Goal: Task Accomplishment & Management: Manage account settings

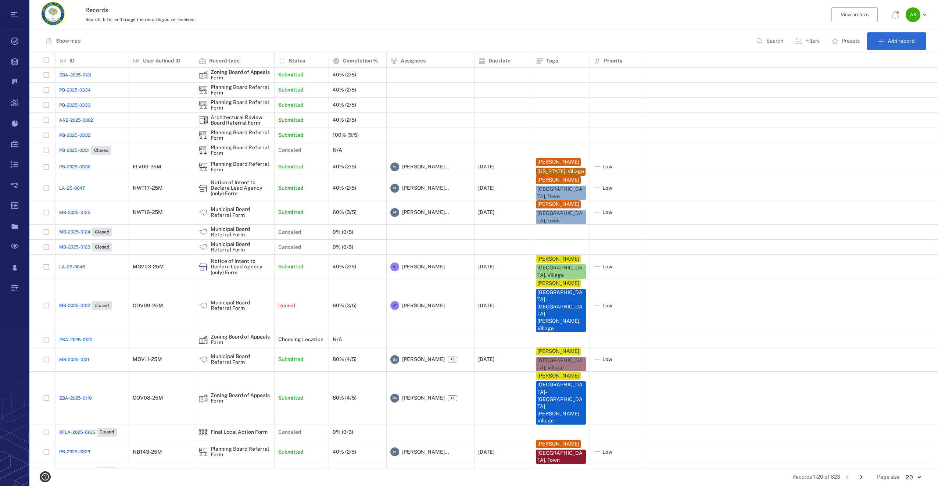
click at [69, 123] on div "ARB-2025-0002" at bounding box center [92, 120] width 66 height 15
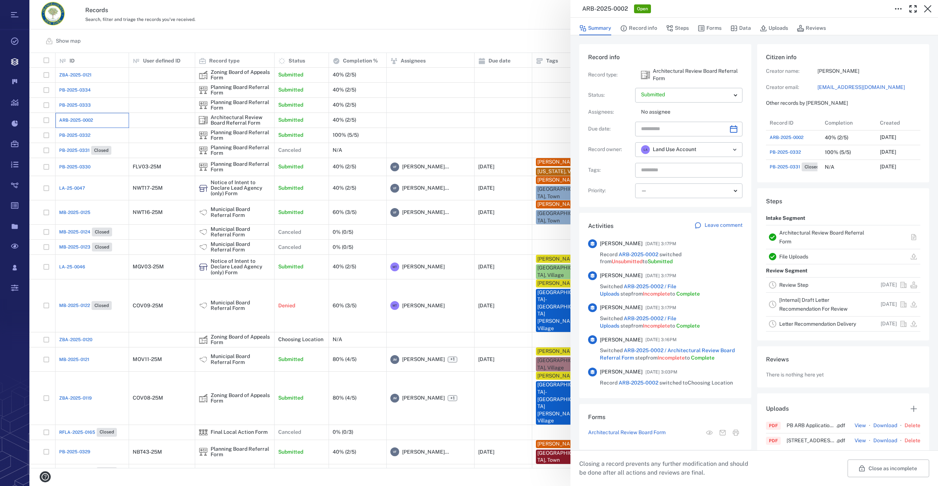
scroll to position [6, 6]
click at [713, 26] on button "Forms" at bounding box center [709, 28] width 24 height 14
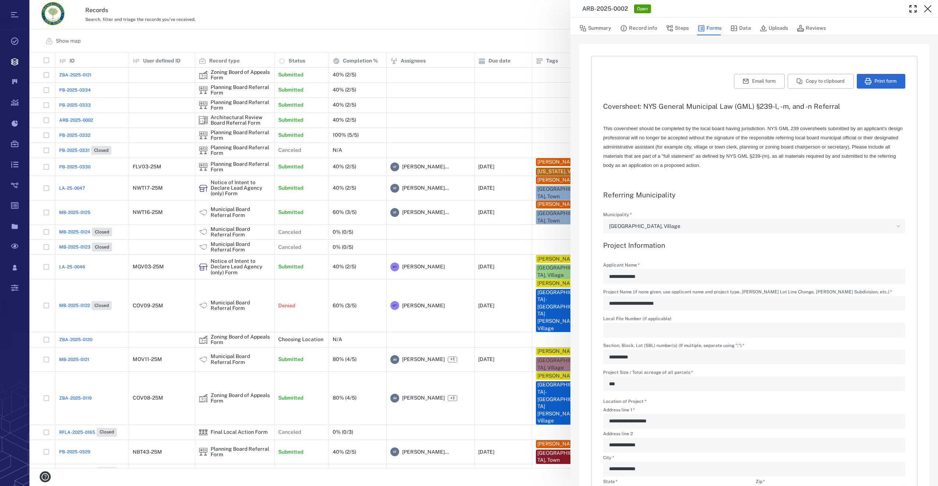
type input "**********"
click at [657, 227] on div "[GEOGRAPHIC_DATA], Village" at bounding box center [751, 226] width 284 height 8
click at [602, 30] on button "Summary" at bounding box center [595, 28] width 32 height 14
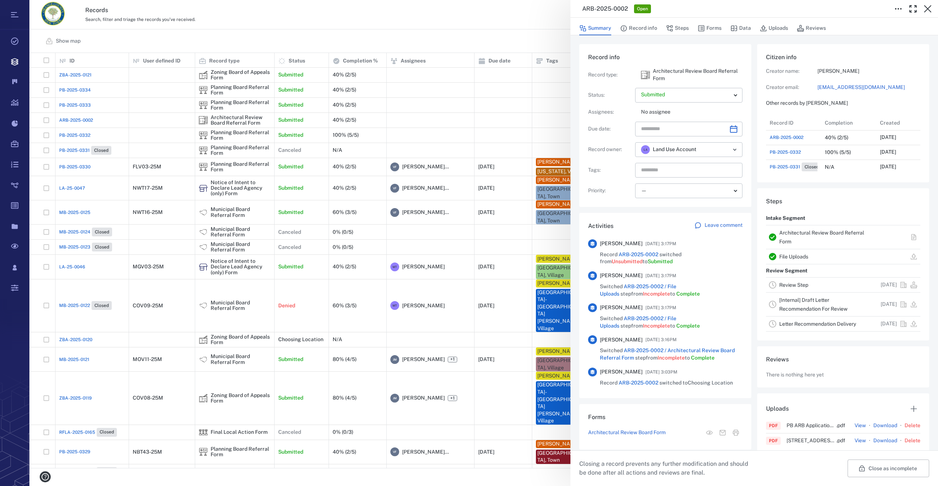
scroll to position [382, 140]
click at [731, 98] on body "Tasks Records Boards Dashboard Reports Record types Guide steps Rules Form buil…" at bounding box center [469, 243] width 938 height 486
click at [731, 98] on div at bounding box center [469, 243] width 938 height 486
click at [730, 129] on icon "Choose date" at bounding box center [733, 128] width 7 height 7
click at [738, 151] on icon "Next month" at bounding box center [741, 148] width 9 height 9
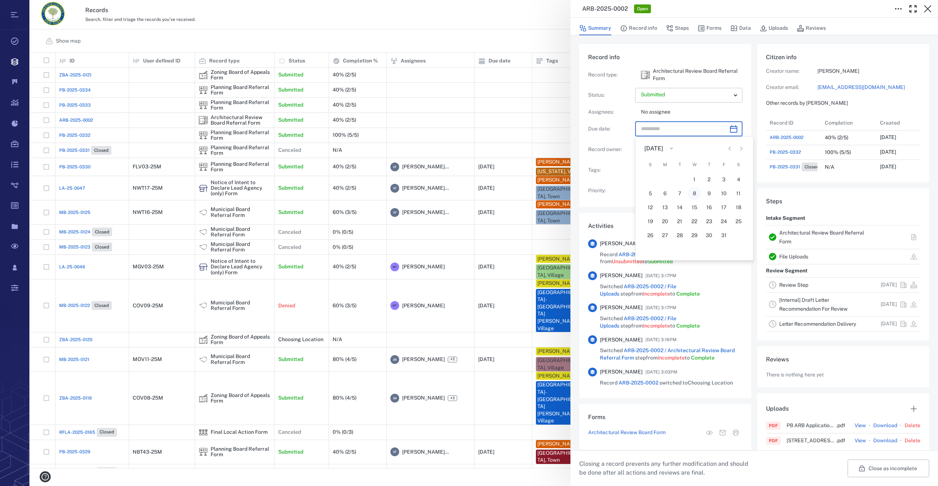
click at [691, 193] on button "8" at bounding box center [693, 193] width 13 height 13
type input "**********"
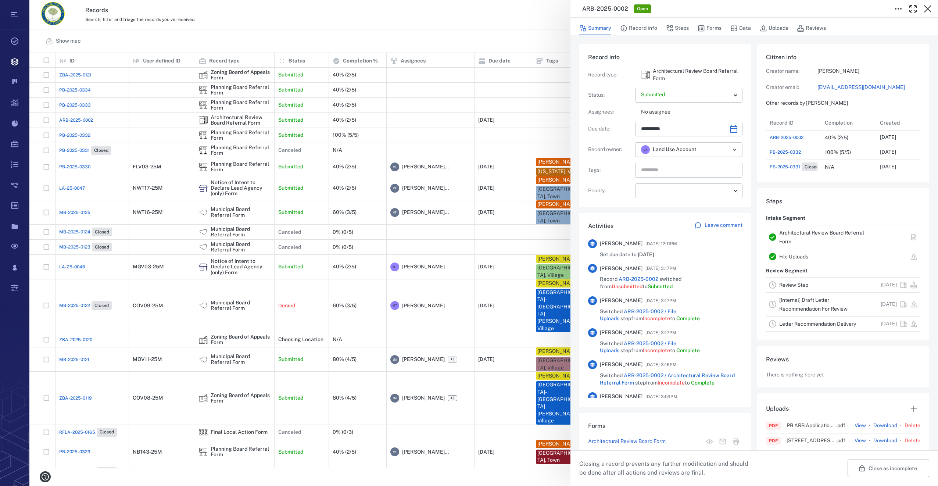
click at [730, 156] on div "L A Land Use Account ​" at bounding box center [688, 149] width 107 height 15
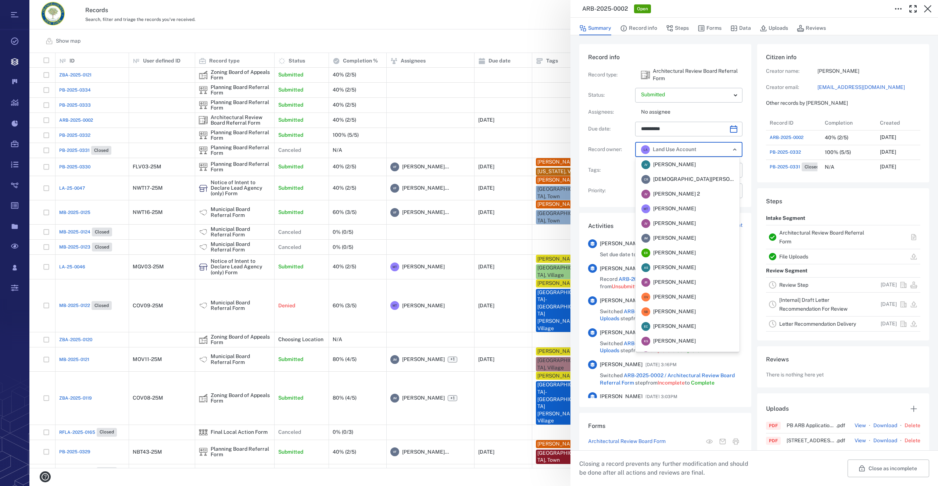
scroll to position [85, 0]
click at [731, 152] on icon "Close" at bounding box center [734, 149] width 9 height 9
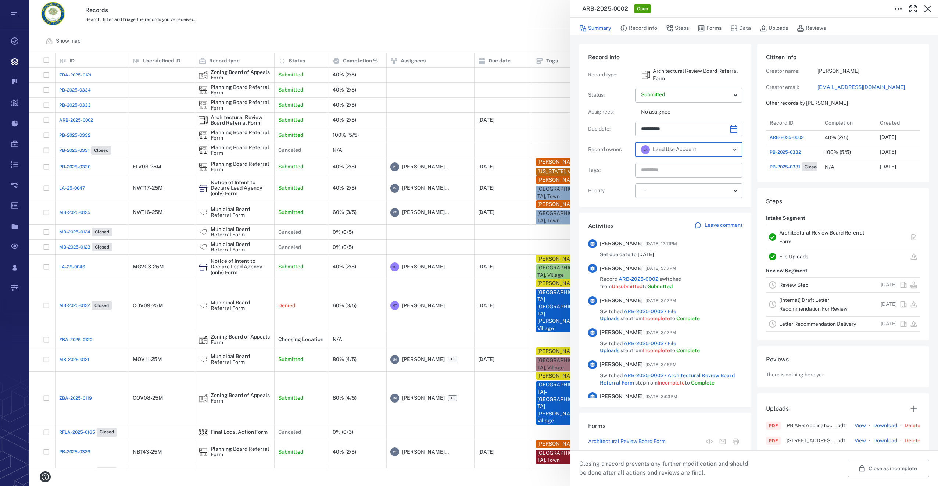
click at [733, 144] on button "Open" at bounding box center [734, 149] width 10 height 10
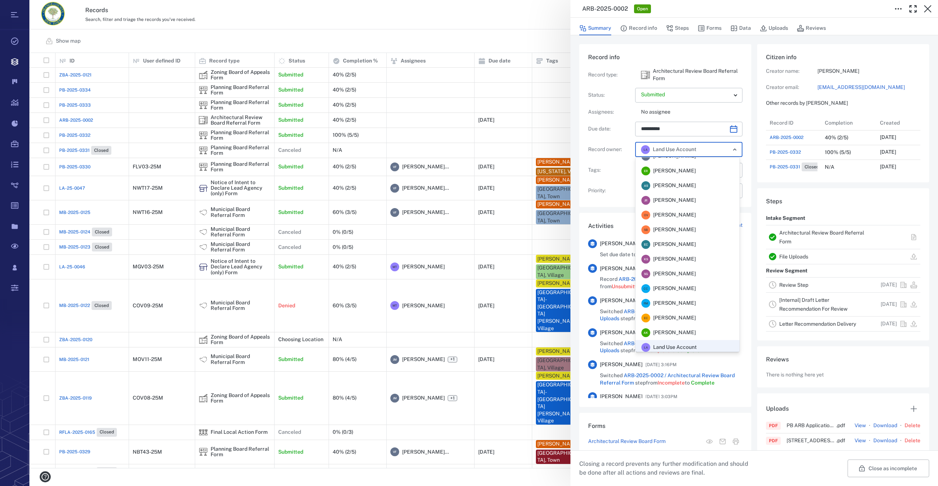
scroll to position [0, 0]
click at [687, 240] on span "Jennifer MacLeod" at bounding box center [674, 237] width 43 height 7
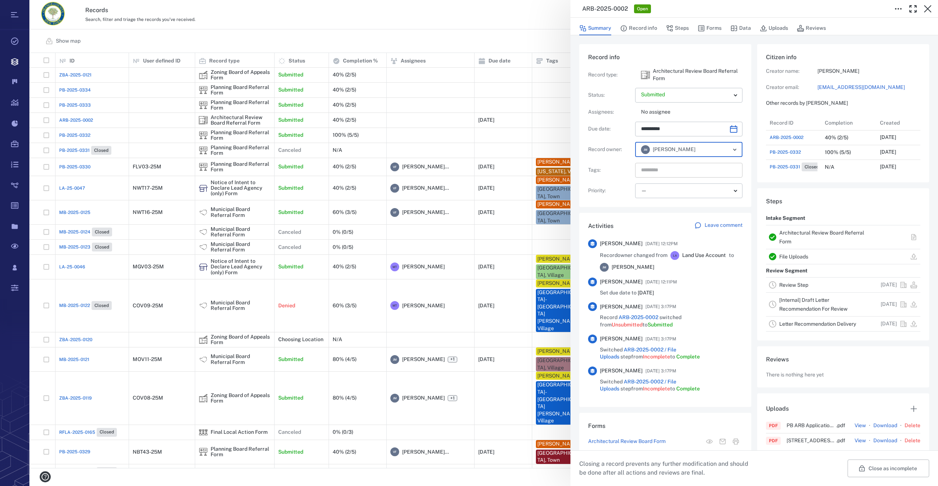
click at [662, 170] on input "text" at bounding box center [680, 170] width 80 height 10
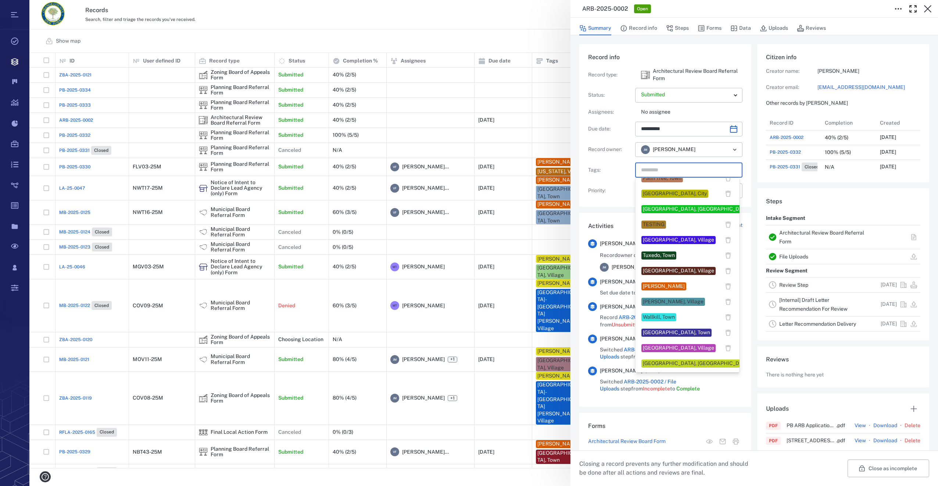
scroll to position [593, 0]
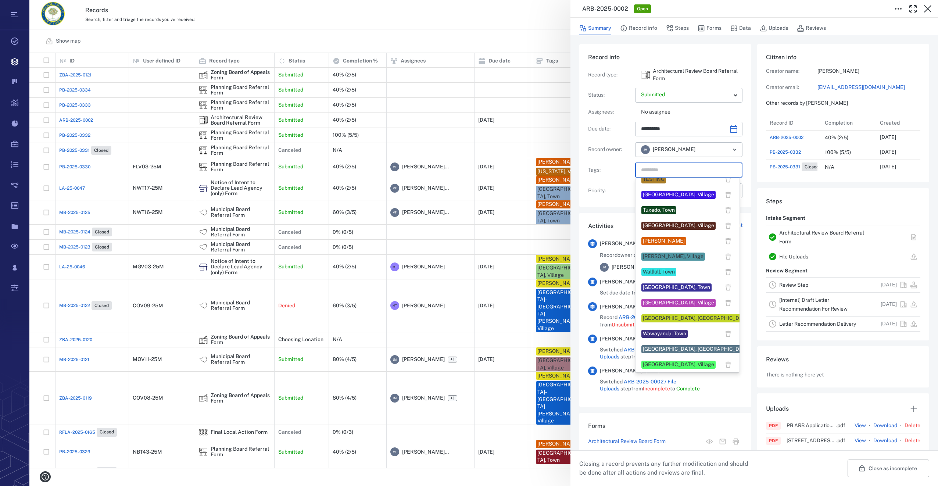
click at [670, 363] on div "[GEOGRAPHIC_DATA], Village" at bounding box center [678, 364] width 71 height 7
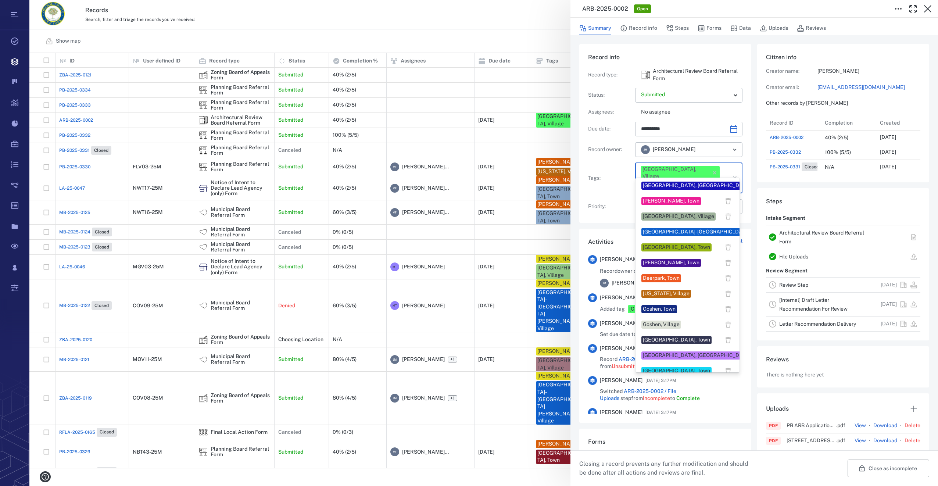
click at [706, 181] on input "text" at bounding box center [680, 186] width 80 height 10
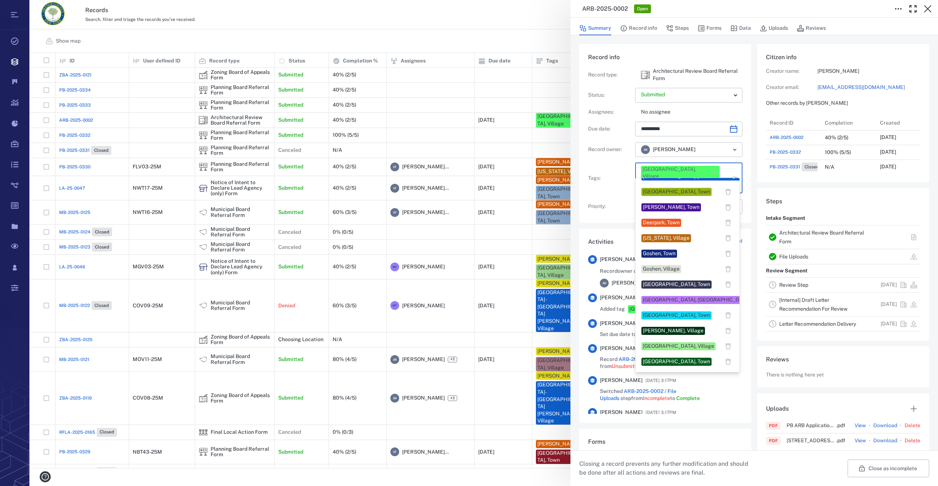
scroll to position [110, 0]
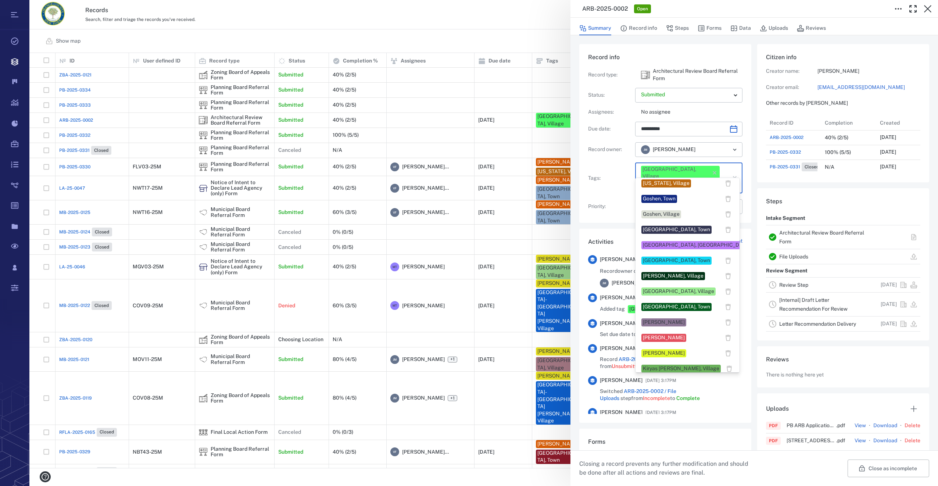
click at [664, 321] on div "Jennifer MacLeod" at bounding box center [664, 322] width 42 height 7
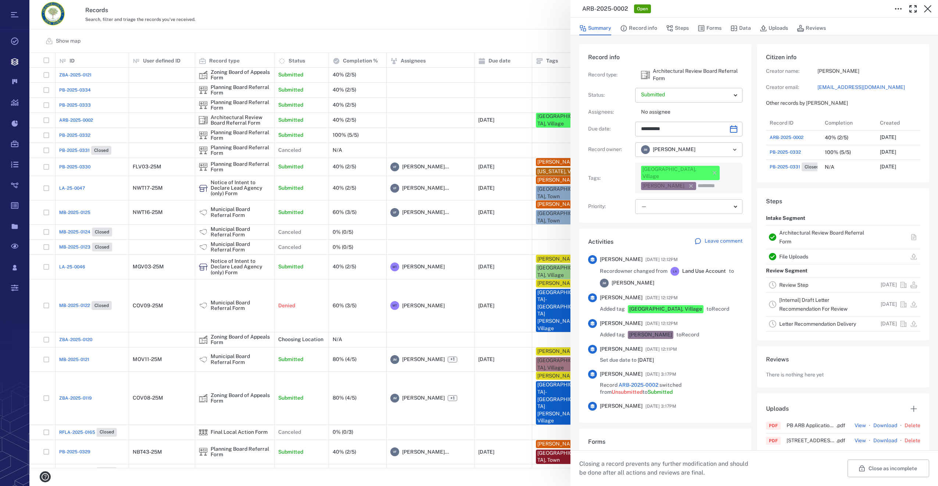
click at [654, 195] on body "Tasks Records Boards Dashboard Reports Record types Guide steps Rules Form buil…" at bounding box center [469, 243] width 938 height 486
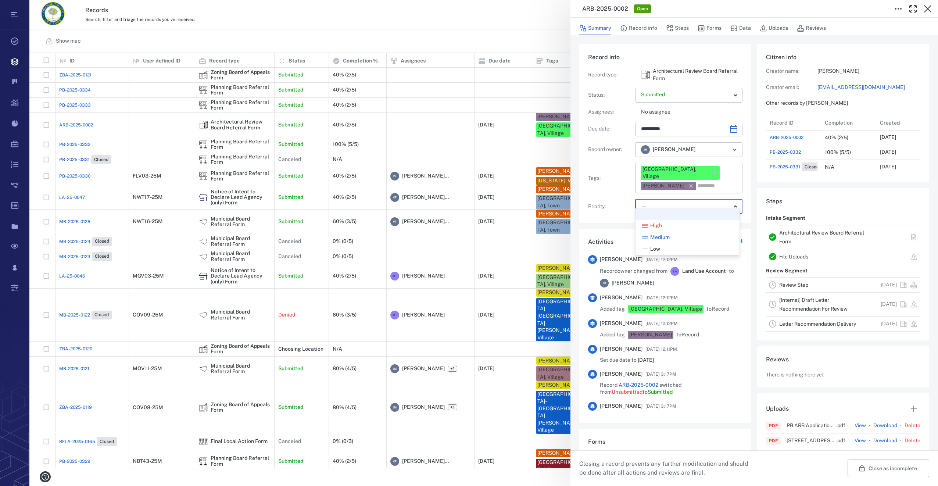
drag, startPoint x: 662, startPoint y: 246, endPoint x: 663, endPoint y: 239, distance: 6.8
click at [662, 246] on div "Low" at bounding box center [687, 248] width 92 height 7
type input "**"
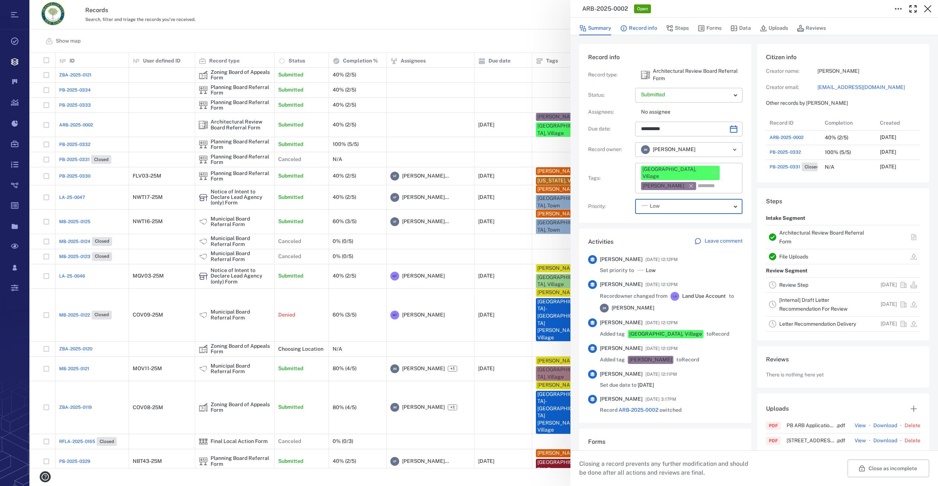
click at [640, 26] on button "Record info" at bounding box center [638, 28] width 37 height 14
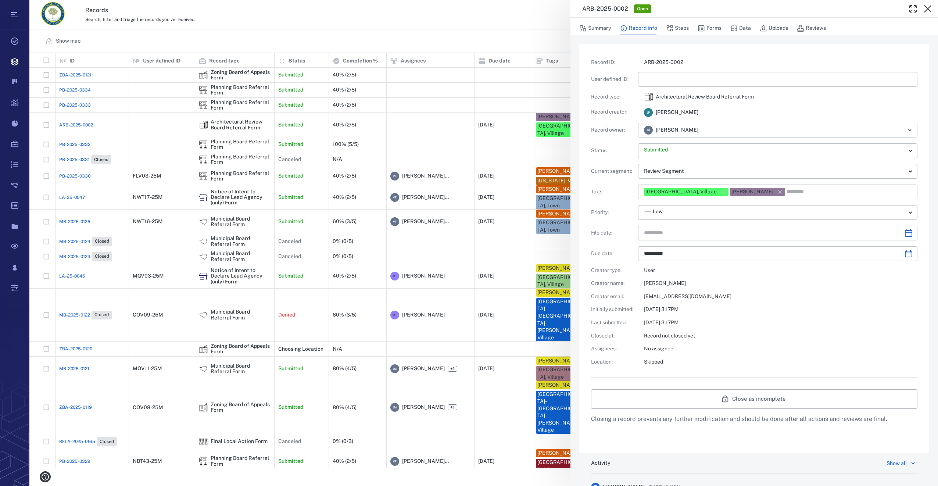
type input "**********"
drag, startPoint x: 660, startPoint y: 80, endPoint x: 704, endPoint y: 64, distance: 47.4
click at [660, 80] on input "text" at bounding box center [777, 79] width 267 height 15
click at [904, 229] on icon "Choose date" at bounding box center [908, 233] width 9 height 9
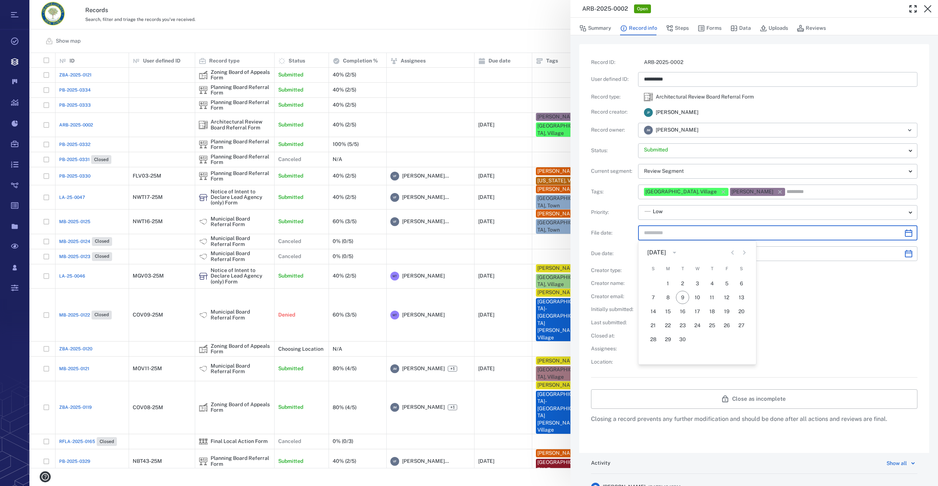
type input "*********"
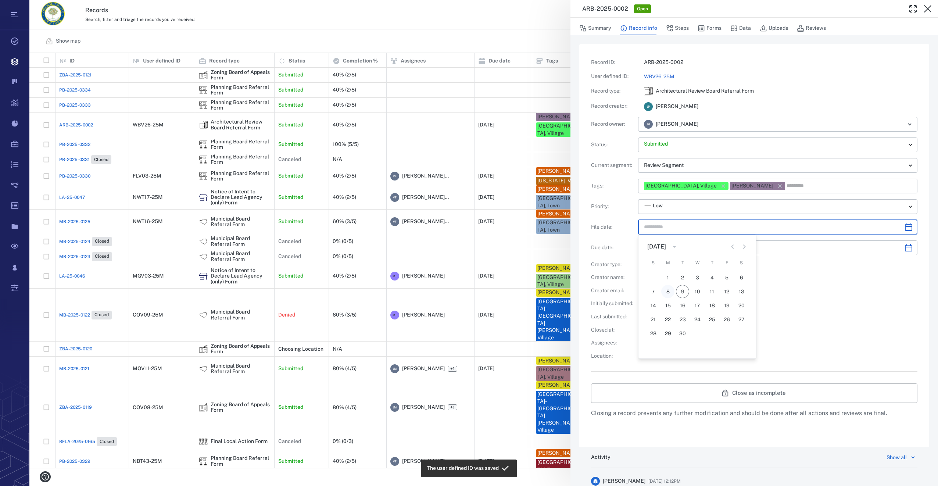
click at [667, 294] on button "8" at bounding box center [667, 291] width 13 height 13
type input "**********"
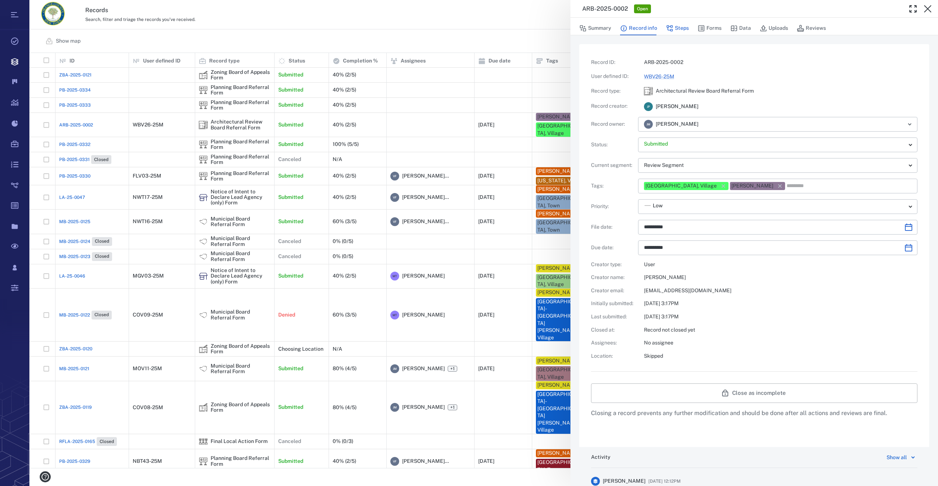
click at [677, 30] on button "Steps" at bounding box center [677, 28] width 23 height 14
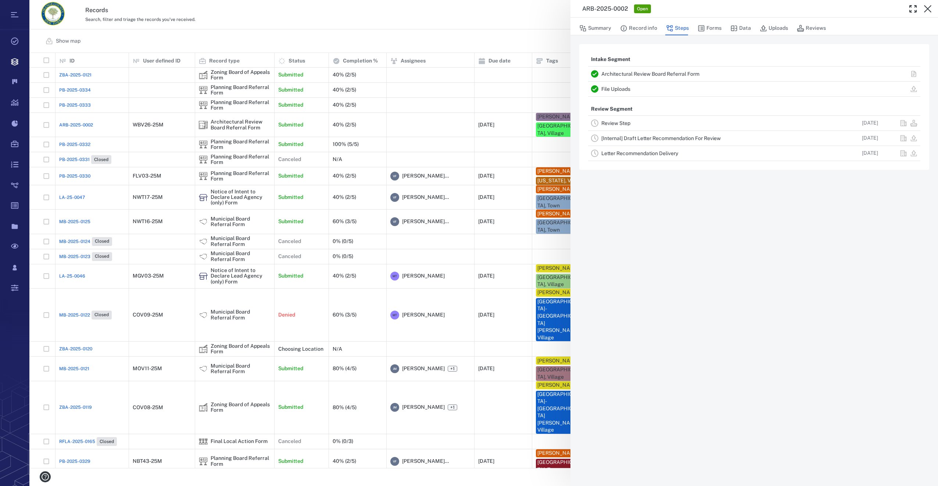
click at [620, 121] on link "Review Step" at bounding box center [615, 123] width 29 height 6
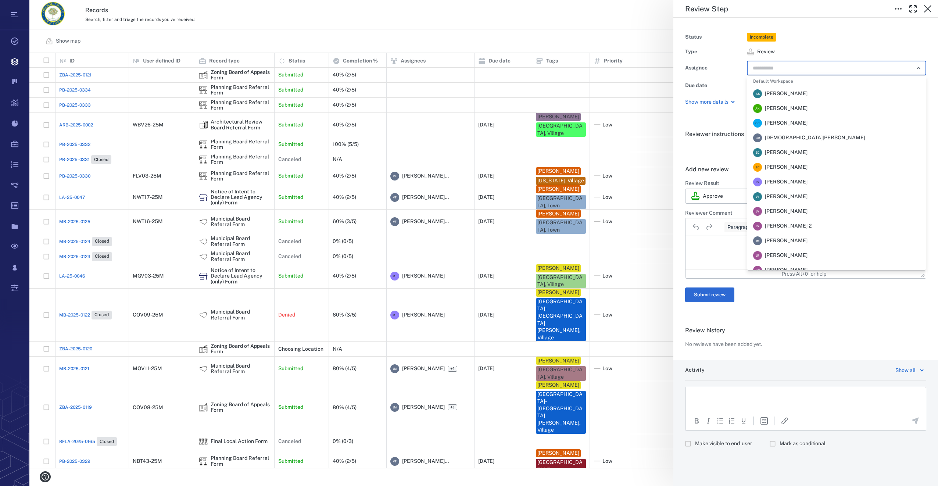
click at [789, 67] on input "text" at bounding box center [828, 68] width 152 height 10
drag, startPoint x: 801, startPoint y: 242, endPoint x: 116, endPoint y: 3, distance: 725.2
click at [801, 242] on span "Jennifer MacLeod" at bounding box center [786, 240] width 43 height 7
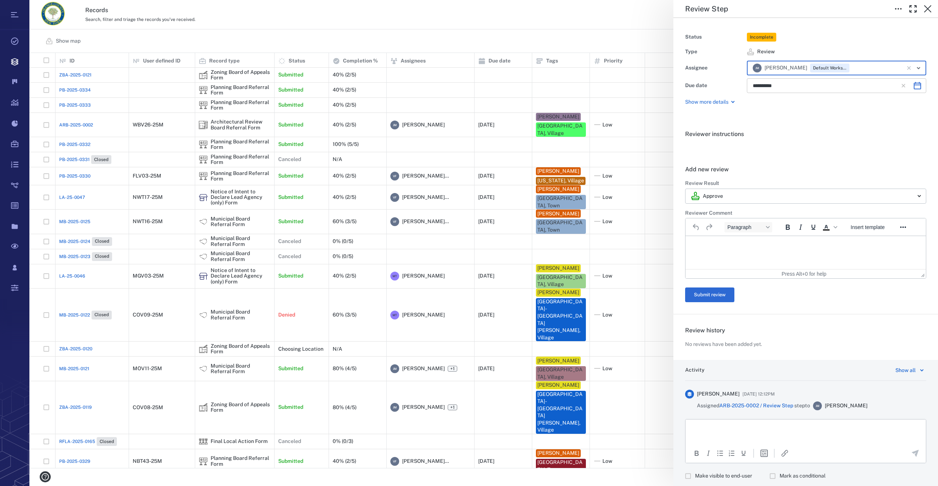
click at [913, 89] on icon "Choose date, selected date is Oct 21, 2025" at bounding box center [916, 85] width 7 height 7
click at [806, 147] on button "8" at bounding box center [805, 149] width 13 height 13
type input "**********"
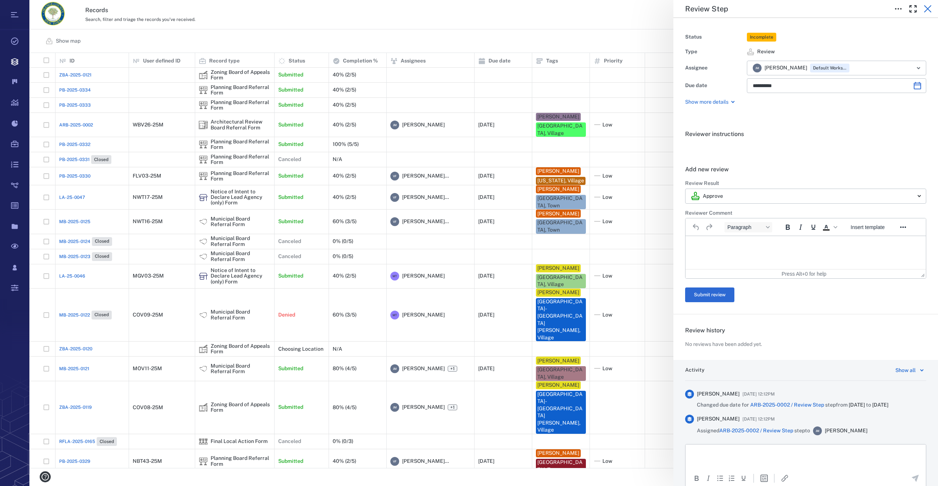
click at [931, 9] on icon "button" at bounding box center [927, 8] width 9 height 9
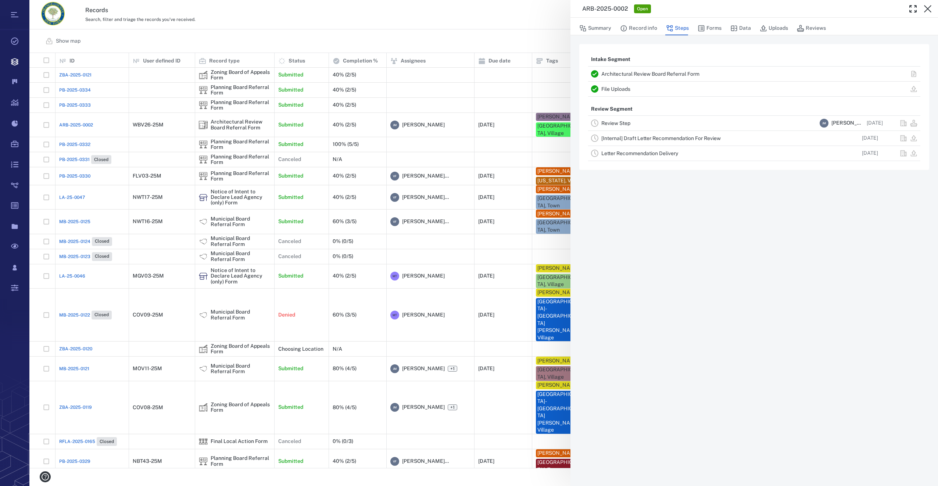
click at [931, 9] on icon "button" at bounding box center [927, 8] width 9 height 9
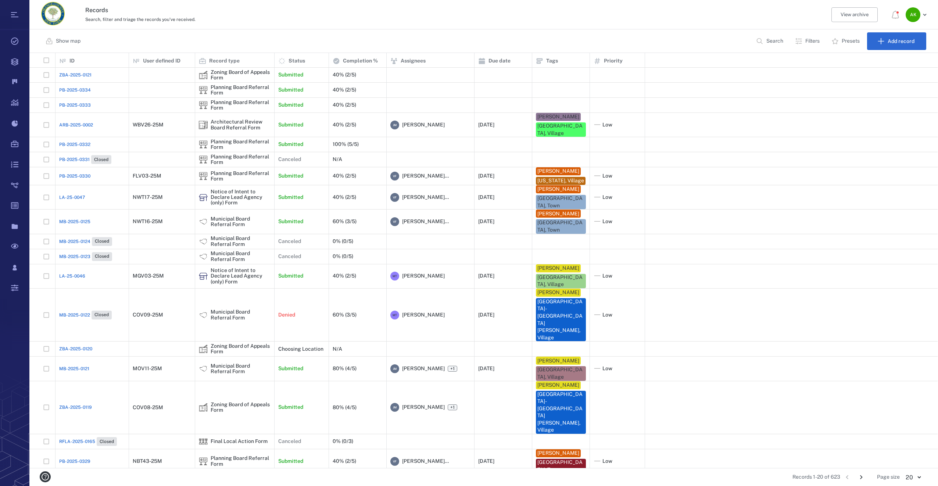
click at [61, 102] on span "PB-2025-0333" at bounding box center [75, 105] width 32 height 7
drag, startPoint x: 61, startPoint y: 102, endPoint x: 72, endPoint y: 109, distance: 12.2
click at [72, 109] on div "PB-2025-0333" at bounding box center [92, 105] width 66 height 15
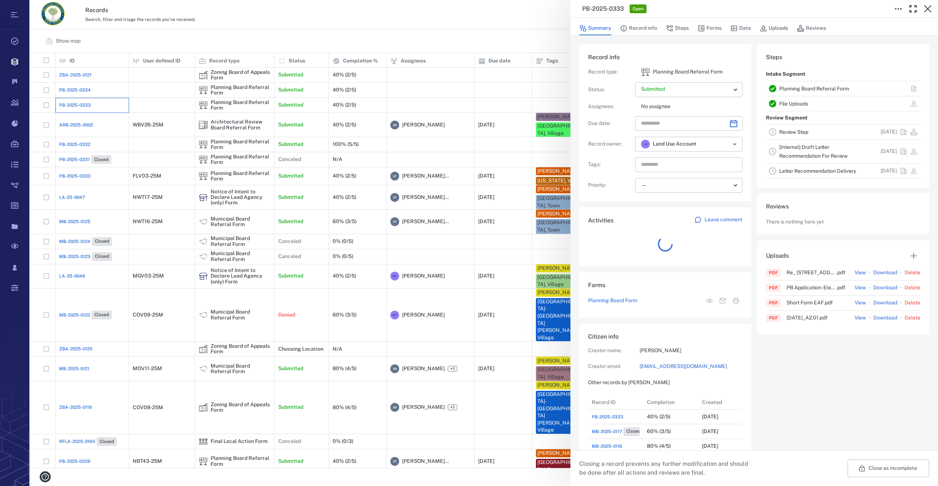
scroll to position [6, 6]
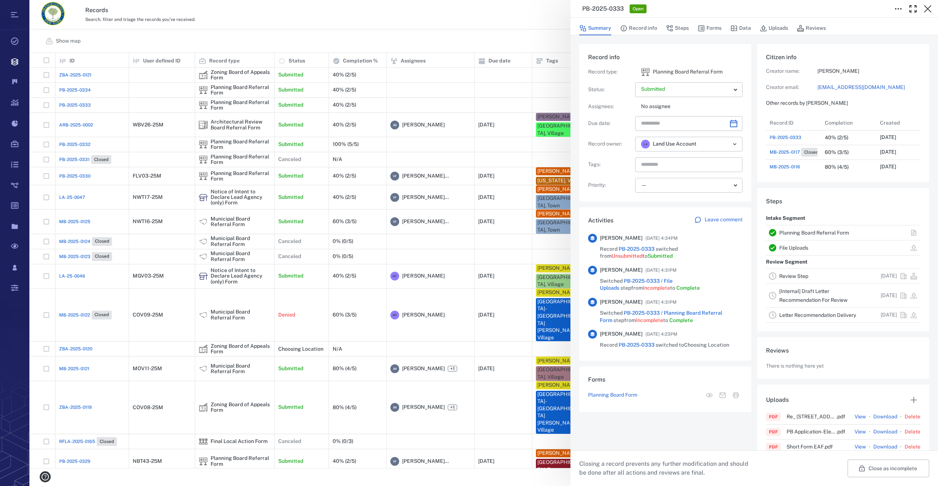
click at [79, 129] on div "PB-2025-0333 Open Summary Record info Steps Forms Data Uploads Reviews Record i…" at bounding box center [483, 243] width 908 height 486
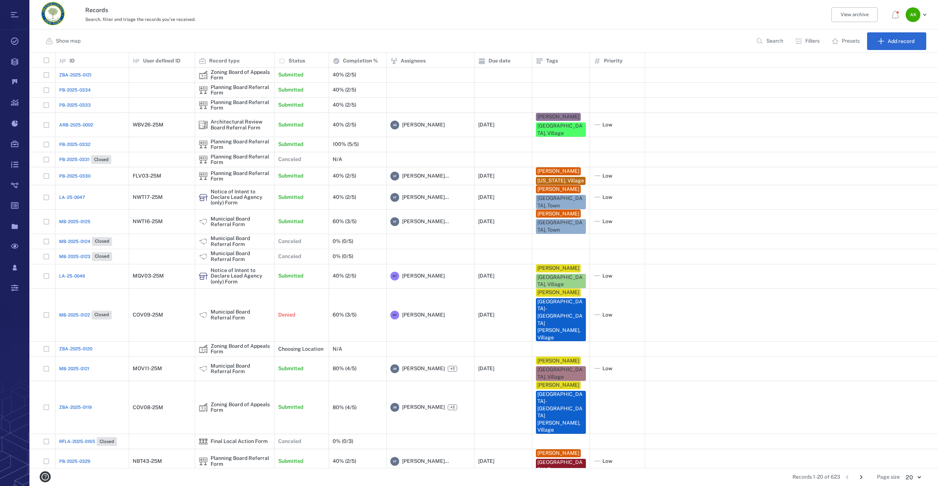
click at [76, 122] on span "ARB-2025-0002" at bounding box center [76, 125] width 34 height 7
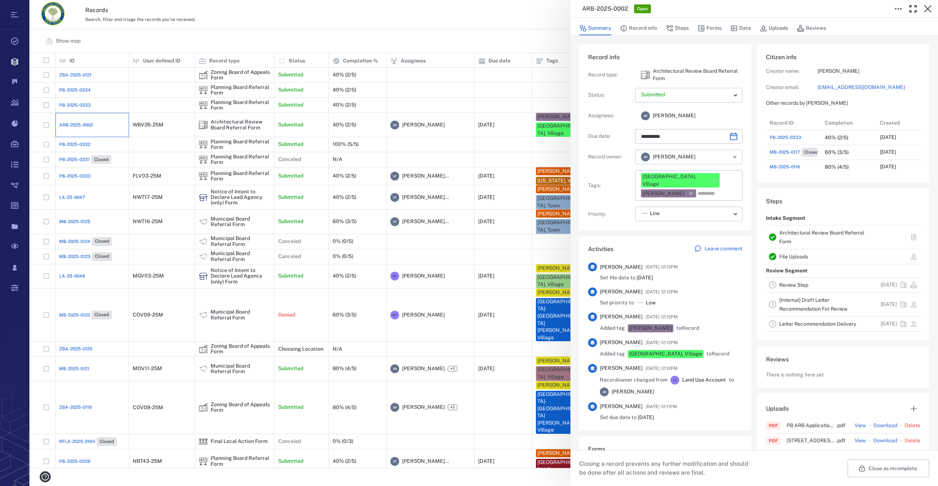
type input "**********"
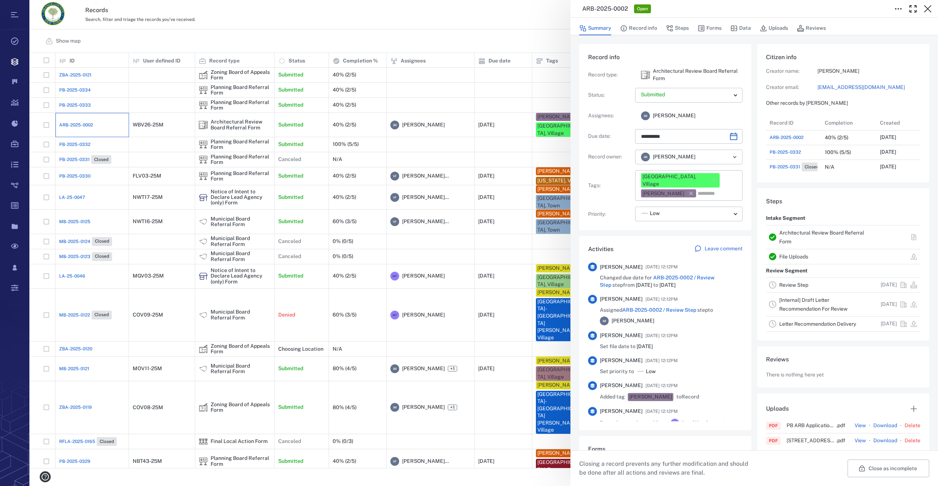
scroll to position [382, 140]
click at [710, 30] on button "Forms" at bounding box center [709, 28] width 24 height 14
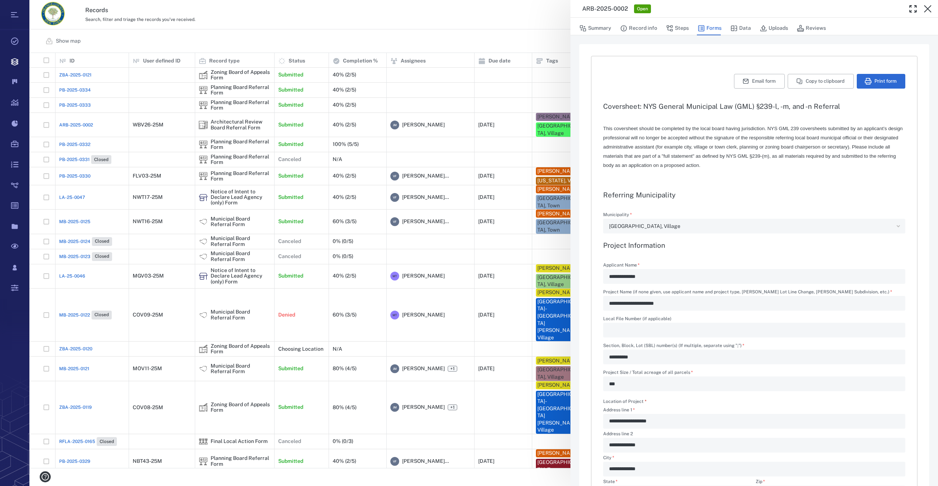
type textarea "*"
type input "**********"
click at [772, 30] on button "Uploads" at bounding box center [773, 28] width 28 height 14
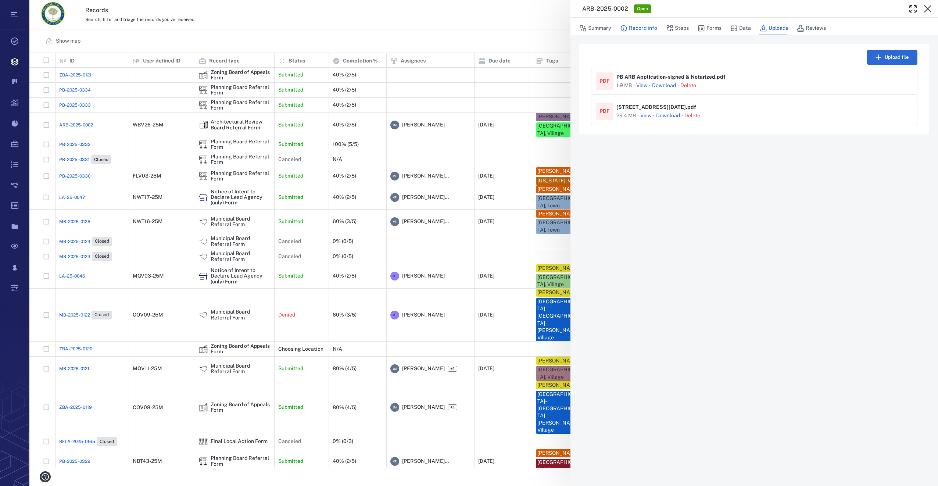
click at [641, 26] on button "Record info" at bounding box center [638, 28] width 37 height 14
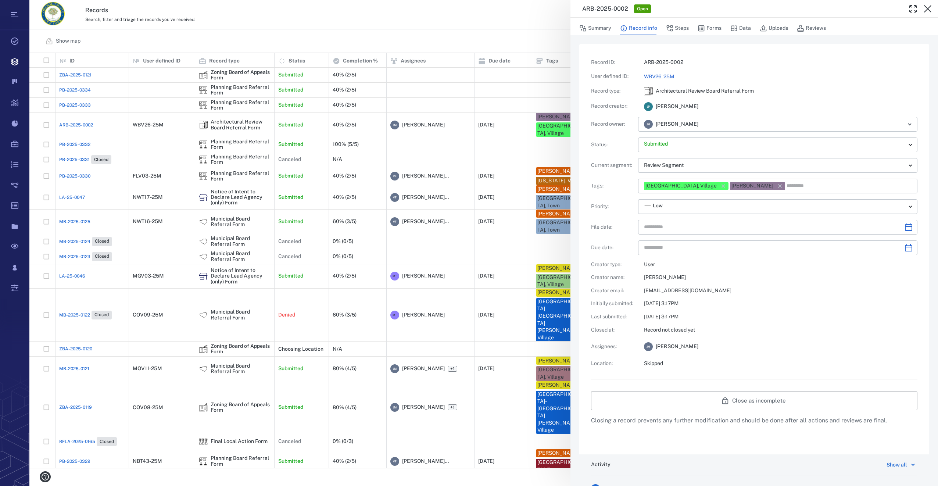
type input "**********"
click at [713, 25] on button "Forms" at bounding box center [709, 28] width 24 height 14
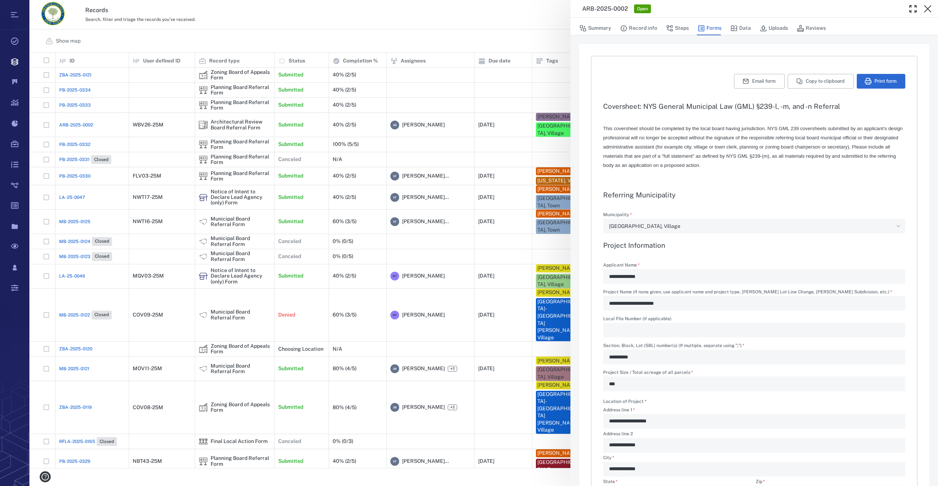
type input "**********"
type textarea "*"
click at [876, 77] on button "Print form" at bounding box center [880, 81] width 48 height 15
drag, startPoint x: 929, startPoint y: 11, endPoint x: 933, endPoint y: 44, distance: 33.3
click at [929, 11] on icon "button" at bounding box center [927, 8] width 7 height 7
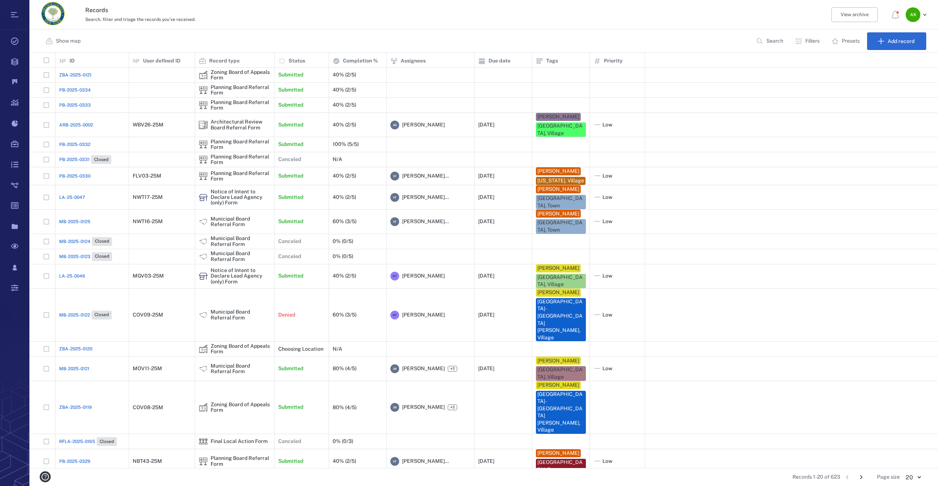
click at [79, 141] on span "PB-2025-0332" at bounding box center [74, 144] width 31 height 7
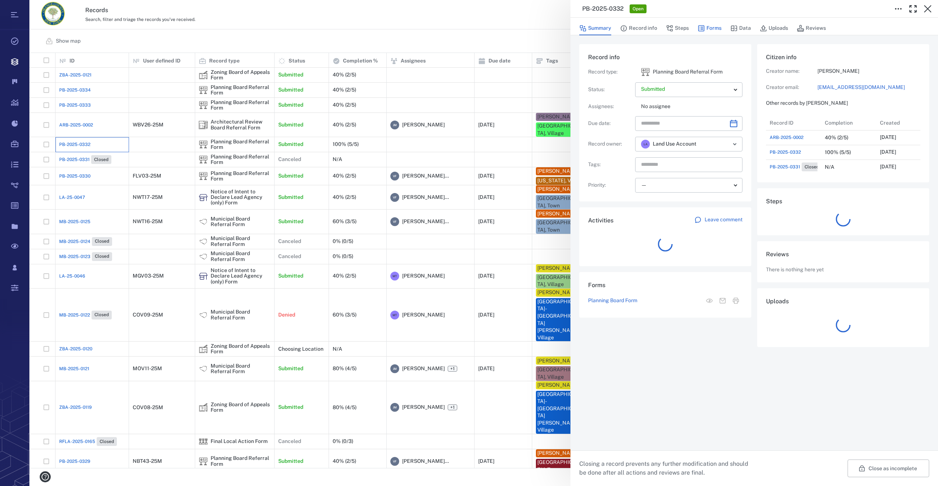
scroll to position [382, 140]
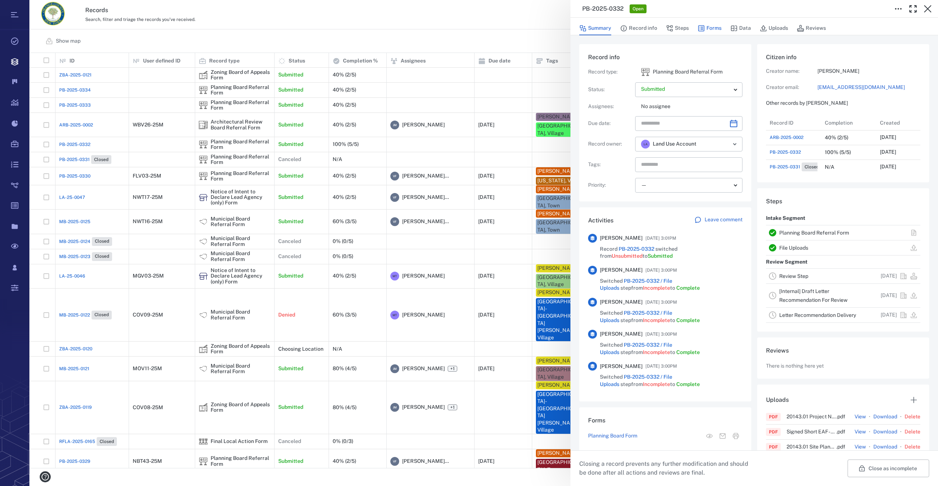
click at [710, 24] on button "Forms" at bounding box center [709, 28] width 24 height 14
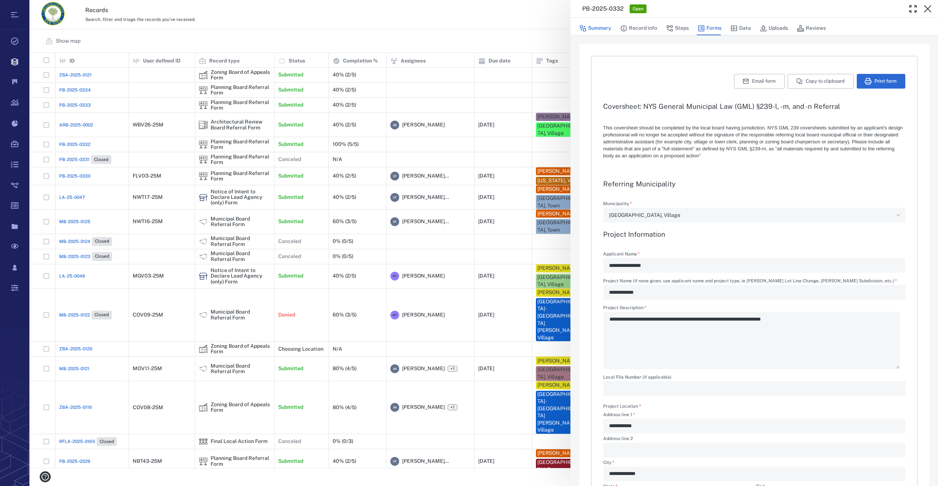
click at [600, 25] on button "Summary" at bounding box center [595, 28] width 32 height 14
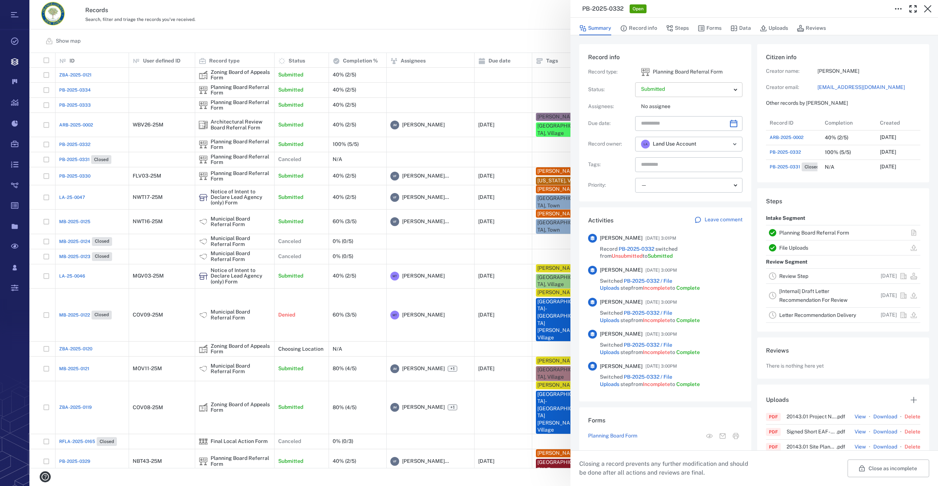
scroll to position [382, 140]
click at [730, 122] on icon "Choose date" at bounding box center [733, 123] width 7 height 7
click at [740, 141] on icon "Next month" at bounding box center [741, 143] width 9 height 9
click at [695, 187] on button "8" at bounding box center [693, 187] width 13 height 13
type input "**********"
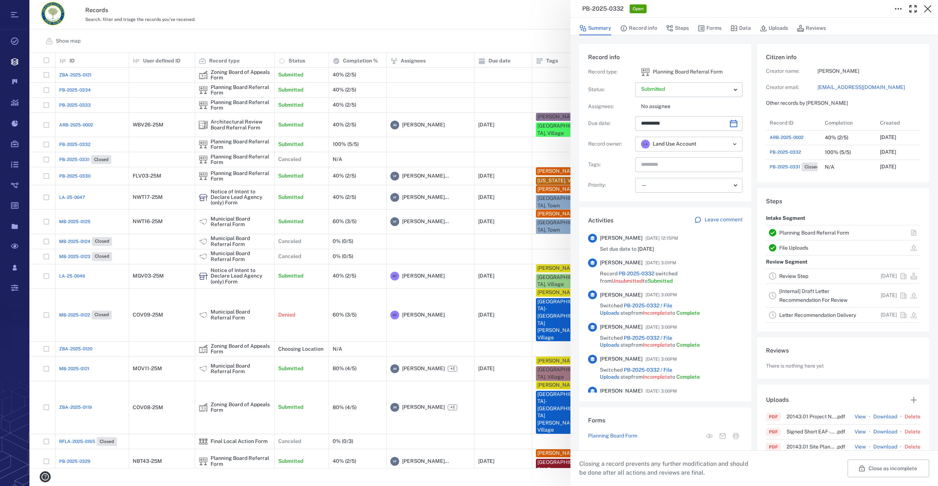
click at [734, 147] on icon "Open" at bounding box center [734, 144] width 9 height 9
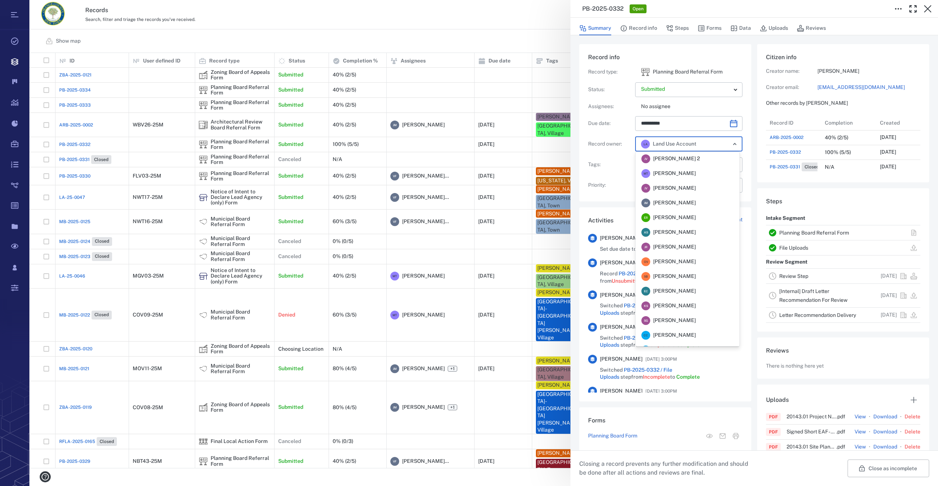
scroll to position [11, 0]
click at [675, 220] on span "Jennifer MacLeod" at bounding box center [674, 220] width 43 height 7
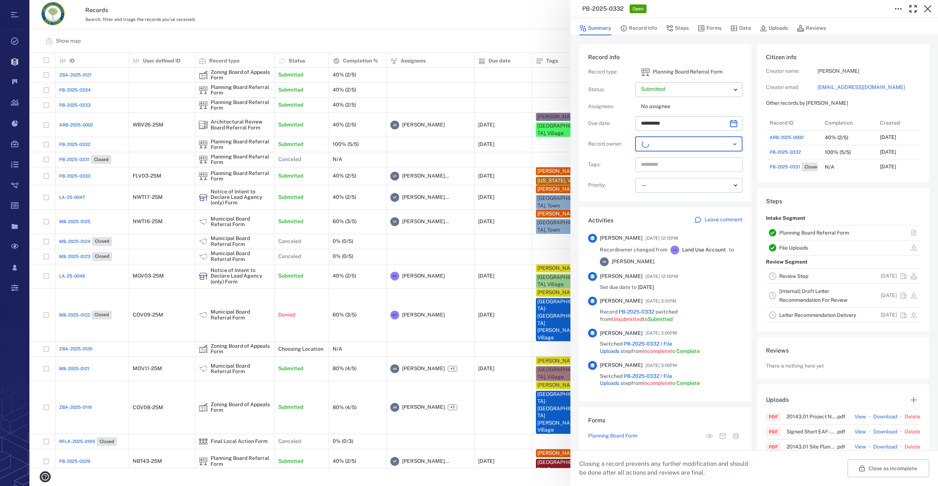
click at [672, 163] on input "text" at bounding box center [680, 164] width 80 height 10
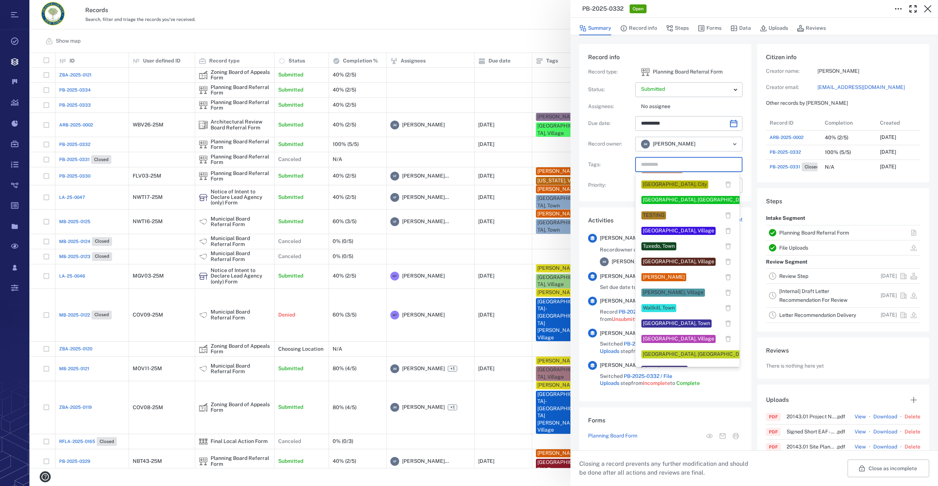
scroll to position [593, 0]
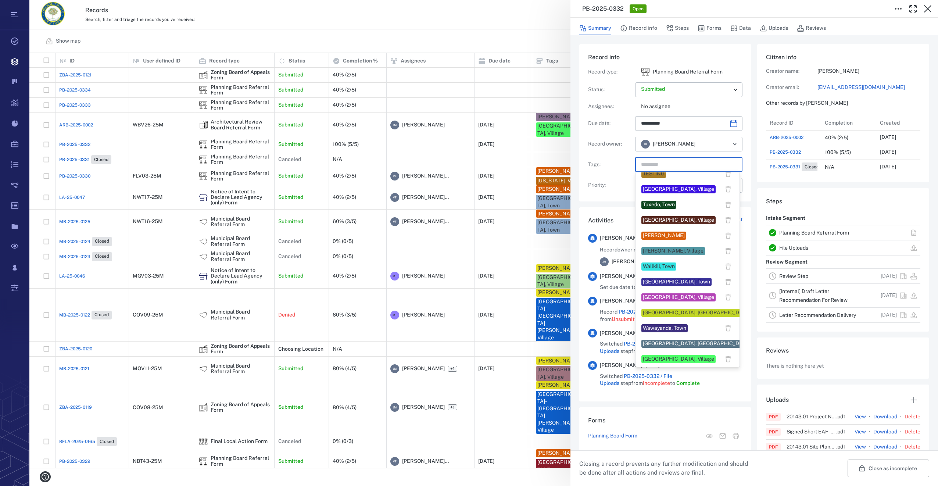
click at [661, 357] on div "[GEOGRAPHIC_DATA], Village" at bounding box center [678, 358] width 71 height 7
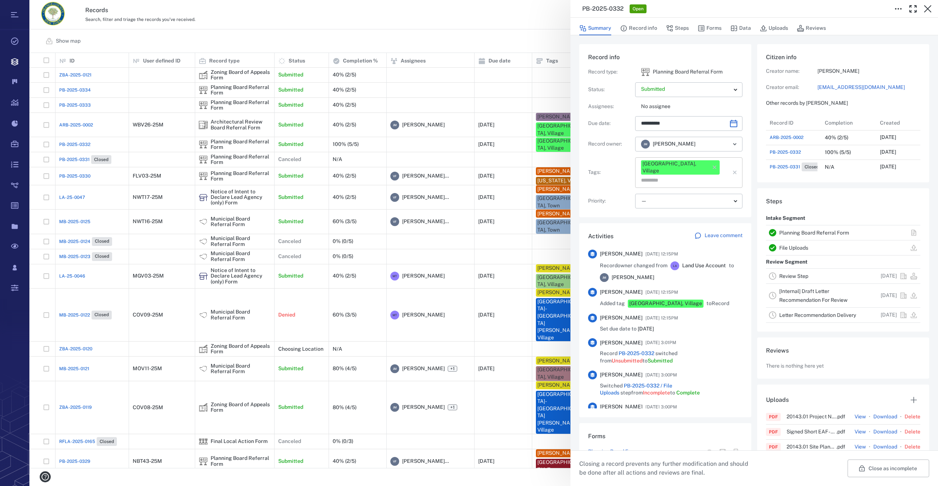
click at [715, 175] on input "text" at bounding box center [680, 180] width 80 height 10
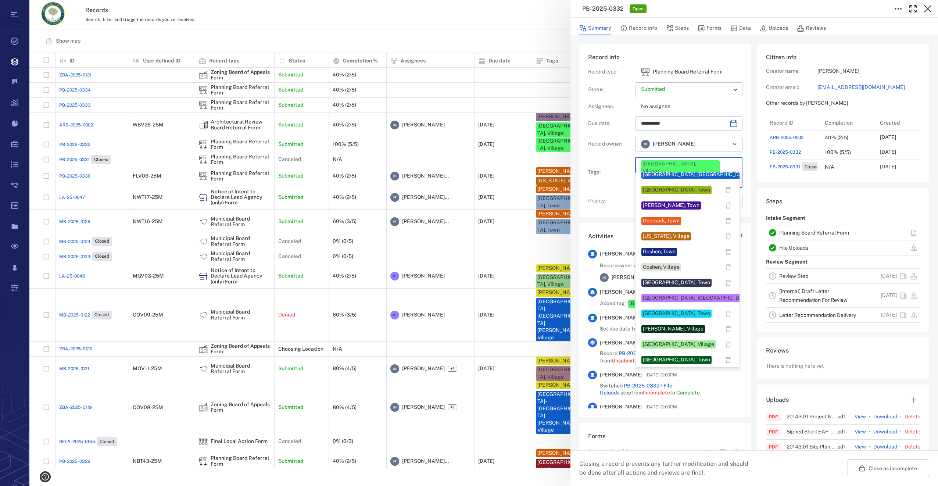
scroll to position [147, 0]
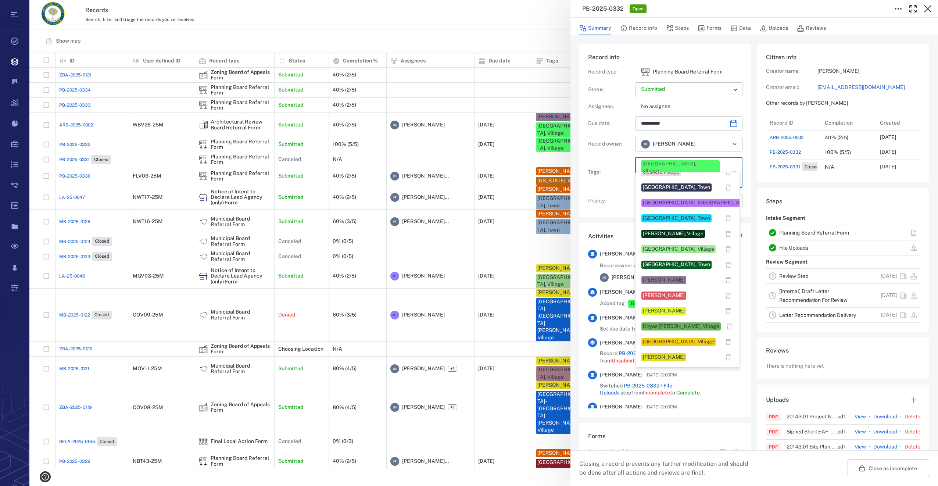
click at [662, 277] on div "Jennifer MacLeod" at bounding box center [664, 279] width 42 height 7
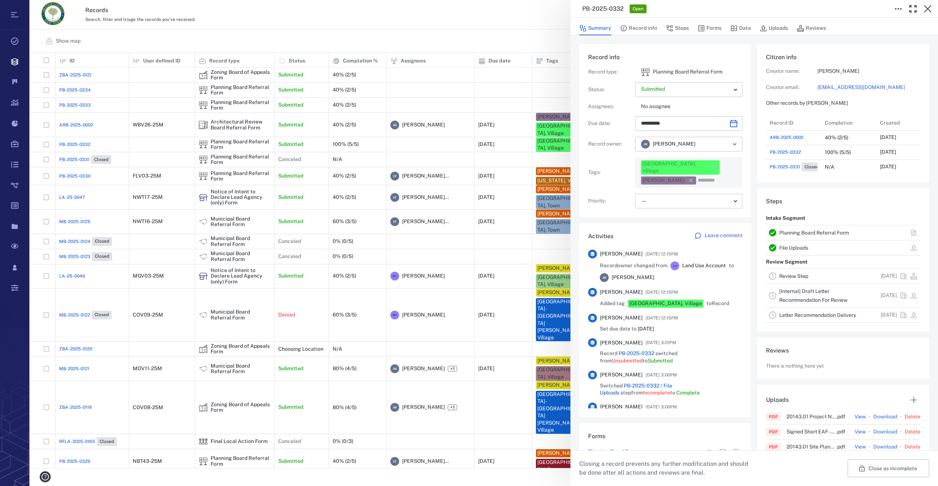
click at [675, 186] on div "**********" at bounding box center [665, 138] width 154 height 141
click at [668, 197] on body "Tasks Records Boards Dashboard Reports Record types Guide steps Rules Form buil…" at bounding box center [469, 243] width 938 height 486
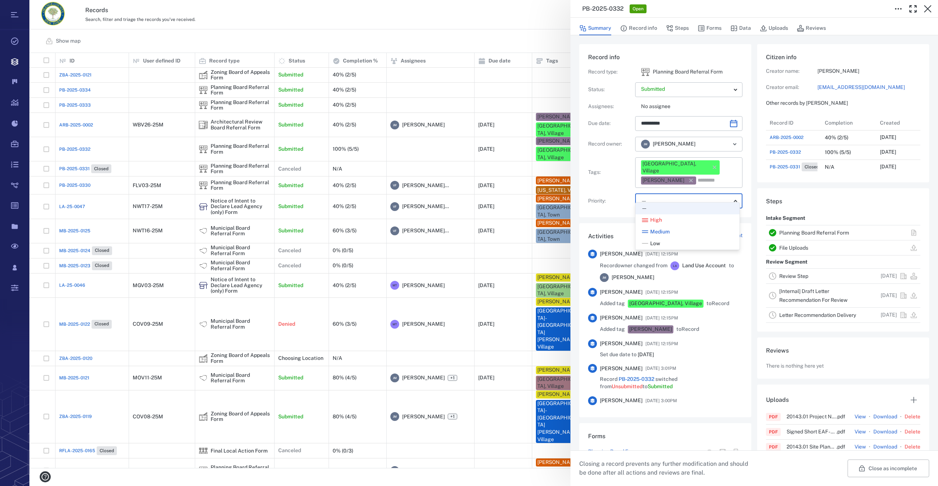
click at [652, 238] on li "Low" at bounding box center [687, 244] width 104 height 12
type input "**"
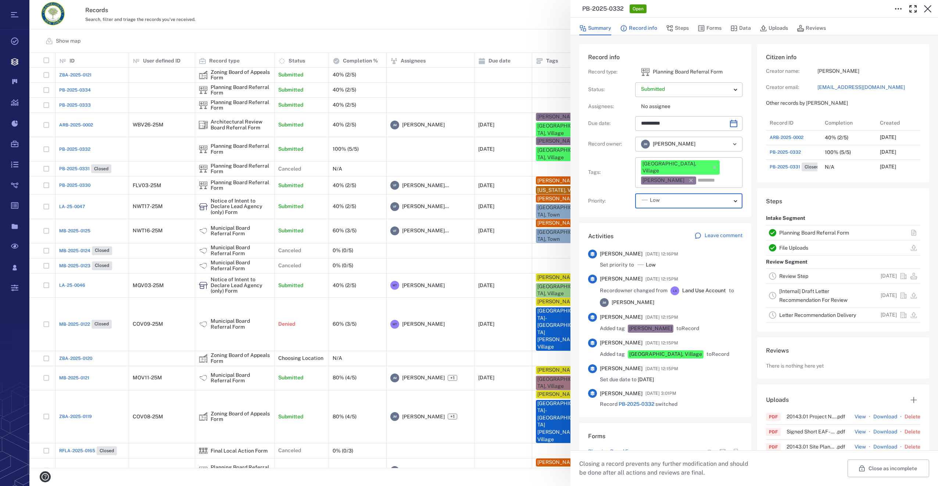
click at [634, 33] on button "Record info" at bounding box center [638, 28] width 37 height 14
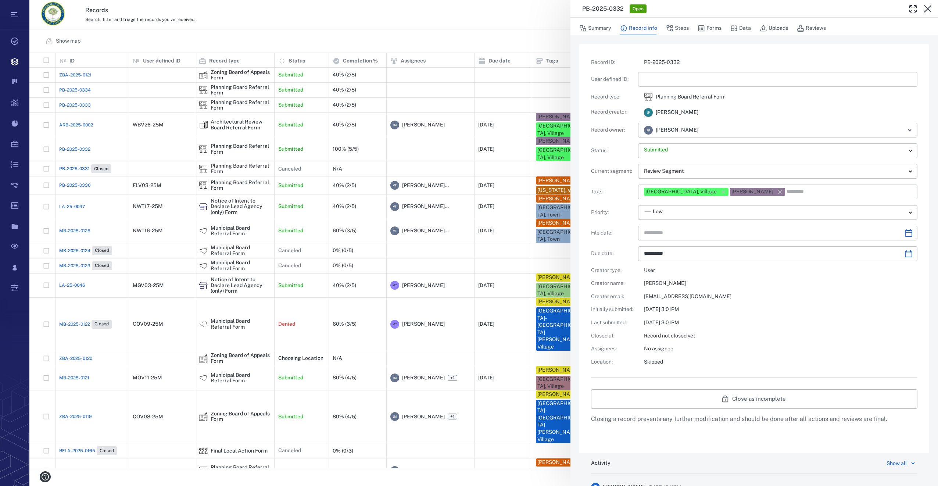
type input "**********"
click at [669, 76] on input "text" at bounding box center [777, 79] width 267 height 15
click at [904, 229] on icon "Choose date" at bounding box center [908, 233] width 9 height 9
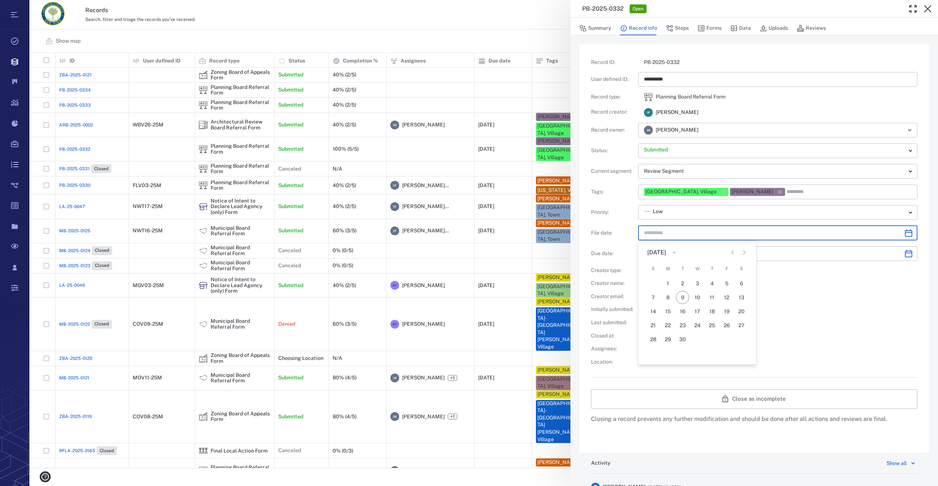
type input "*********"
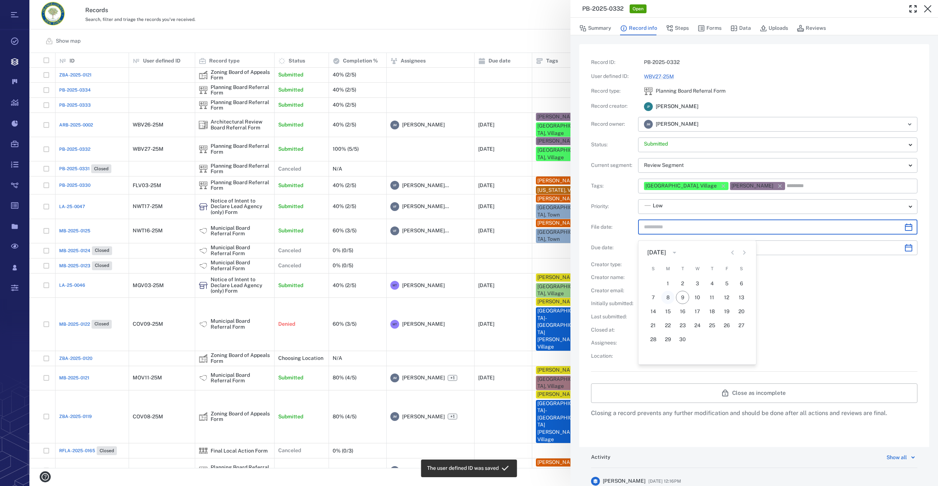
click at [671, 297] on div "7 8 9 10 11 12 13" at bounding box center [697, 297] width 118 height 13
click at [666, 289] on button "8" at bounding box center [667, 291] width 13 height 13
type input "**********"
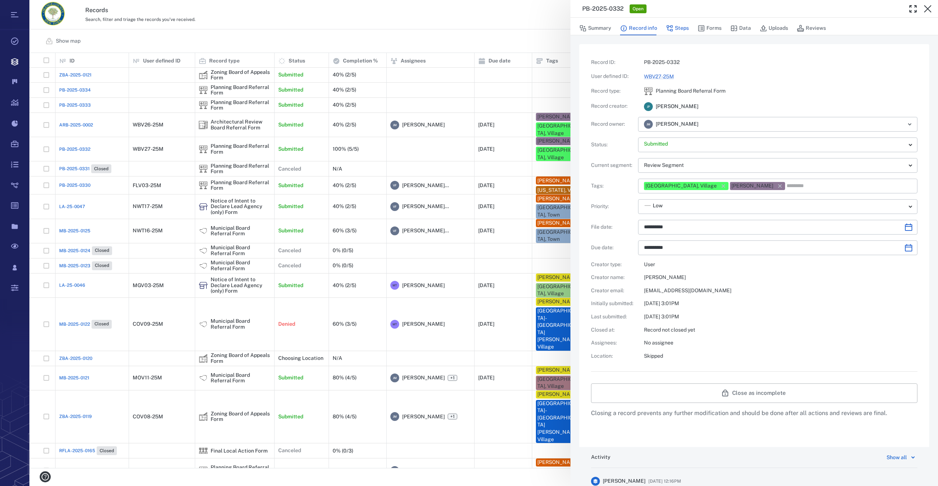
click at [670, 28] on icon "button" at bounding box center [669, 28] width 7 height 7
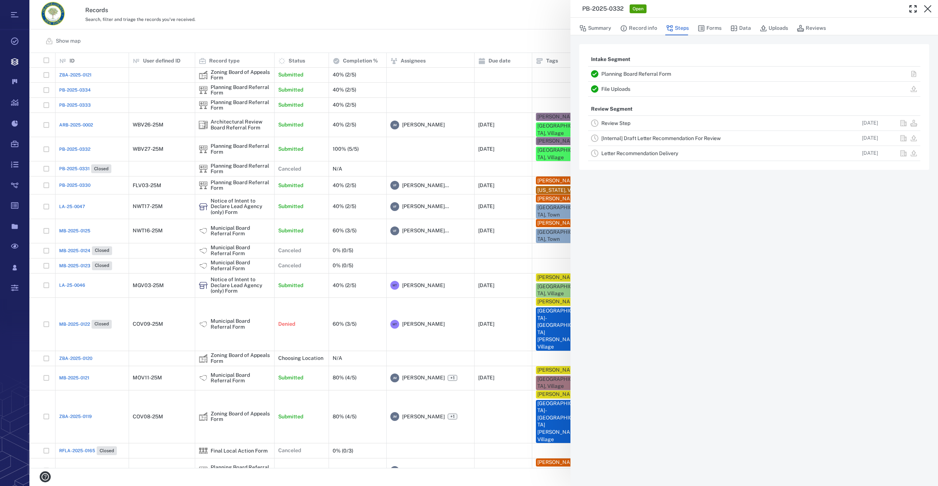
click at [614, 125] on link "Review Step" at bounding box center [615, 123] width 29 height 6
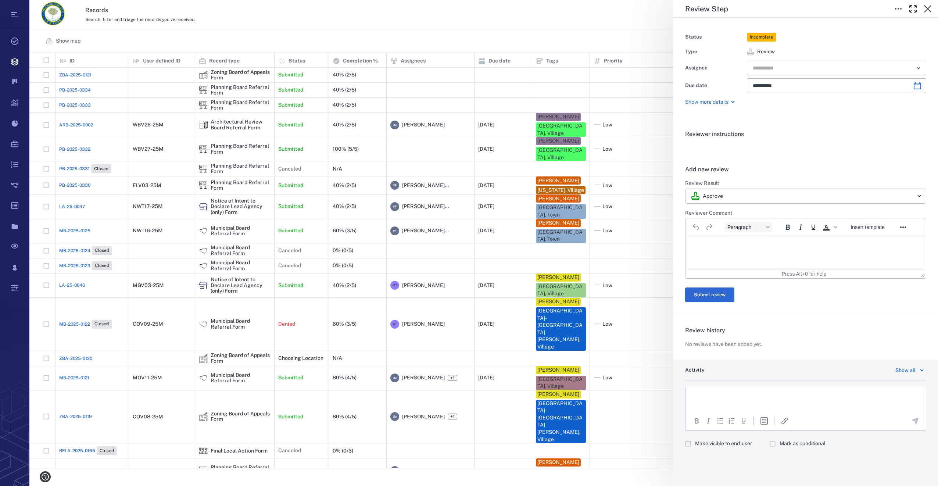
click at [774, 69] on input "text" at bounding box center [828, 68] width 152 height 10
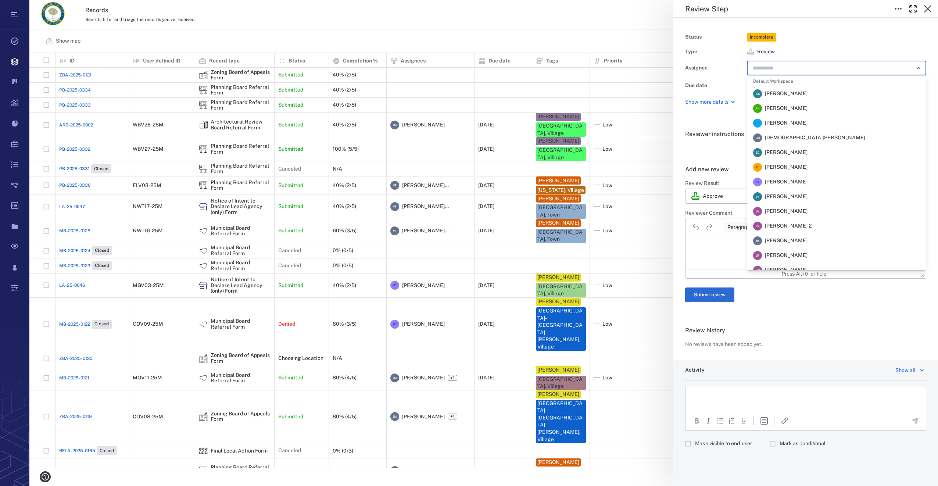
click at [782, 241] on span "Jennifer MacLeod" at bounding box center [786, 240] width 43 height 7
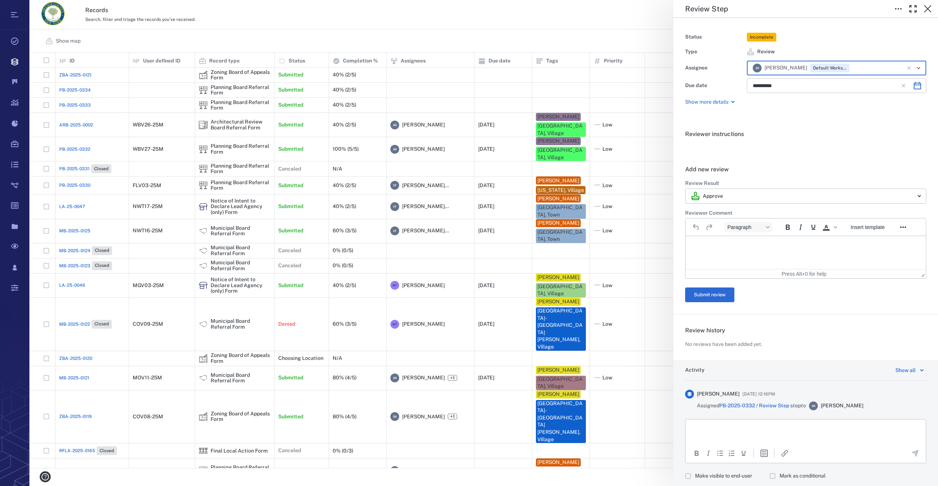
click at [914, 86] on icon "Choose date, selected date is Oct 21, 2025" at bounding box center [917, 85] width 9 height 9
click at [806, 150] on button "8" at bounding box center [805, 149] width 13 height 13
type input "**********"
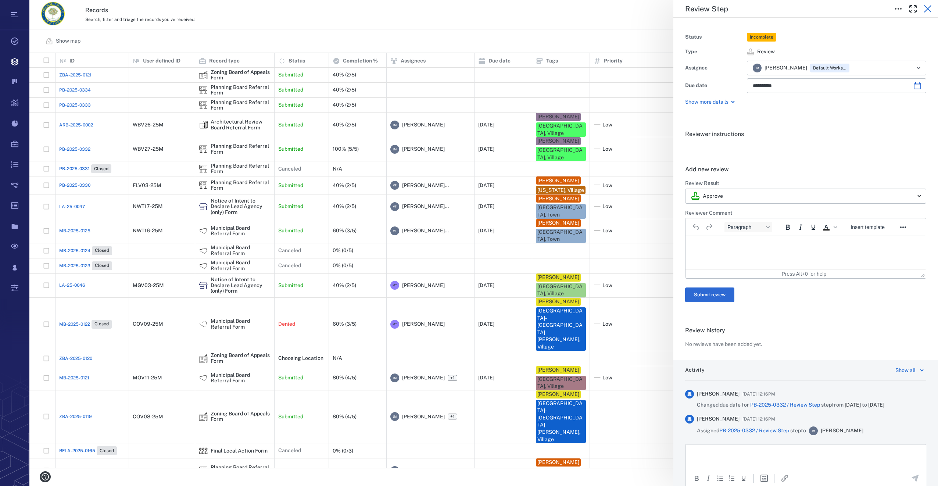
click at [925, 7] on icon "button" at bounding box center [927, 8] width 7 height 7
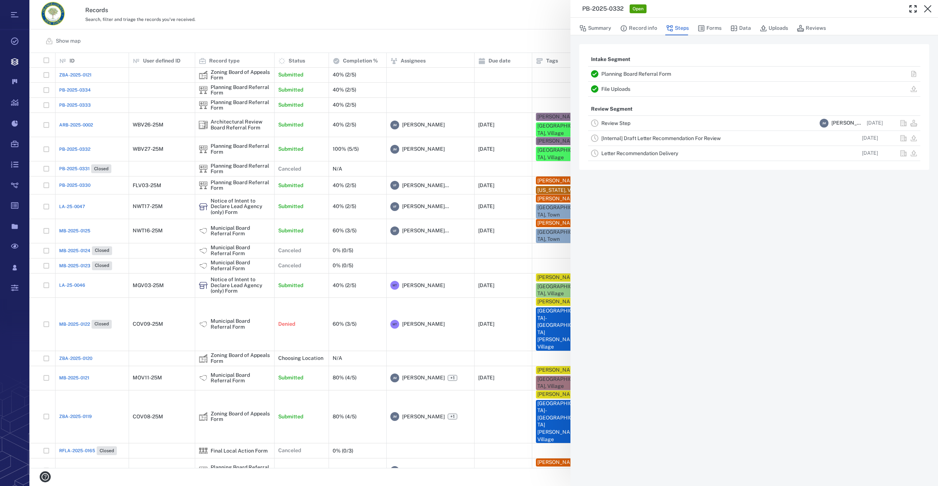
click at [925, 7] on icon "button" at bounding box center [927, 8] width 7 height 7
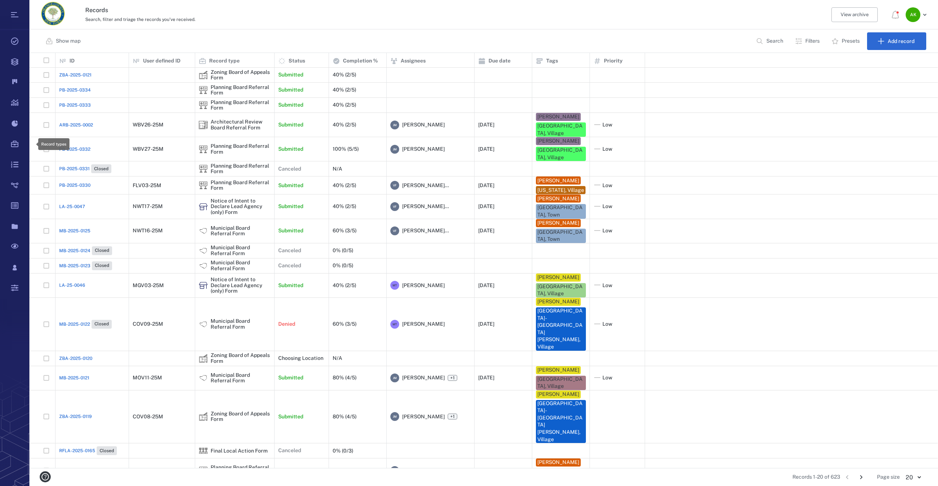
scroll to position [409, 902]
click at [93, 142] on div "PB-2025-0332" at bounding box center [92, 149] width 66 height 15
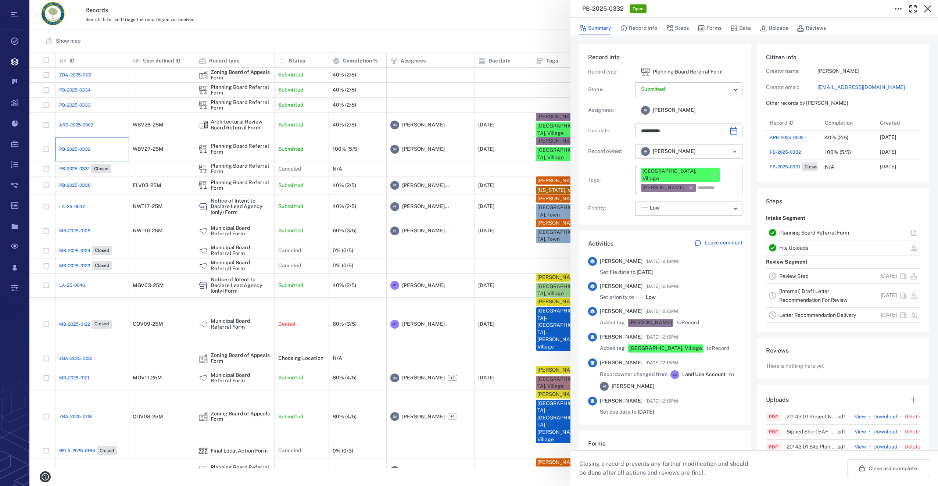
type input "**********"
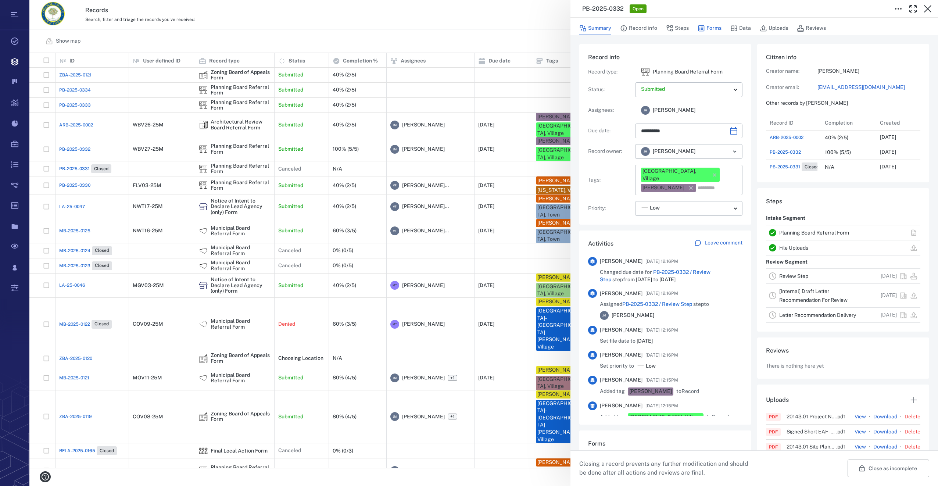
click at [715, 28] on button "Forms" at bounding box center [709, 28] width 24 height 14
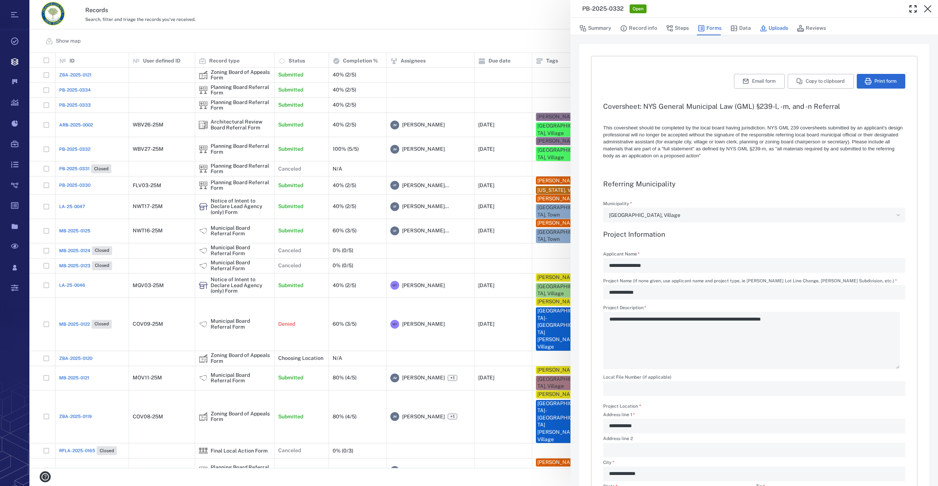
click at [781, 30] on button "Uploads" at bounding box center [773, 28] width 28 height 14
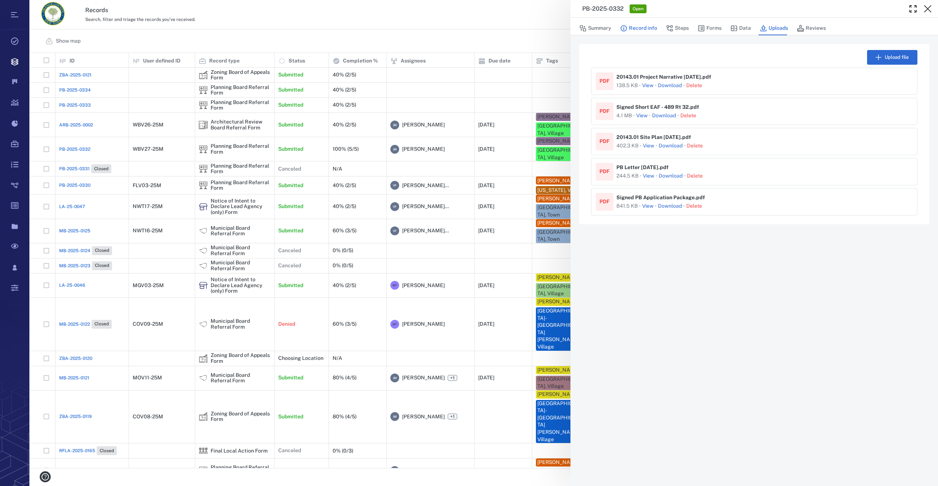
click at [643, 27] on button "Record info" at bounding box center [638, 28] width 37 height 14
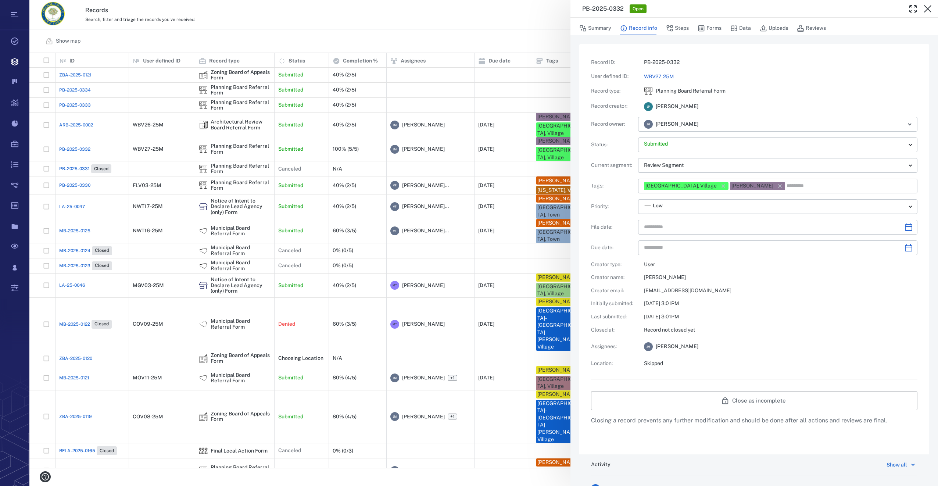
type input "**********"
click at [720, 25] on button "Forms" at bounding box center [709, 28] width 24 height 14
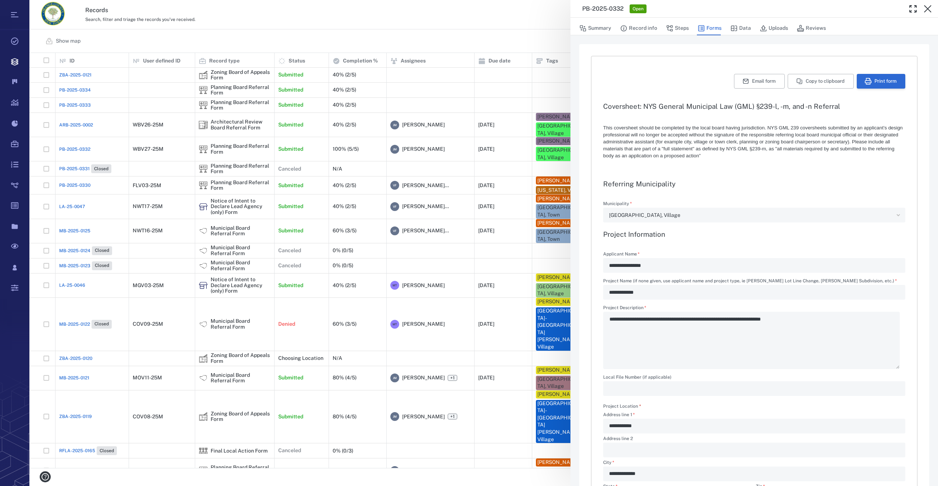
type textarea "*"
click at [896, 76] on button "Print form" at bounding box center [880, 81] width 48 height 15
drag, startPoint x: 928, startPoint y: 9, endPoint x: 18, endPoint y: 126, distance: 917.1
click at [928, 9] on icon "button" at bounding box center [927, 8] width 7 height 7
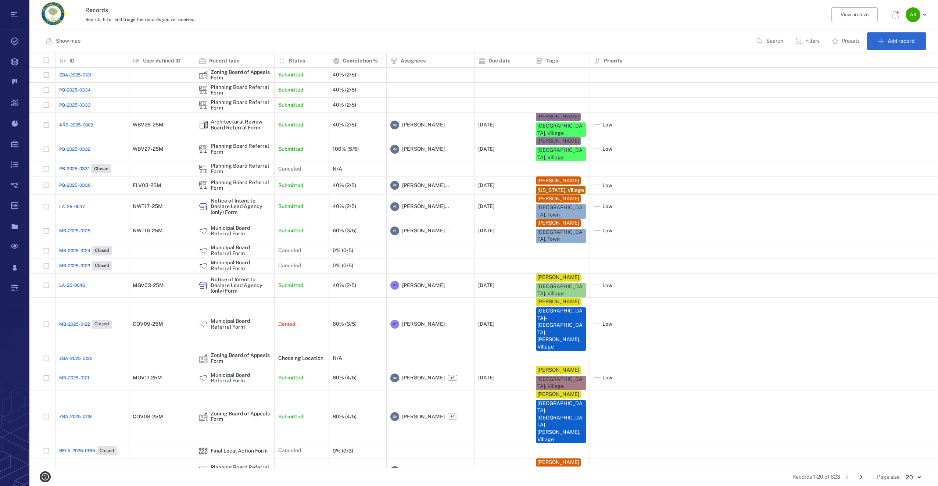
click at [79, 105] on span "PB-2025-0333" at bounding box center [75, 105] width 32 height 7
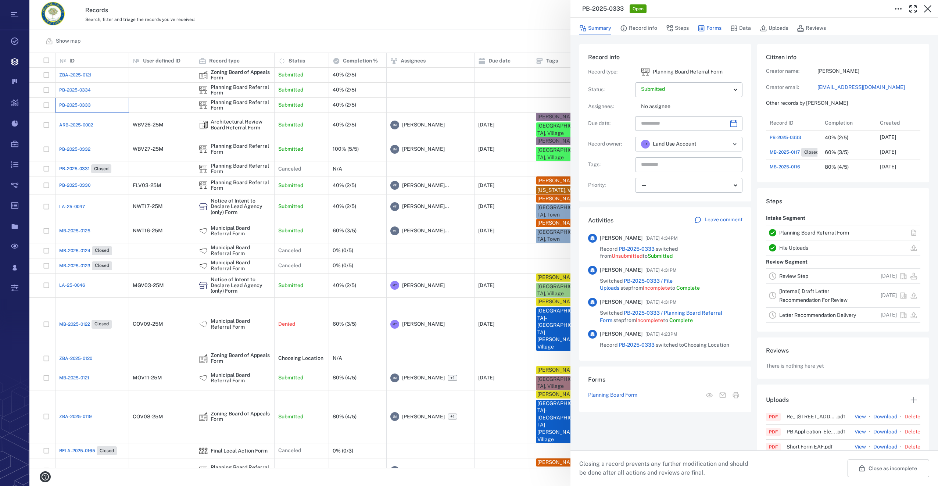
scroll to position [309, 140]
click at [714, 26] on button "Forms" at bounding box center [709, 28] width 24 height 14
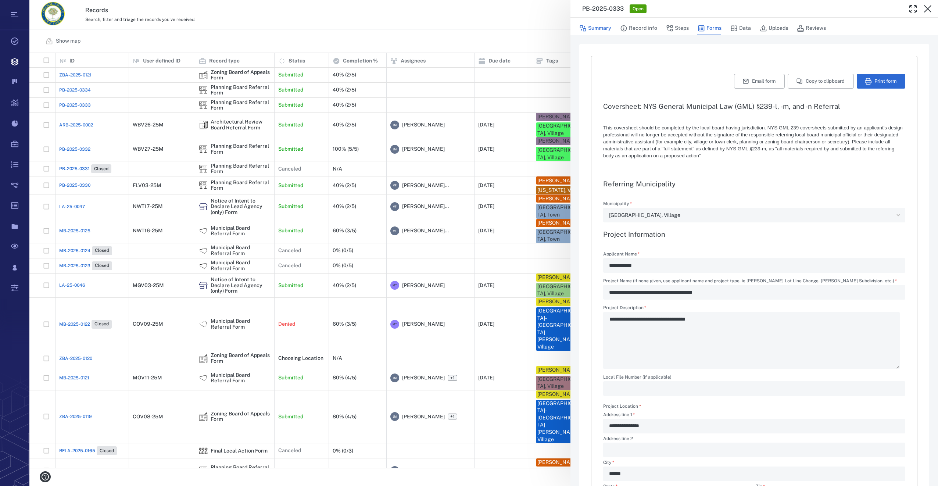
click at [602, 24] on button "Summary" at bounding box center [595, 28] width 32 height 14
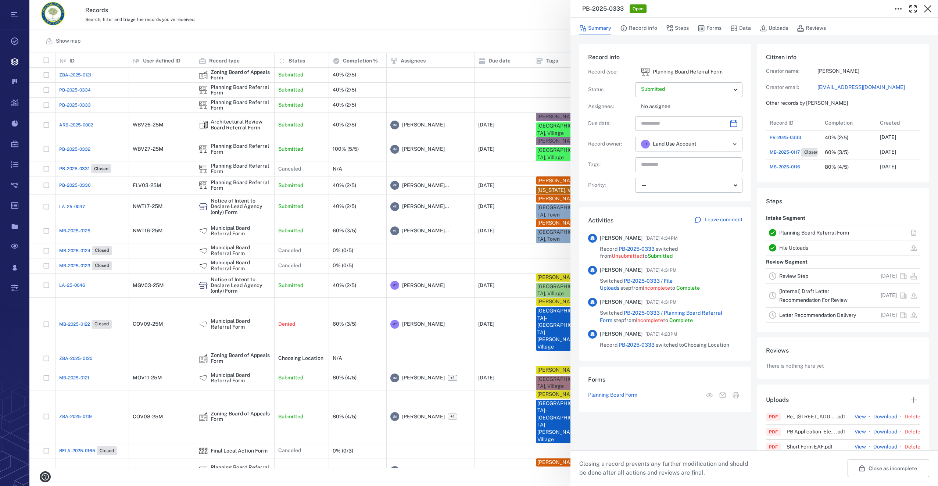
scroll to position [309, 140]
click at [730, 127] on icon "Choose date" at bounding box center [733, 123] width 7 height 7
click at [741, 139] on icon "Next month" at bounding box center [741, 143] width 9 height 9
click at [695, 187] on button "8" at bounding box center [693, 187] width 13 height 13
type input "**********"
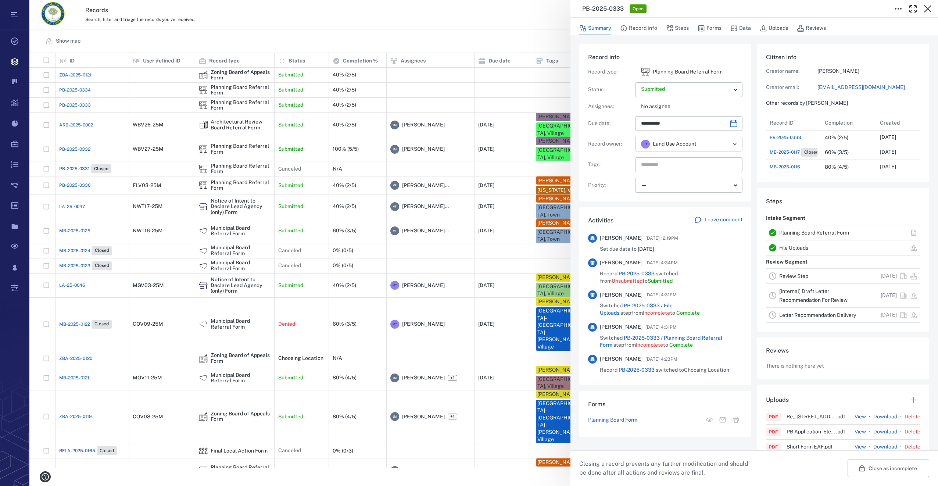
click at [730, 146] on icon "Open" at bounding box center [734, 144] width 9 height 9
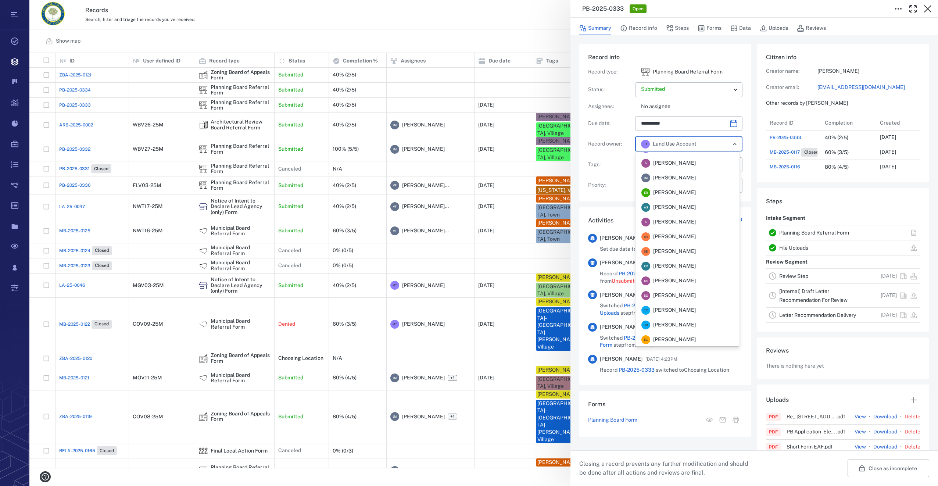
scroll to position [0, 0]
click at [669, 199] on span "Megan Tennermann" at bounding box center [674, 202] width 43 height 7
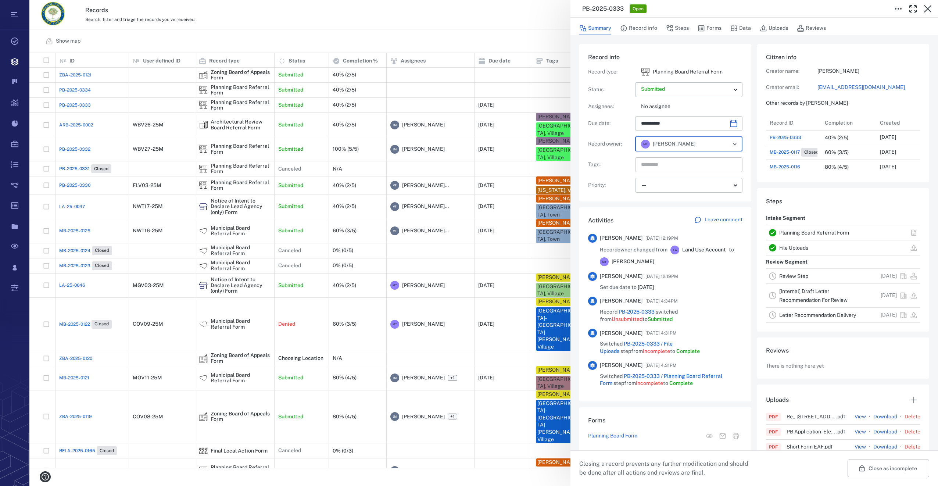
click at [663, 164] on input "text" at bounding box center [680, 164] width 80 height 10
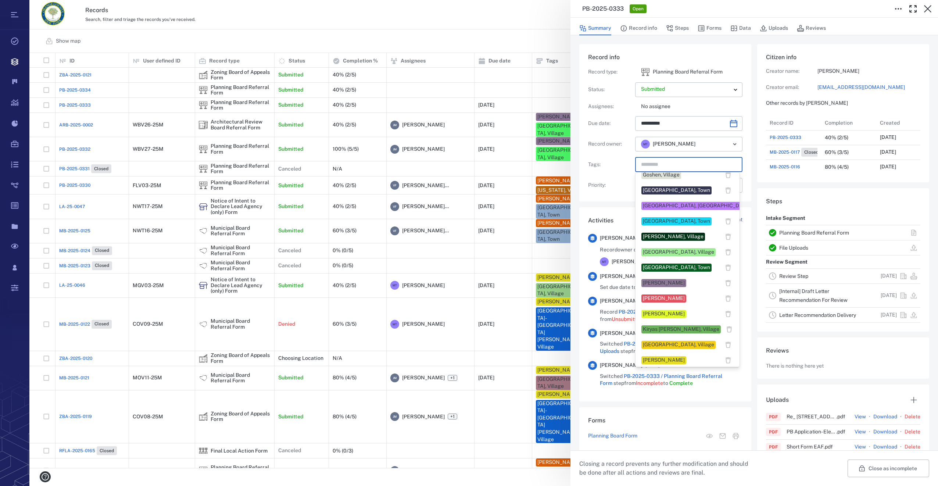
scroll to position [220, 0]
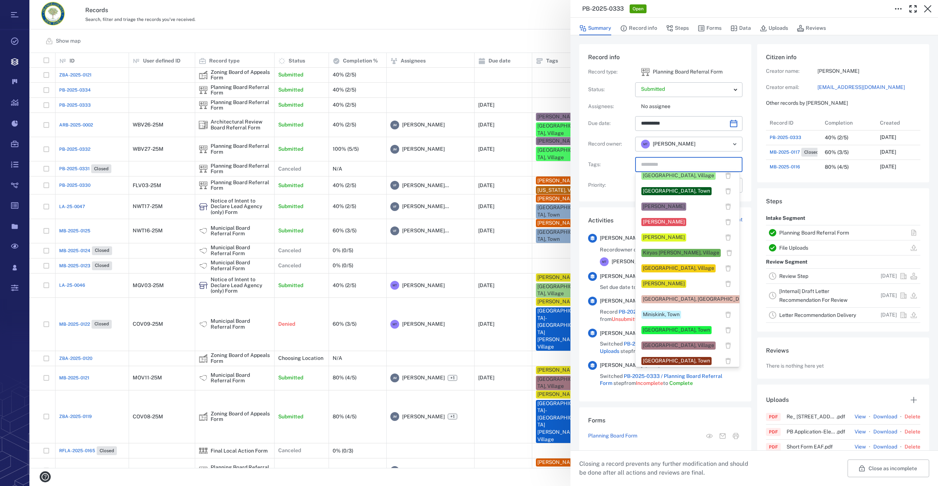
click at [656, 347] on div "Monroe, Village" at bounding box center [678, 345] width 71 height 7
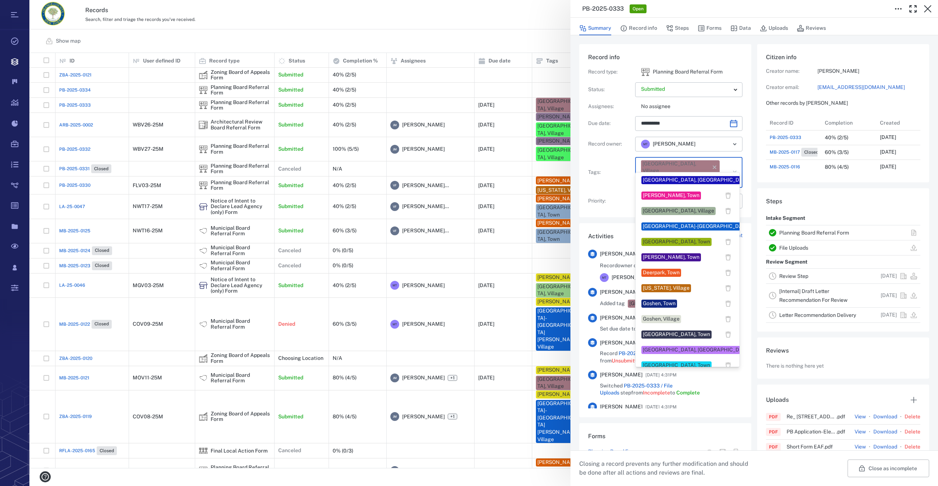
click at [700, 175] on input "text" at bounding box center [680, 180] width 80 height 10
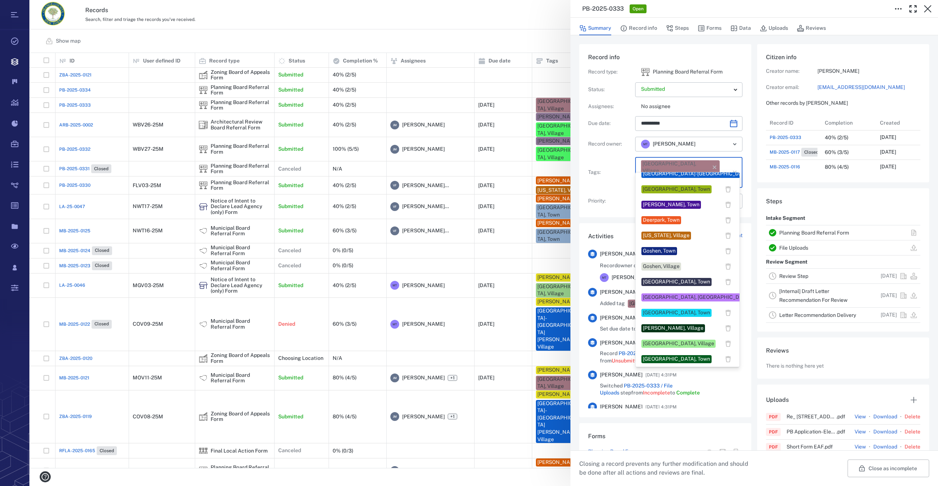
scroll to position [147, 0]
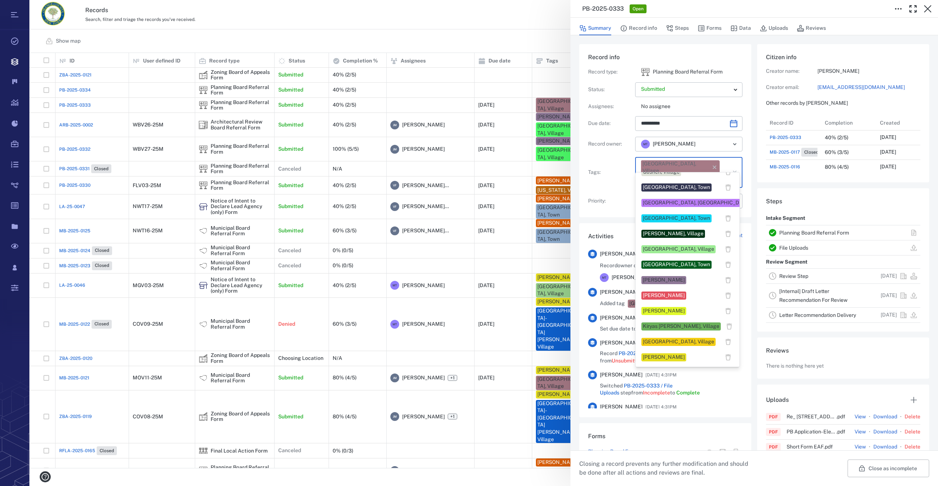
click at [651, 357] on div "Megan Tennermann" at bounding box center [664, 356] width 42 height 7
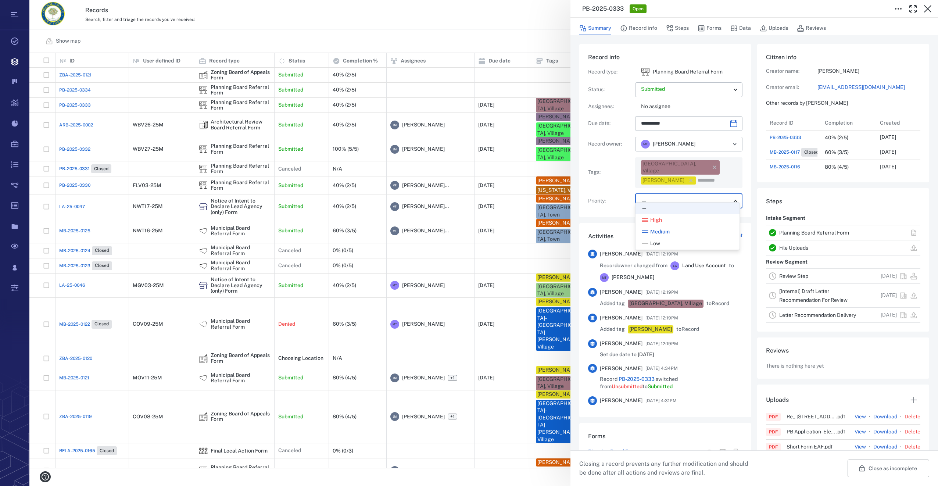
click at [647, 193] on body "Tasks Records Boards Dashboard Reports Record types Guide steps Rules Form buil…" at bounding box center [469, 243] width 938 height 486
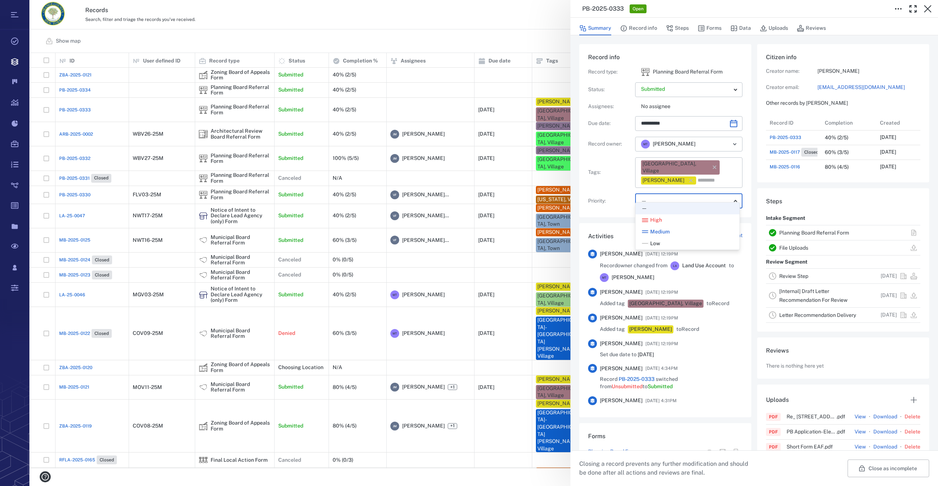
click at [658, 241] on span "Low" at bounding box center [655, 243] width 10 height 7
type input "**"
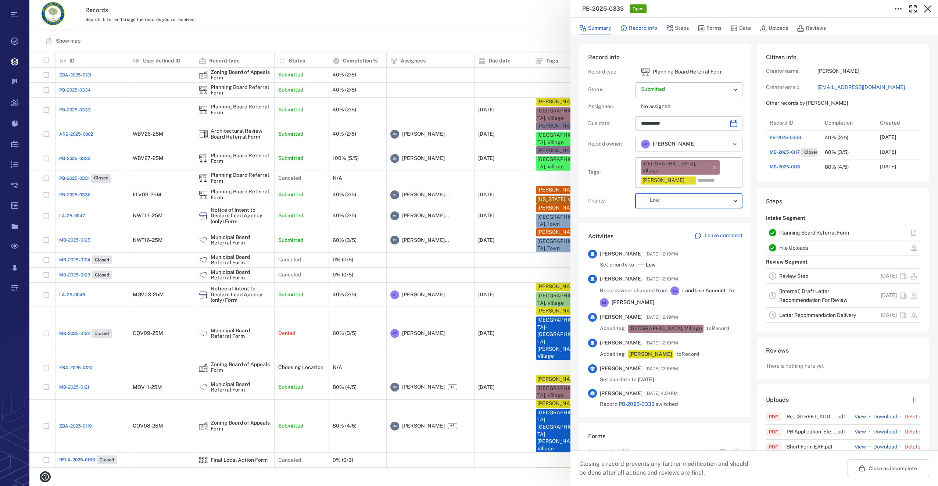
click at [647, 26] on button "Record info" at bounding box center [638, 28] width 37 height 14
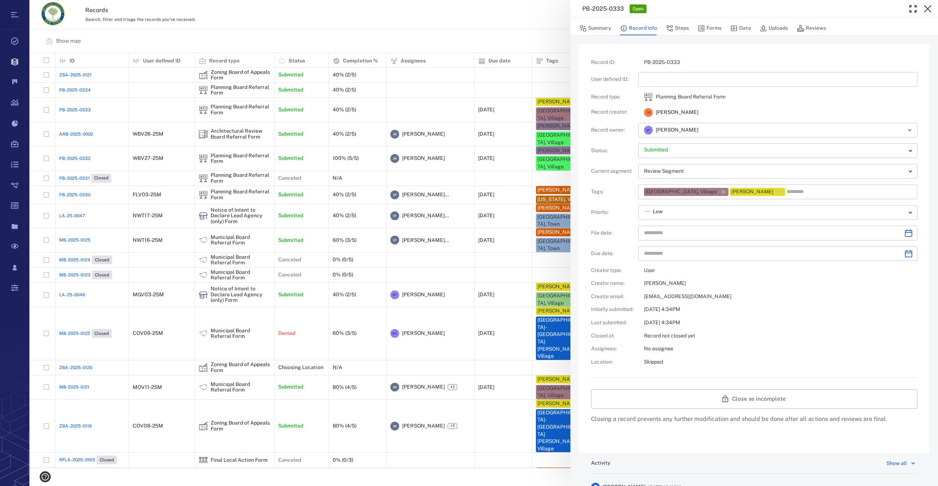
click at [669, 80] on input "text" at bounding box center [777, 79] width 267 height 15
type input "**********"
click at [904, 230] on icon "Choose date" at bounding box center [907, 232] width 7 height 7
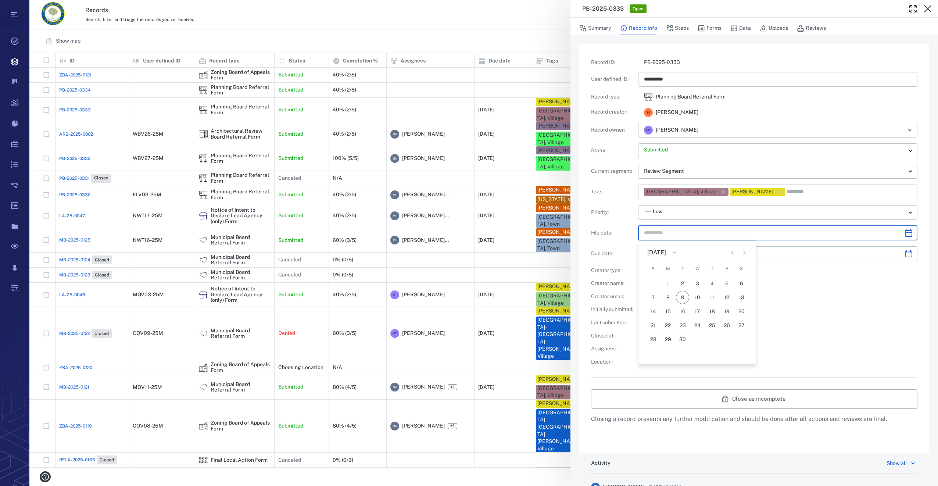
type input "*********"
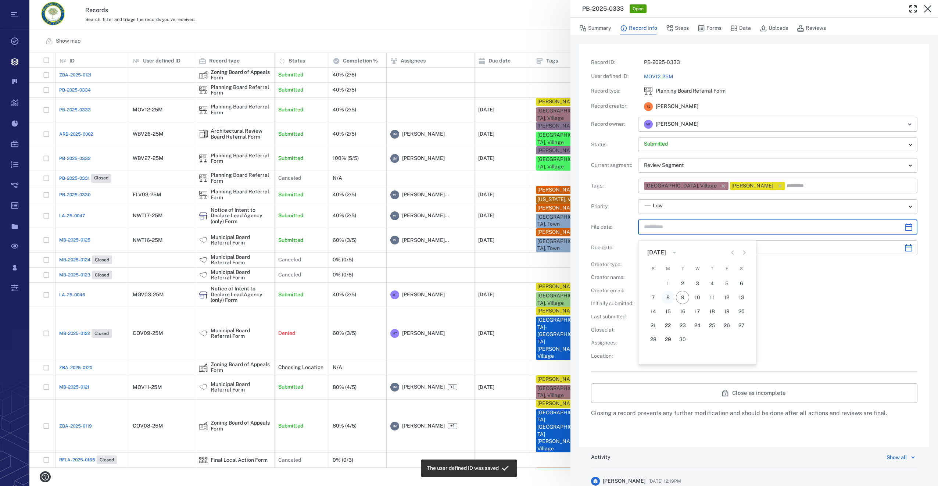
click at [663, 296] on button "8" at bounding box center [667, 297] width 13 height 13
type input "**********"
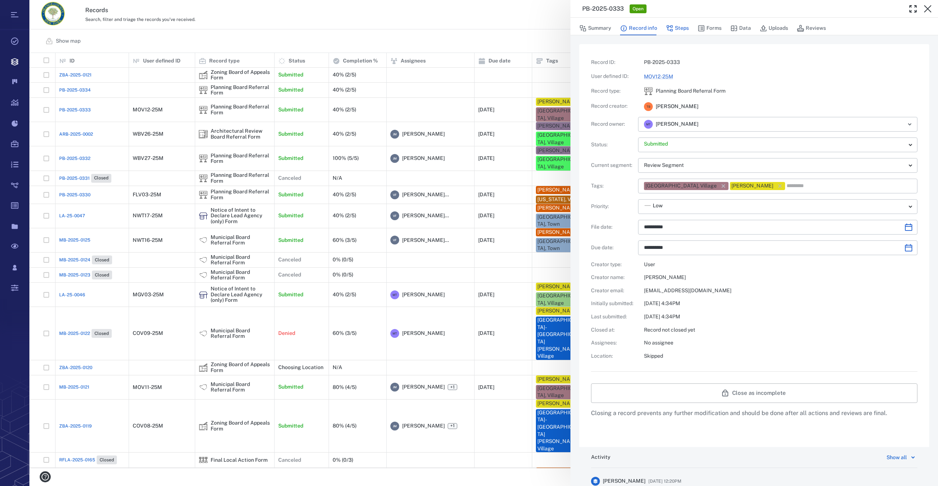
click at [677, 27] on button "Steps" at bounding box center [677, 28] width 23 height 14
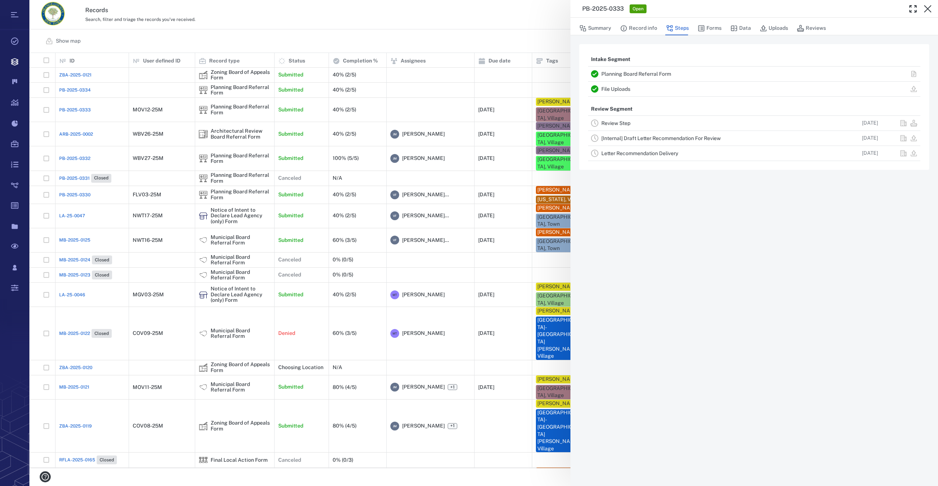
click at [623, 122] on link "Review Step" at bounding box center [615, 123] width 29 height 6
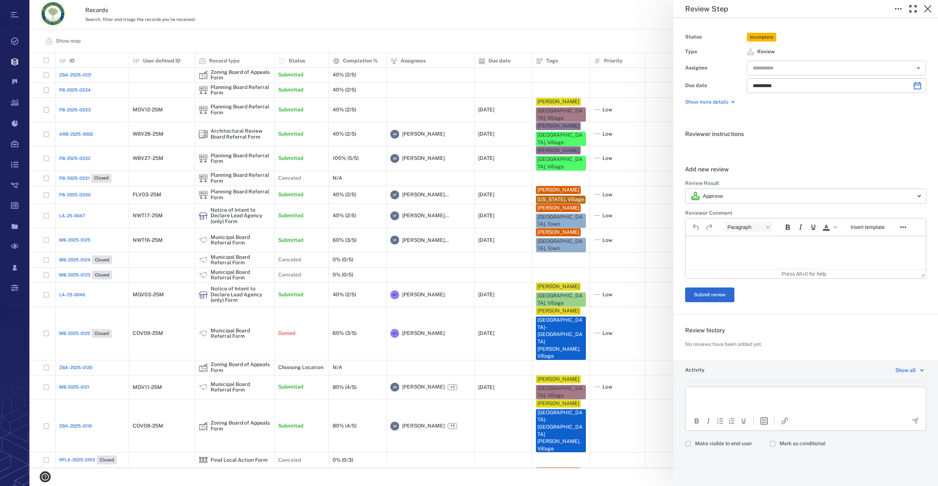
click at [787, 70] on input "text" at bounding box center [828, 68] width 152 height 10
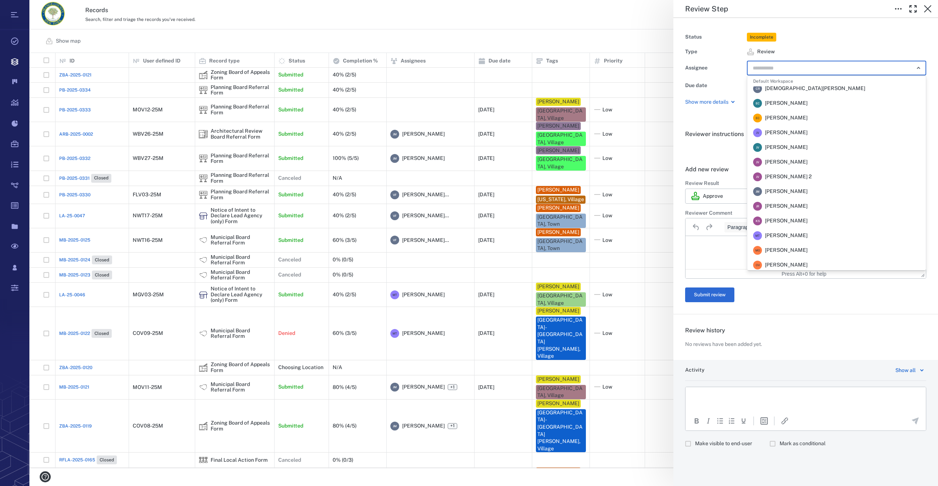
scroll to position [147, 0]
click at [783, 134] on span "Megan Tennermann" at bounding box center [786, 137] width 43 height 7
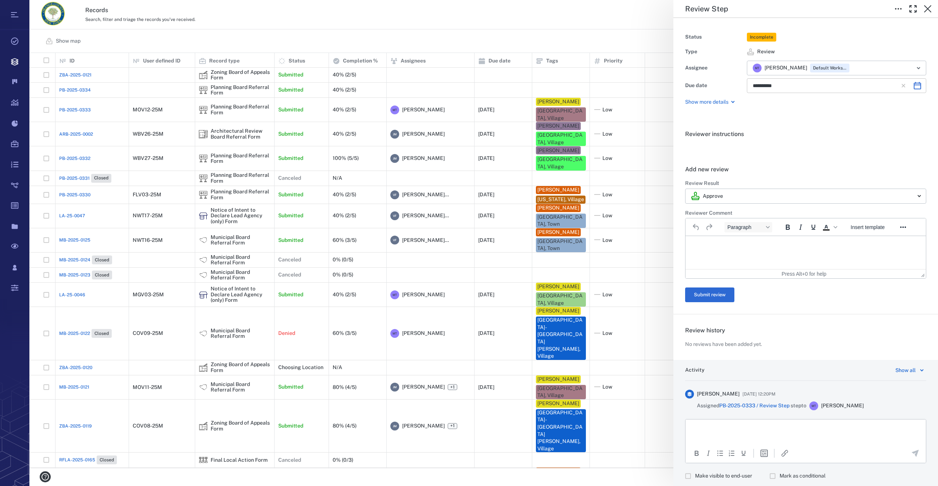
click at [913, 82] on icon "Choose date, selected date is Oct 21, 2025" at bounding box center [917, 85] width 9 height 9
click at [806, 148] on button "8" at bounding box center [805, 149] width 13 height 13
type input "**********"
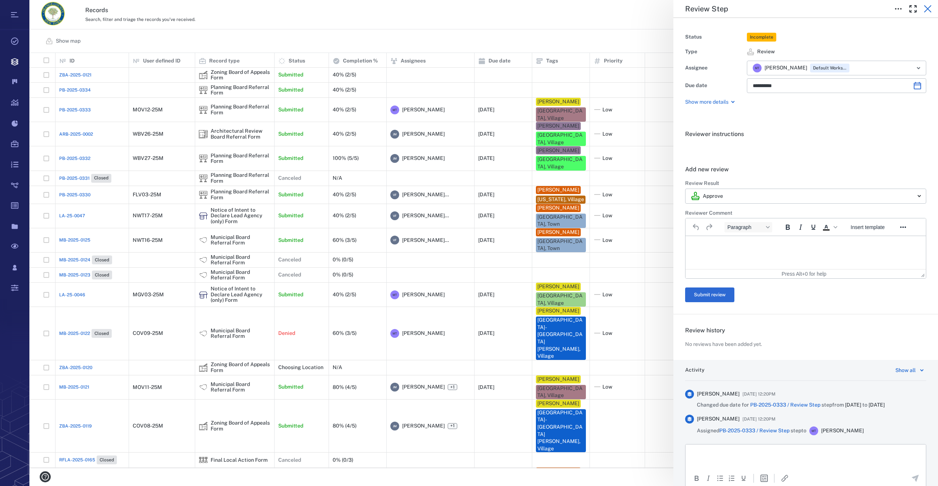
click at [929, 10] on icon "button" at bounding box center [927, 8] width 9 height 9
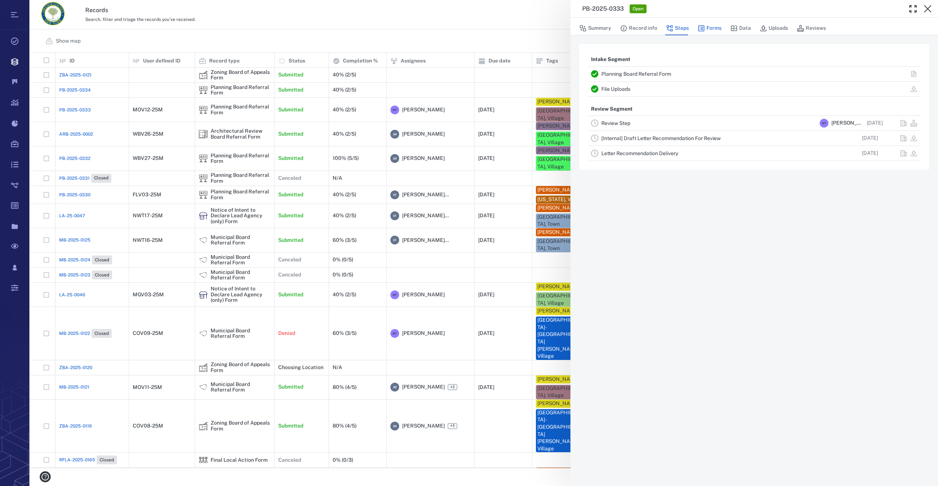
click at [709, 27] on button "Forms" at bounding box center [709, 28] width 24 height 14
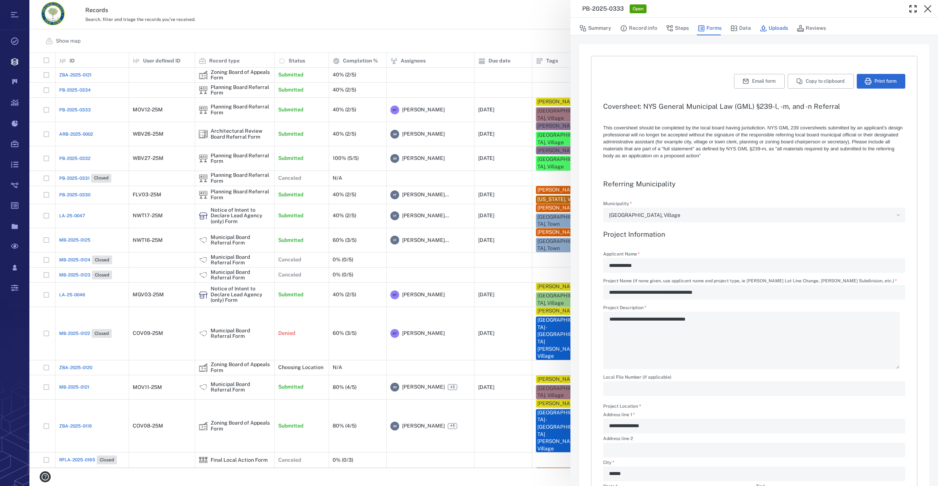
drag, startPoint x: 782, startPoint y: 26, endPoint x: 780, endPoint y: 33, distance: 6.9
click at [782, 26] on button "Uploads" at bounding box center [773, 28] width 28 height 14
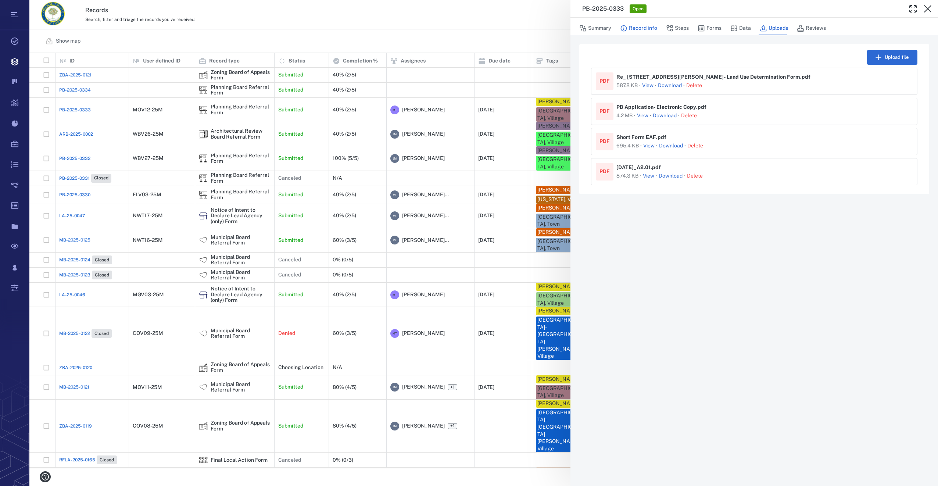
click at [644, 29] on button "Record info" at bounding box center [638, 28] width 37 height 14
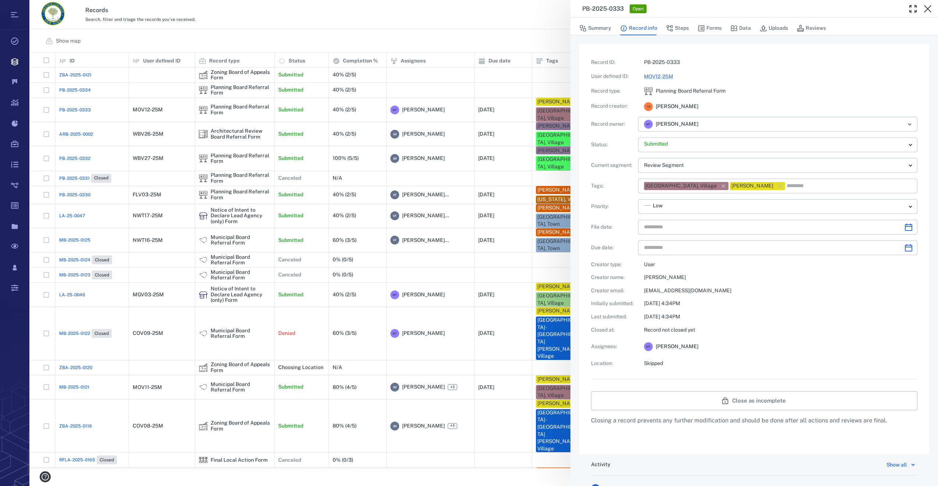
type input "**********"
click at [713, 28] on button "Forms" at bounding box center [709, 28] width 24 height 14
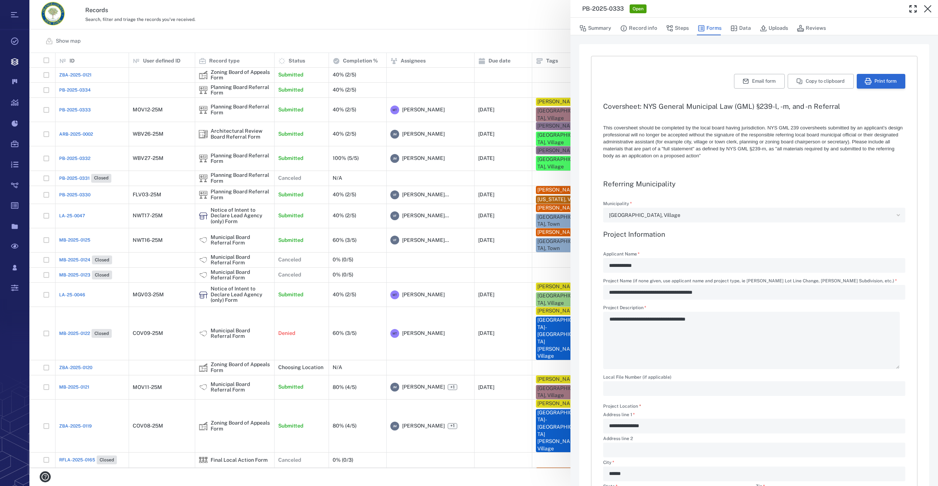
type textarea "*"
click at [869, 76] on button "Print form" at bounding box center [880, 81] width 48 height 15
drag, startPoint x: 925, startPoint y: 6, endPoint x: 772, endPoint y: 30, distance: 154.7
click at [925, 6] on icon "button" at bounding box center [927, 8] width 7 height 7
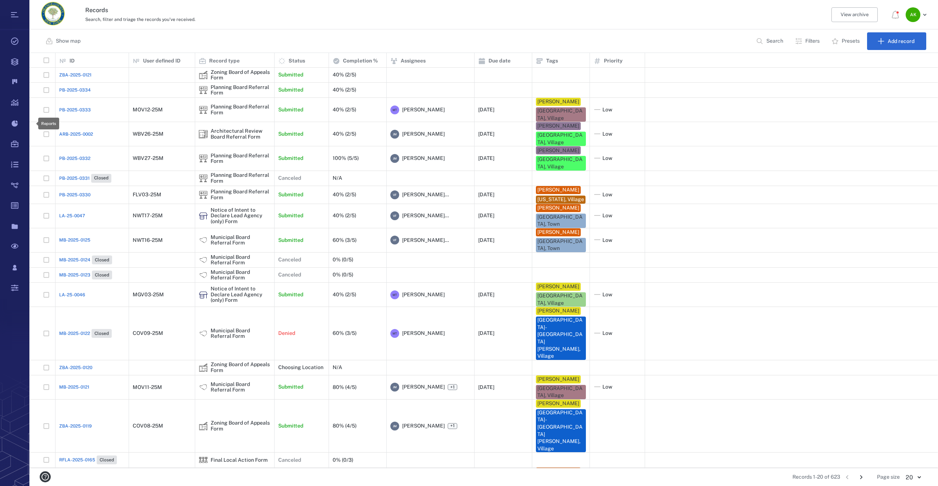
scroll to position [409, 902]
click at [71, 86] on div "PB-2025-0334" at bounding box center [92, 90] width 66 height 15
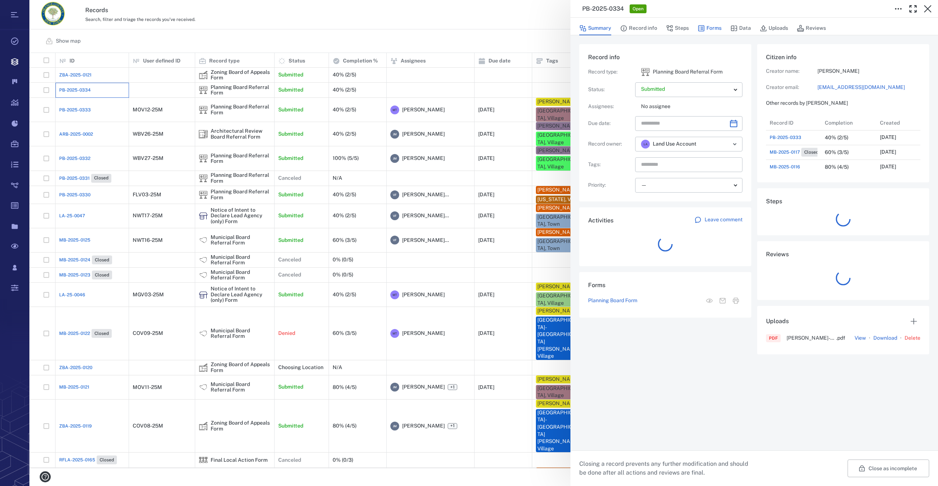
scroll to position [382, 143]
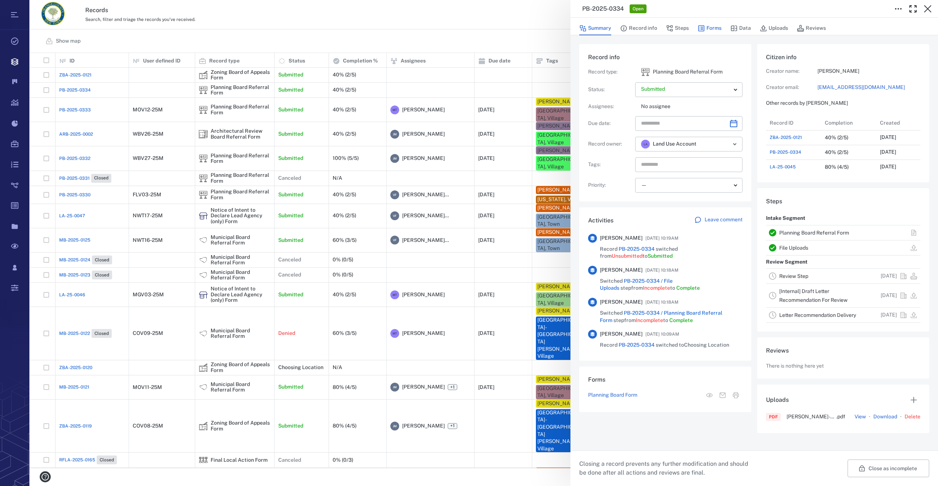
click at [715, 25] on button "Forms" at bounding box center [709, 28] width 24 height 14
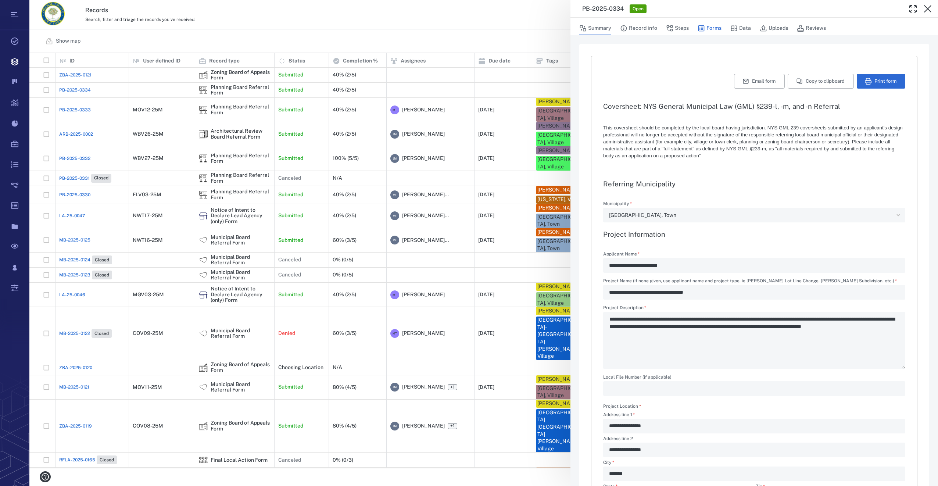
type textarea "*"
click at [598, 26] on button "Summary" at bounding box center [595, 28] width 32 height 14
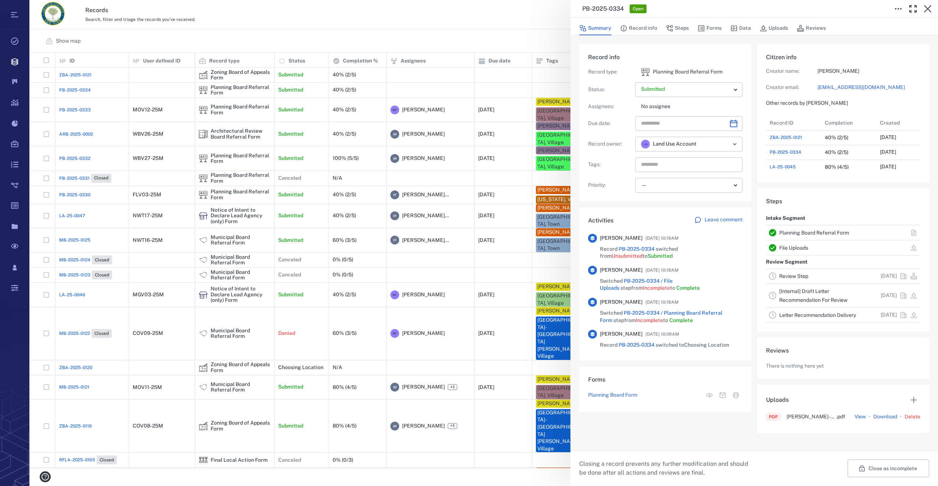
scroll to position [382, 143]
click at [736, 119] on icon "Choose date" at bounding box center [733, 123] width 9 height 9
click at [594, 183] on p "Priority :" at bounding box center [610, 184] width 44 height 7
click at [731, 122] on icon "Choose date" at bounding box center [733, 123] width 9 height 9
click at [742, 142] on icon "Next month" at bounding box center [741, 143] width 9 height 9
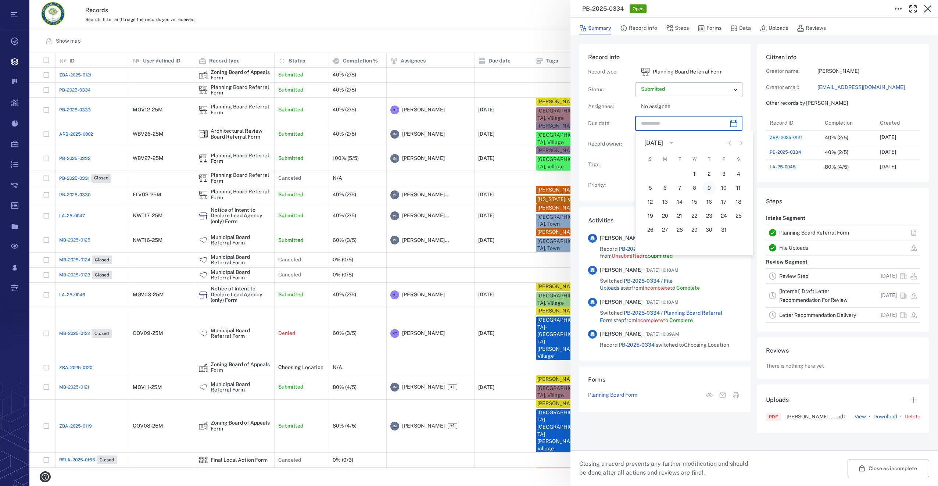
click at [709, 188] on button "9" at bounding box center [708, 187] width 13 height 13
type input "**********"
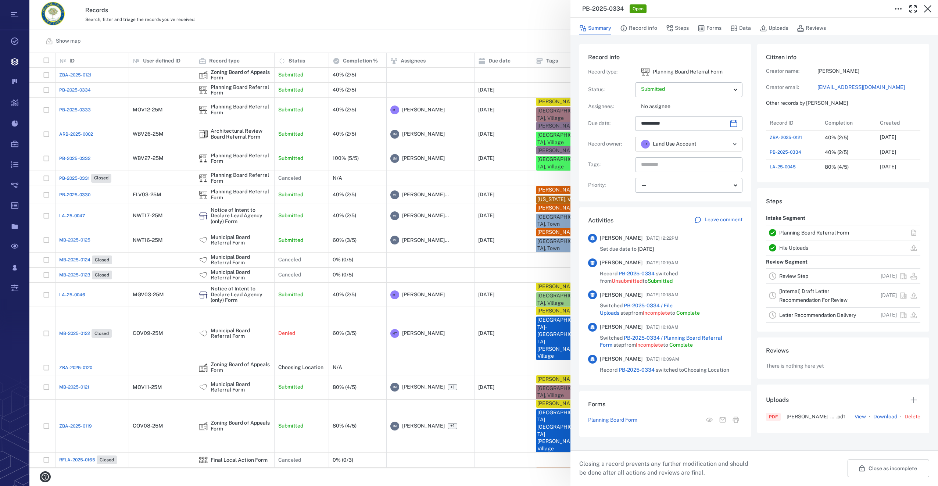
click at [735, 146] on icon "Open" at bounding box center [734, 144] width 9 height 9
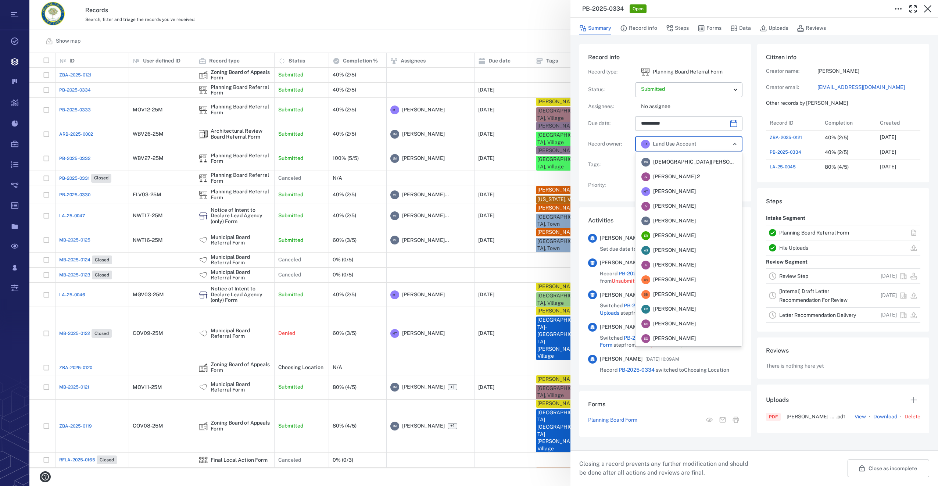
scroll to position [11, 0]
click at [662, 190] on span "Megan Tennermann" at bounding box center [674, 191] width 43 height 7
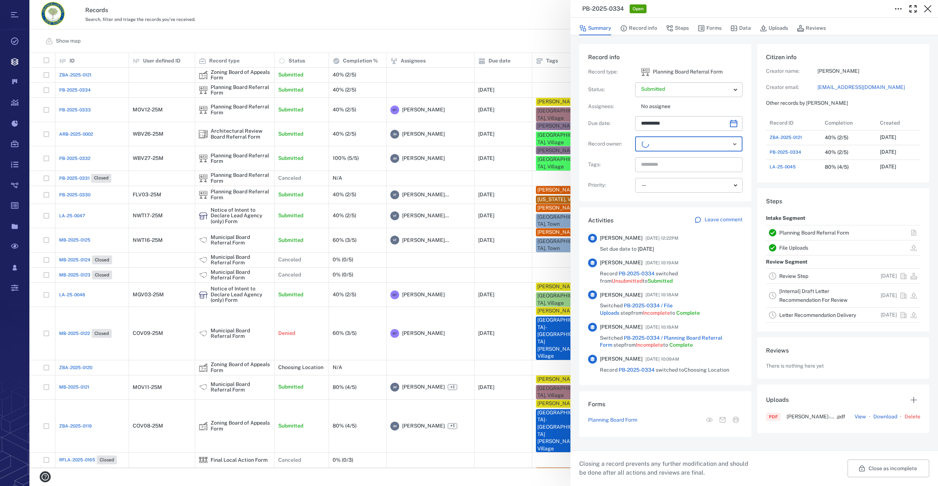
scroll to position [382, 140]
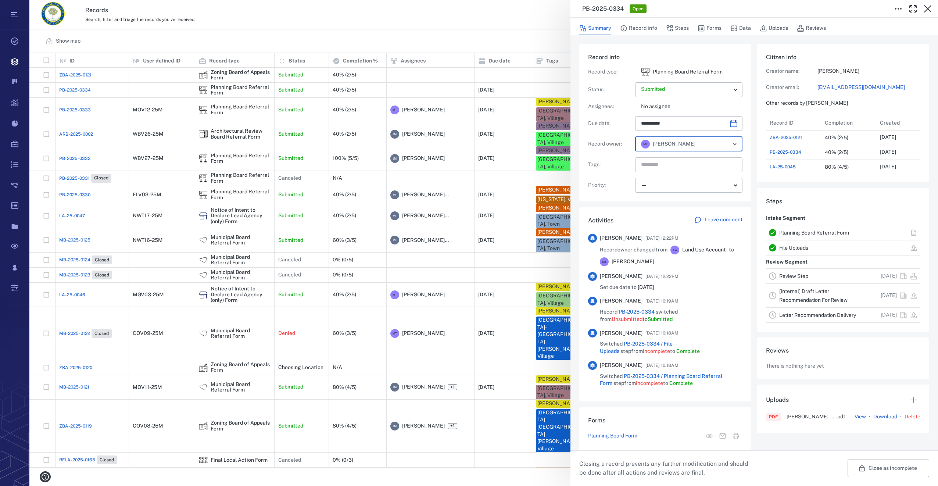
click at [655, 164] on input "text" at bounding box center [680, 164] width 80 height 10
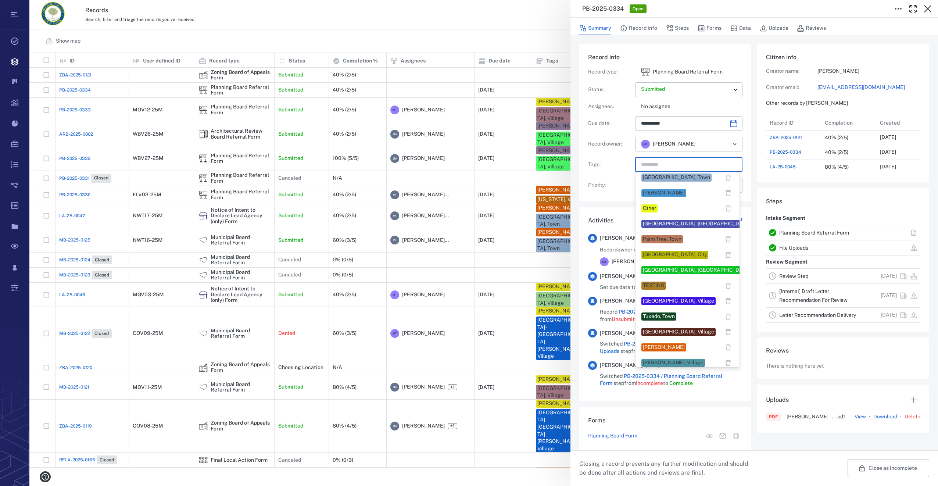
scroll to position [551, 0]
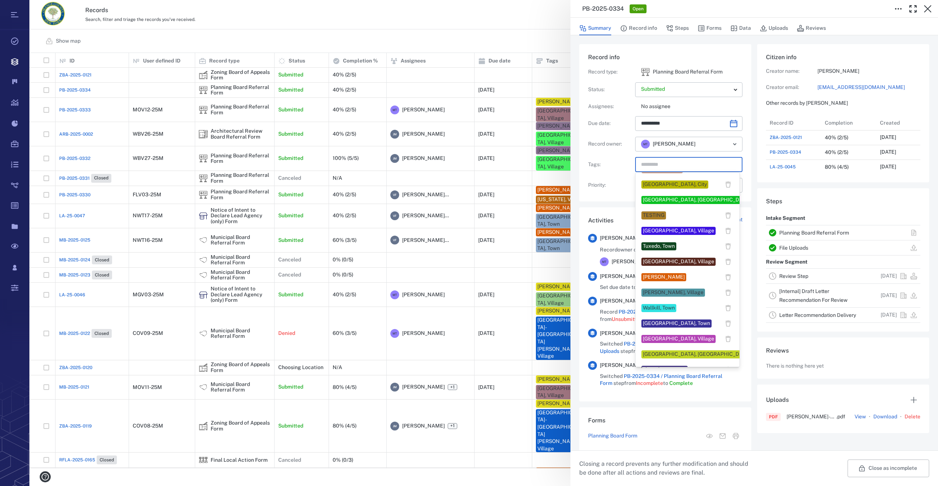
click at [661, 321] on div "Warwick, Town" at bounding box center [676, 323] width 67 height 7
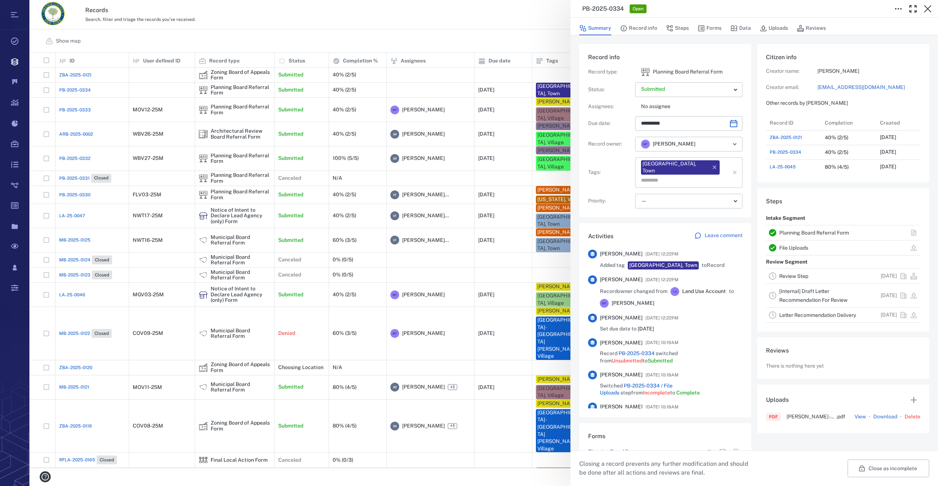
click at [705, 175] on input "text" at bounding box center [680, 180] width 80 height 10
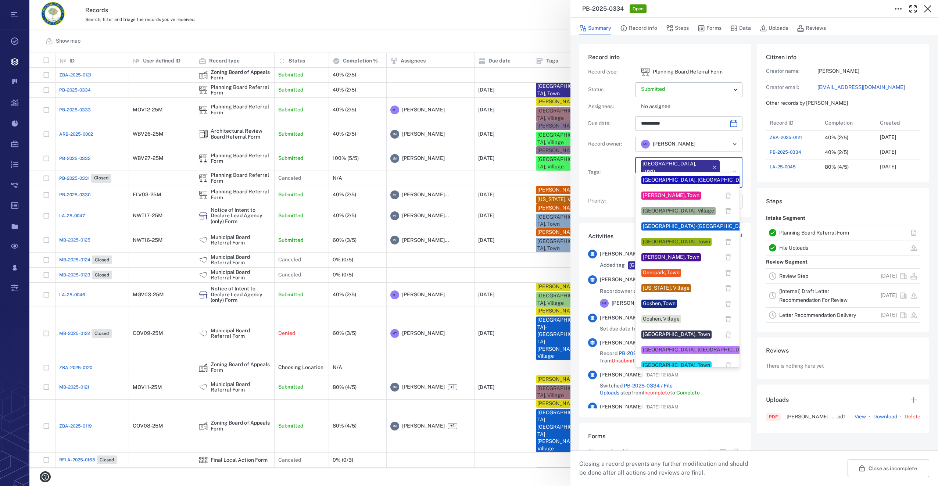
scroll to position [147, 0]
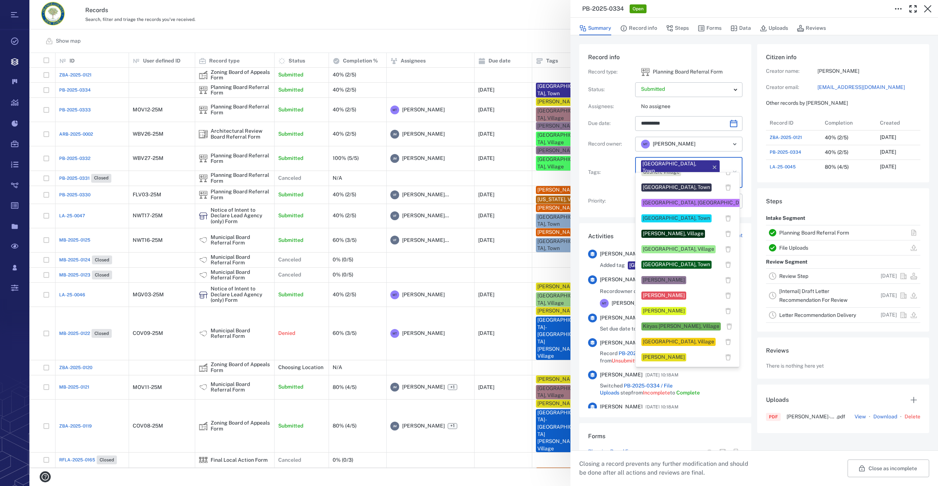
click at [662, 353] on div "Megan Tennermann" at bounding box center [664, 356] width 42 height 7
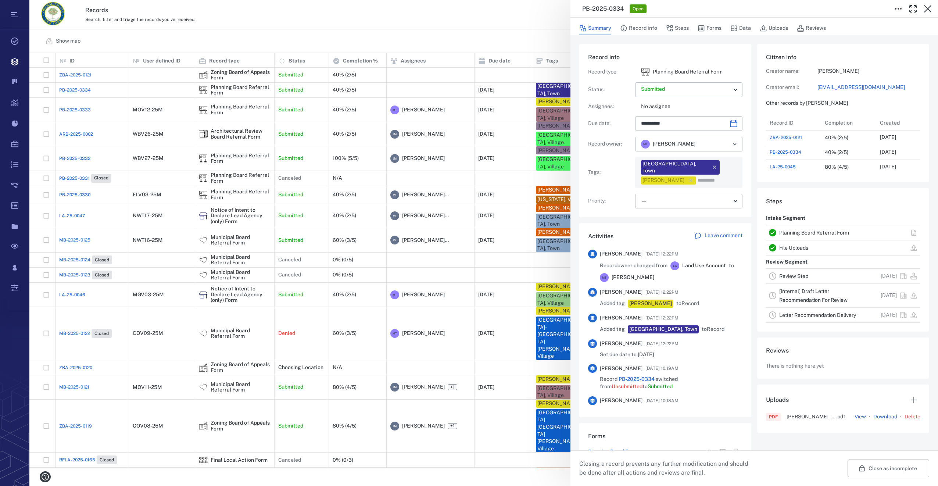
click at [645, 193] on body "Tasks Records Boards Dashboard Reports Record types Guide steps Rules Form buil…" at bounding box center [469, 243] width 938 height 486
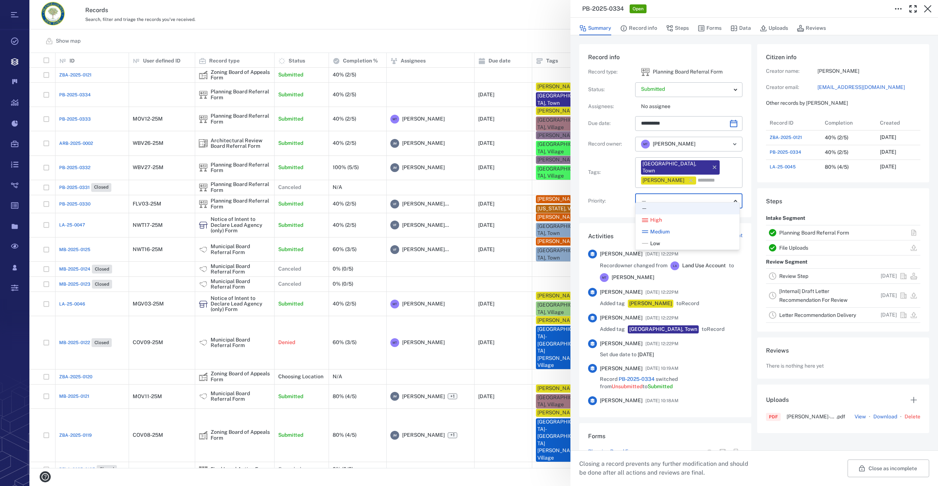
click at [655, 241] on span "Low" at bounding box center [655, 243] width 10 height 7
type input "**"
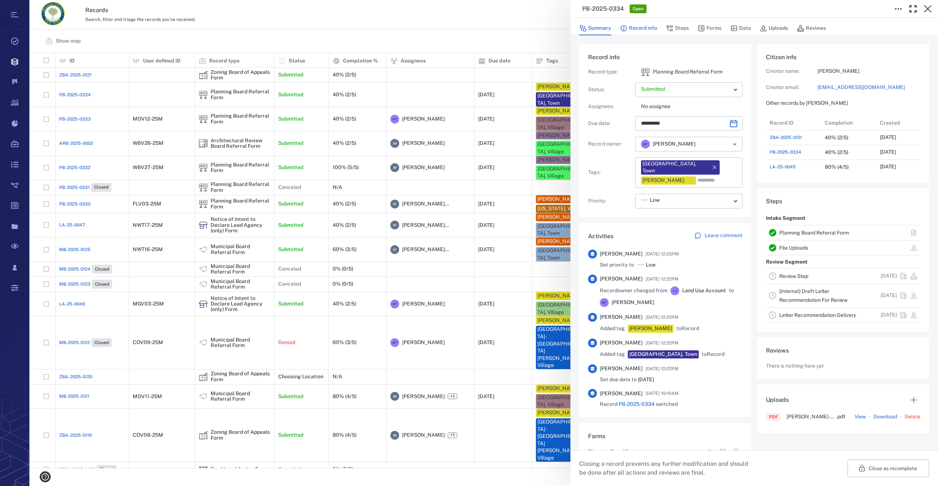
click at [636, 31] on button "Record info" at bounding box center [638, 28] width 37 height 14
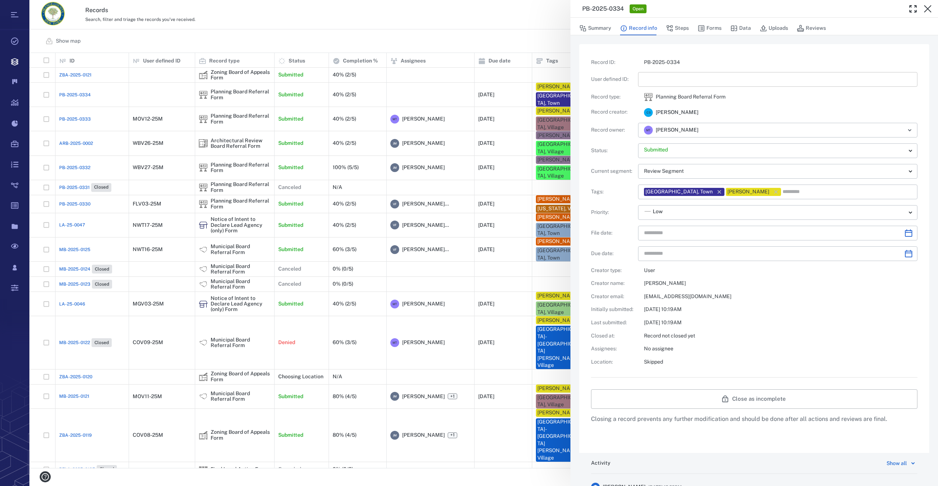
type input "**********"
click at [659, 81] on input "text" at bounding box center [777, 79] width 267 height 15
type input "*********"
click at [904, 231] on icon "Choose date" at bounding box center [908, 233] width 9 height 9
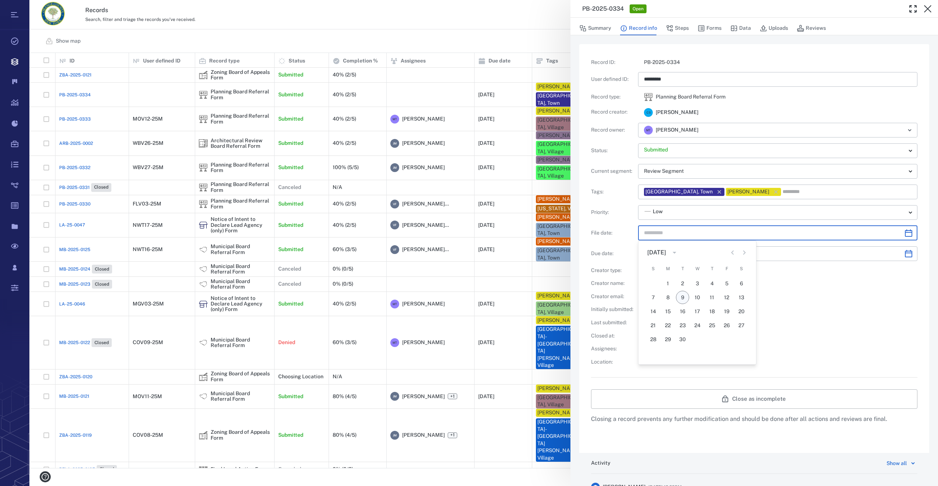
click at [681, 295] on button "9" at bounding box center [682, 297] width 13 height 13
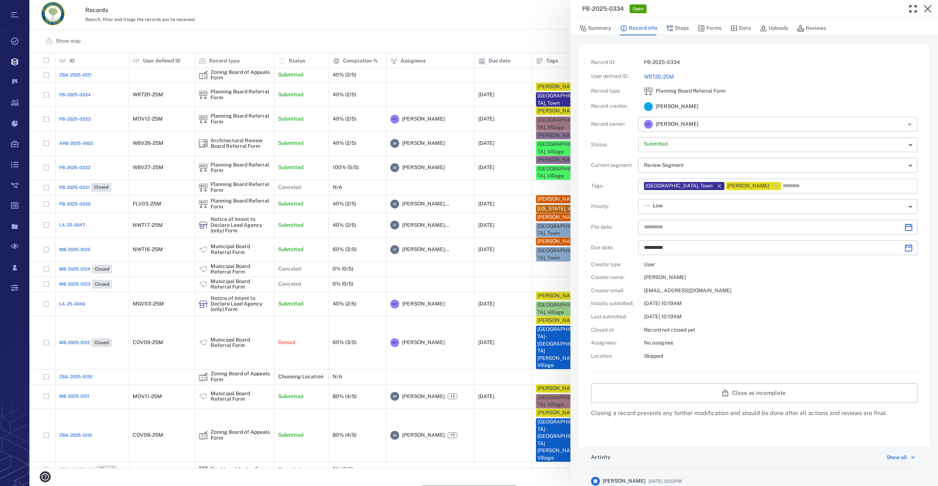
type input "**********"
click at [678, 29] on button "Steps" at bounding box center [677, 28] width 23 height 14
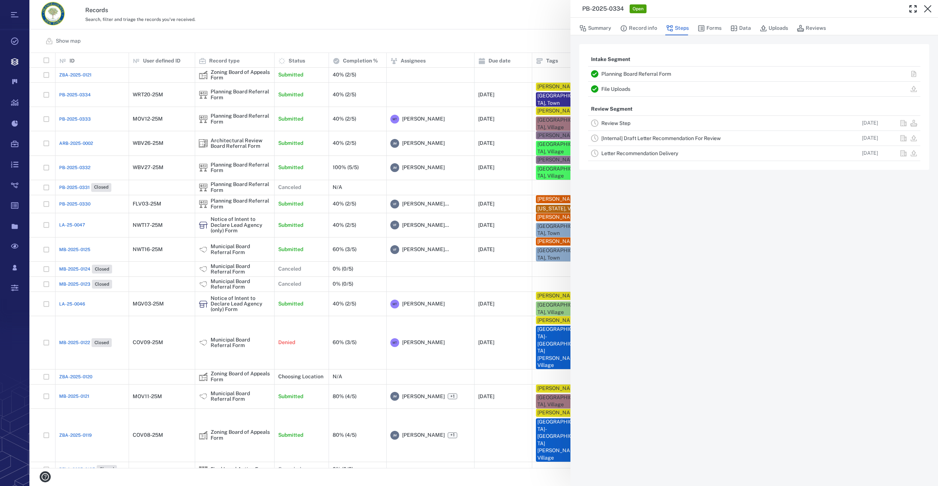
click at [615, 122] on link "Review Step" at bounding box center [615, 123] width 29 height 6
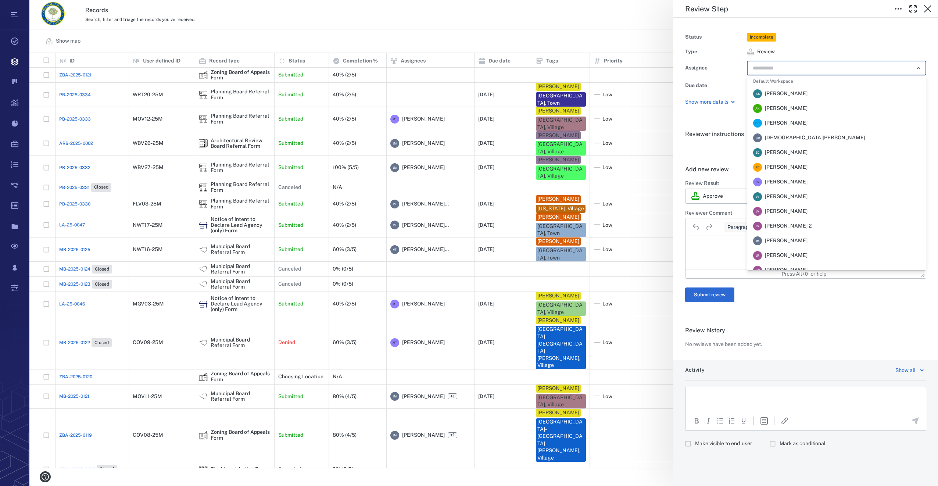
click at [780, 71] on input "text" at bounding box center [828, 68] width 152 height 10
click at [806, 140] on span "Megan Tennermann" at bounding box center [786, 137] width 43 height 7
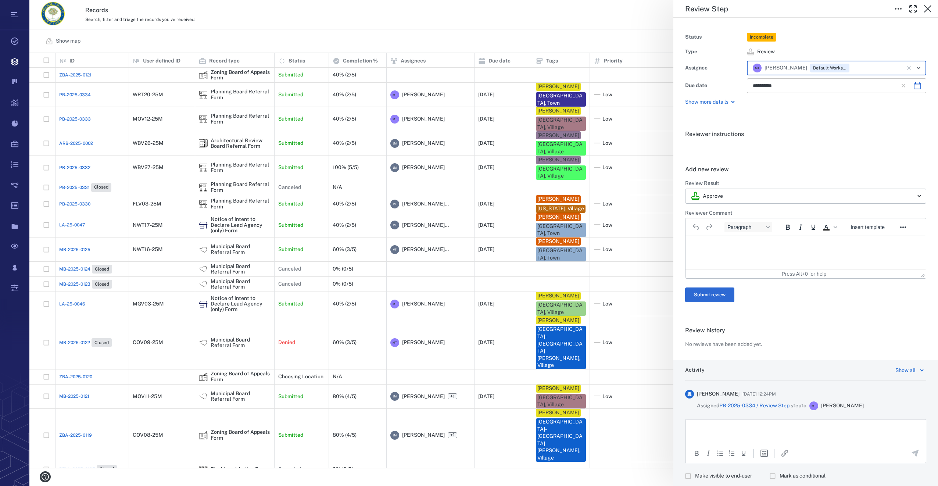
click at [913, 85] on icon "Choose date, selected date is Oct 22, 2025" at bounding box center [916, 85] width 7 height 7
click at [821, 150] on button "9" at bounding box center [820, 149] width 13 height 13
type input "**********"
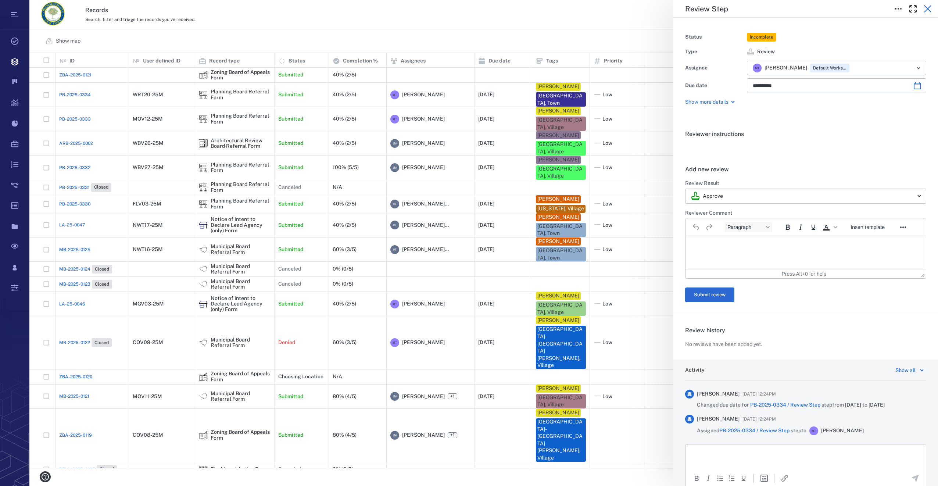
click at [928, 9] on icon "button" at bounding box center [927, 8] width 7 height 7
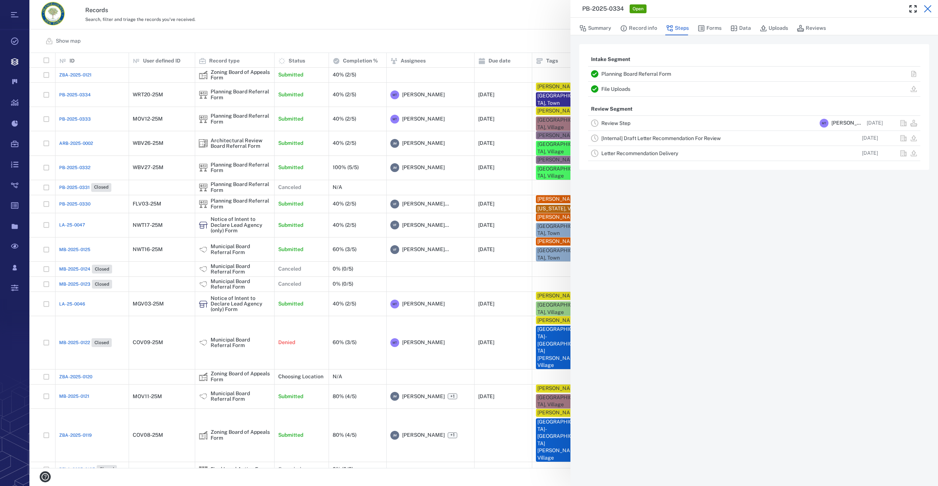
click at [928, 8] on icon "button" at bounding box center [927, 8] width 7 height 7
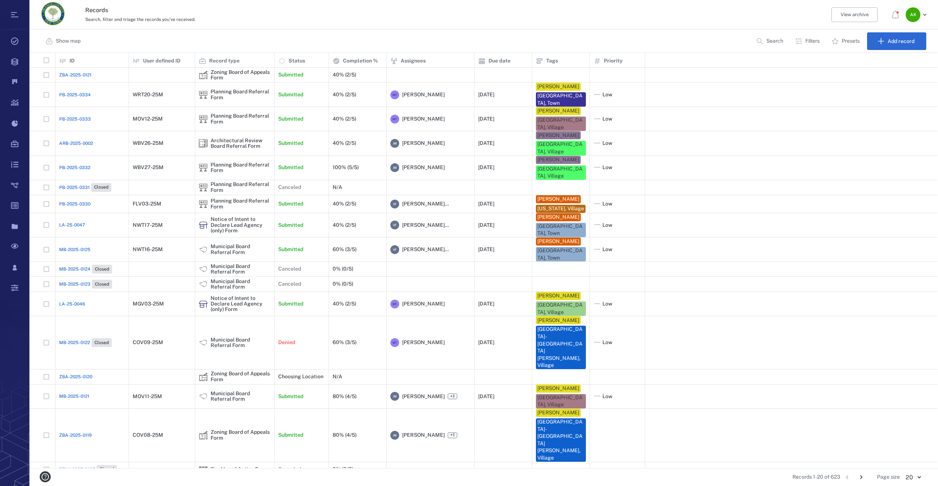
scroll to position [409, 902]
click at [71, 97] on span "PB-2025-0334" at bounding box center [75, 94] width 32 height 7
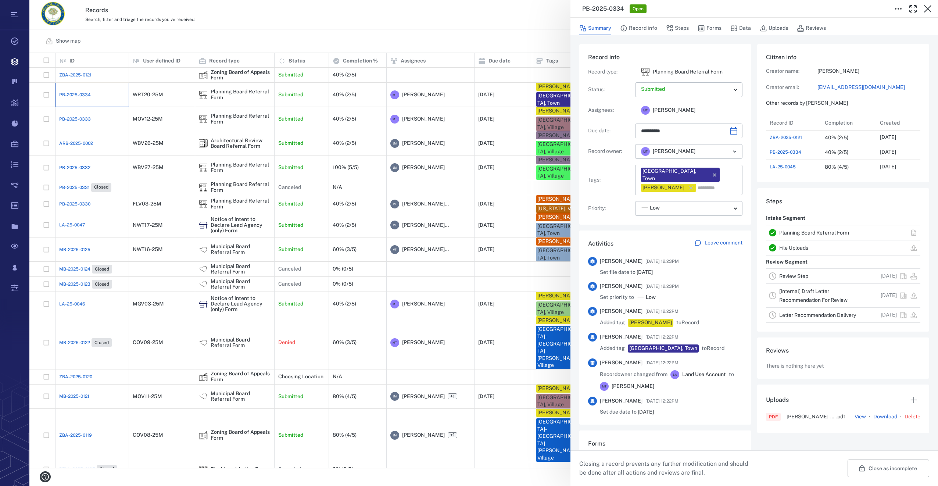
type input "**********"
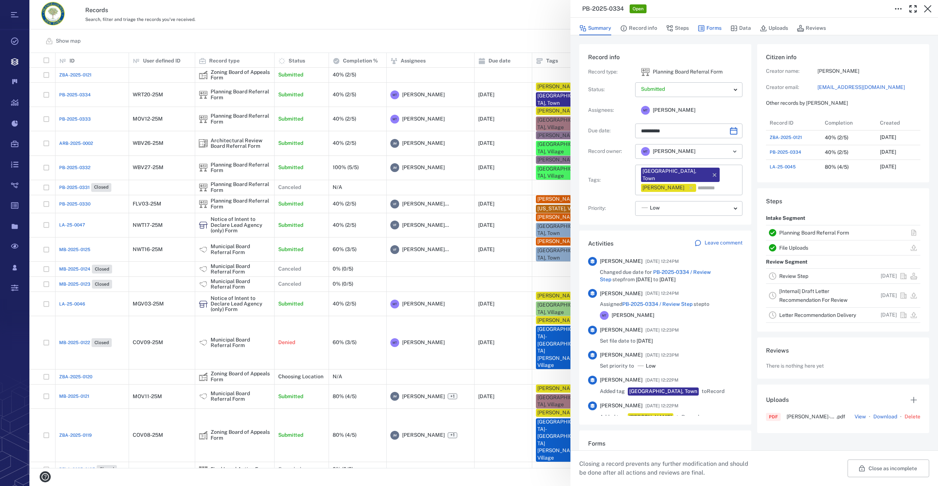
click at [711, 29] on button "Forms" at bounding box center [709, 28] width 24 height 14
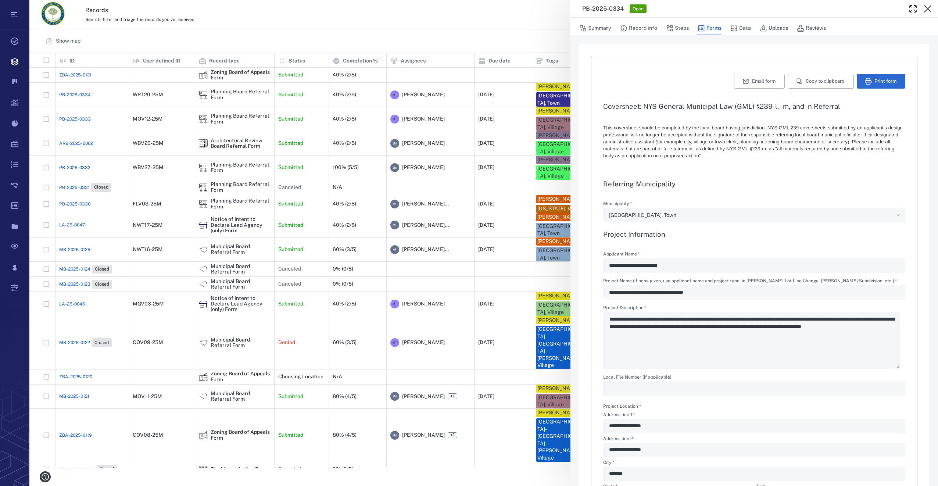
drag, startPoint x: 774, startPoint y: 25, endPoint x: 720, endPoint y: 121, distance: 109.9
click at [774, 25] on button "Uploads" at bounding box center [773, 28] width 28 height 14
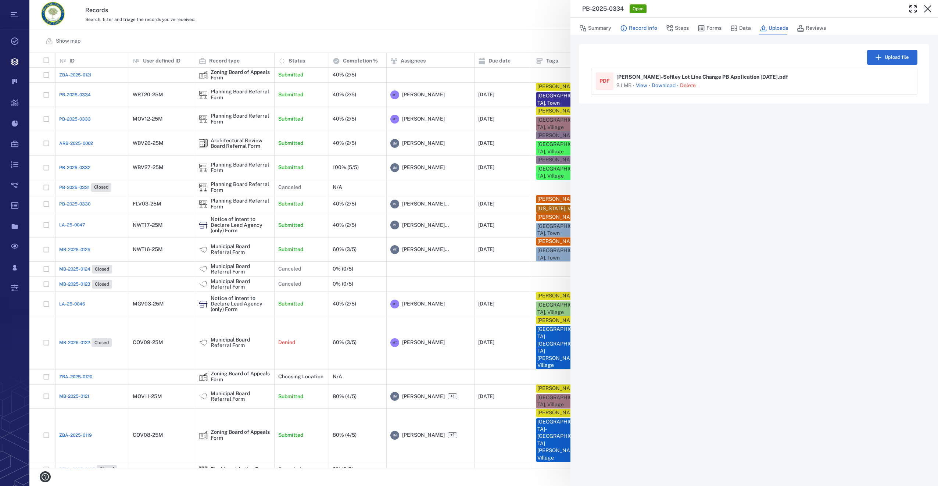
click at [637, 30] on button "Record info" at bounding box center [638, 28] width 37 height 14
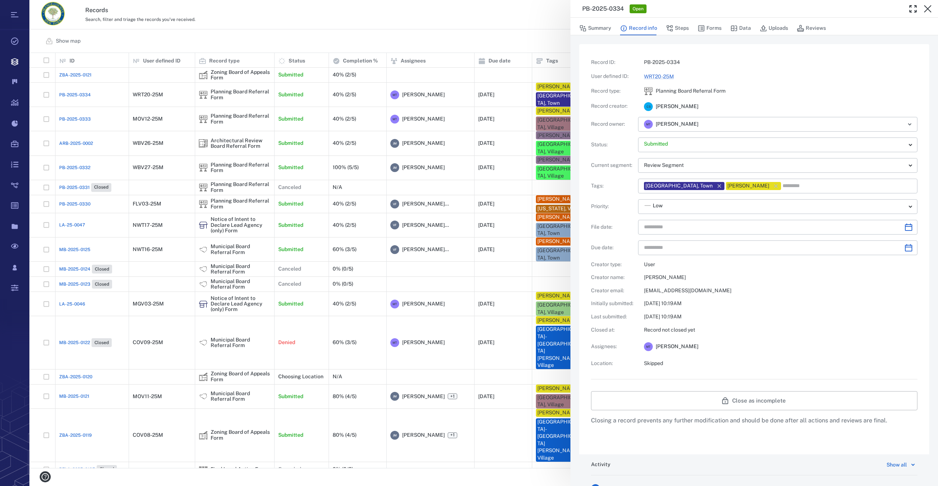
type input "**********"
click at [716, 27] on button "Forms" at bounding box center [709, 28] width 24 height 14
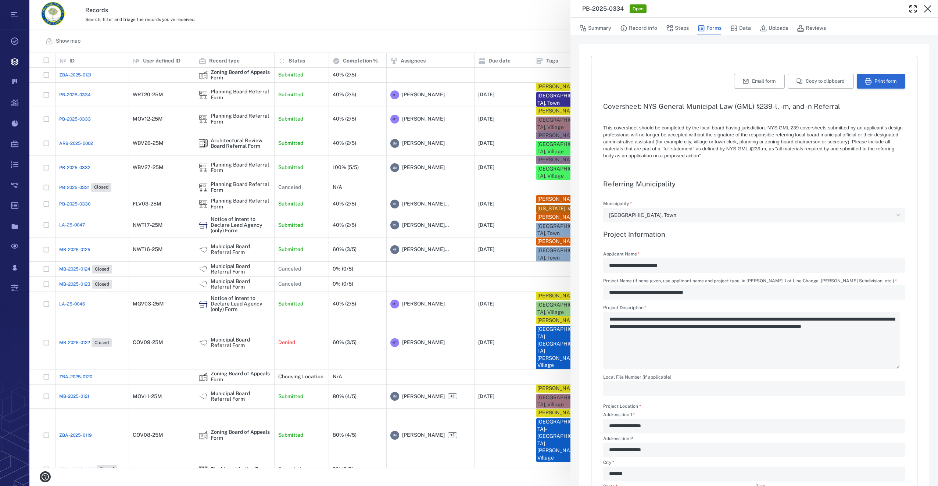
type textarea "*"
click at [874, 78] on button "Print form" at bounding box center [880, 81] width 48 height 15
click at [927, 10] on icon "button" at bounding box center [927, 8] width 9 height 9
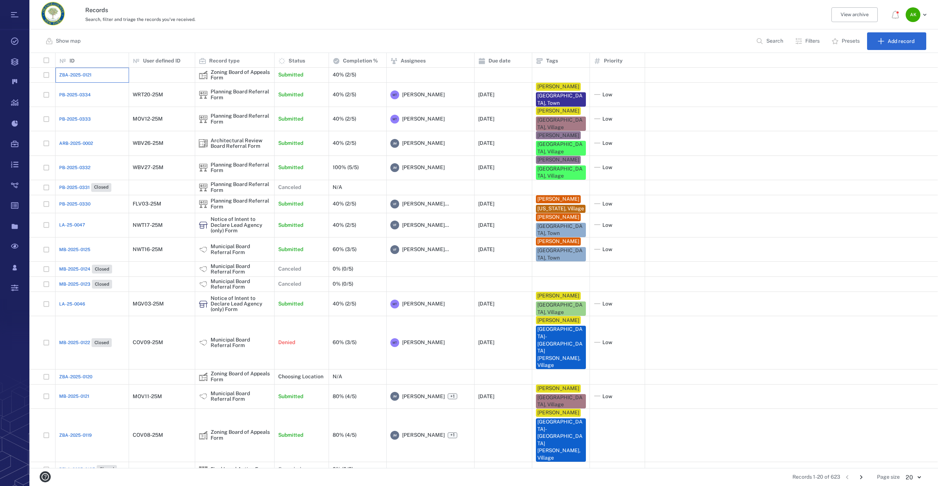
click at [79, 71] on div "ZBA-2025-0121" at bounding box center [92, 75] width 66 height 15
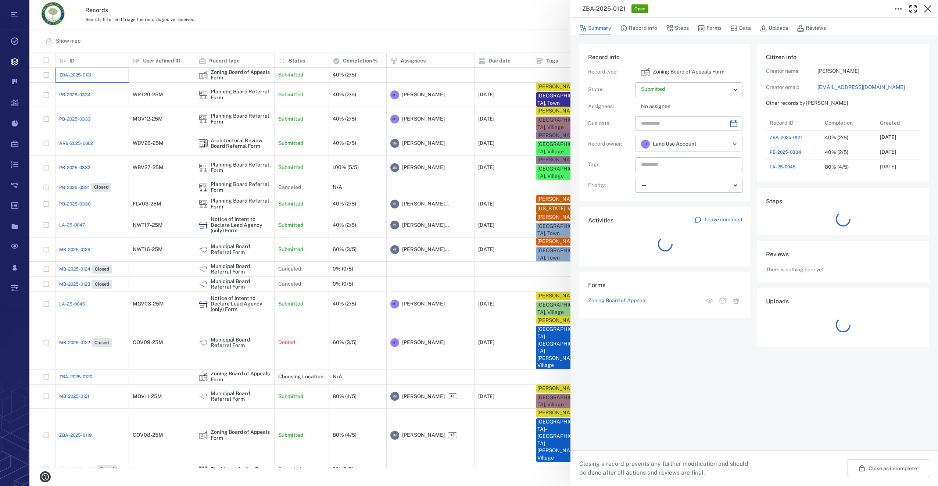
scroll to position [6, 6]
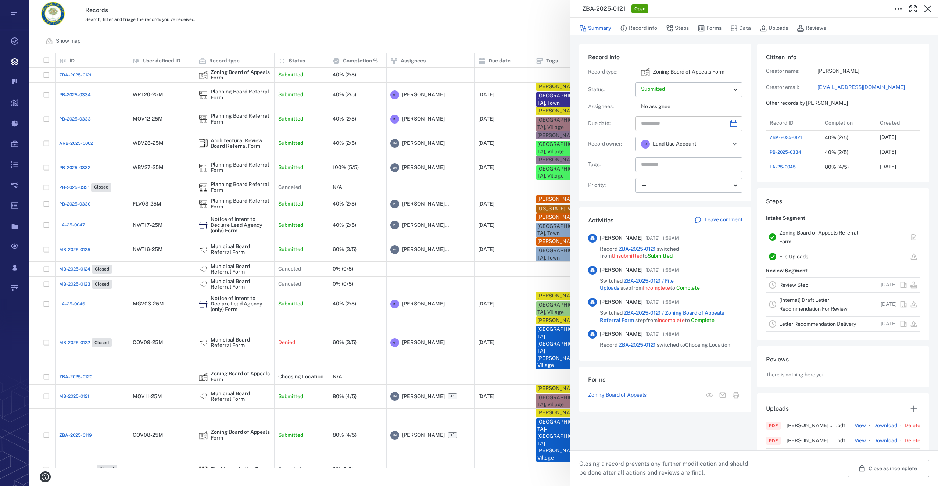
click at [731, 124] on icon "Choose date" at bounding box center [733, 123] width 9 height 9
click at [742, 139] on icon "Next month" at bounding box center [741, 143] width 9 height 9
click at [709, 188] on button "9" at bounding box center [708, 187] width 13 height 13
type input "**********"
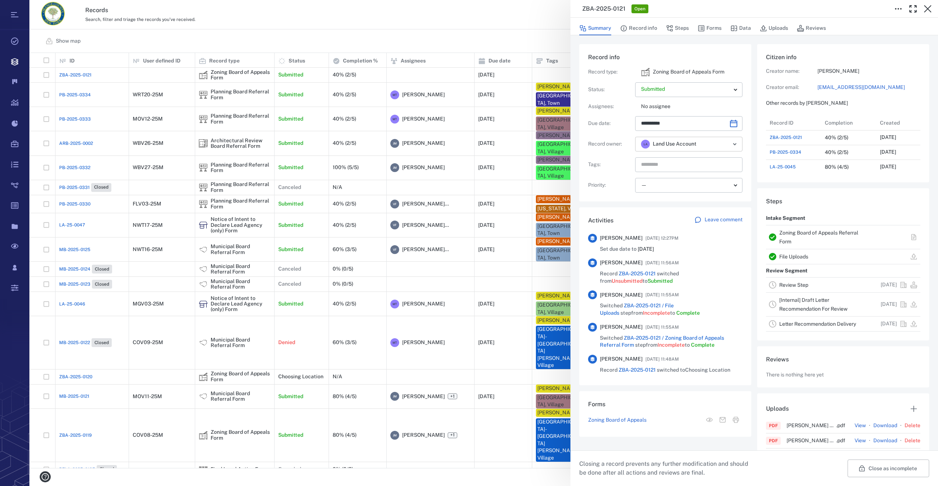
click at [733, 141] on icon "Open" at bounding box center [734, 144] width 9 height 9
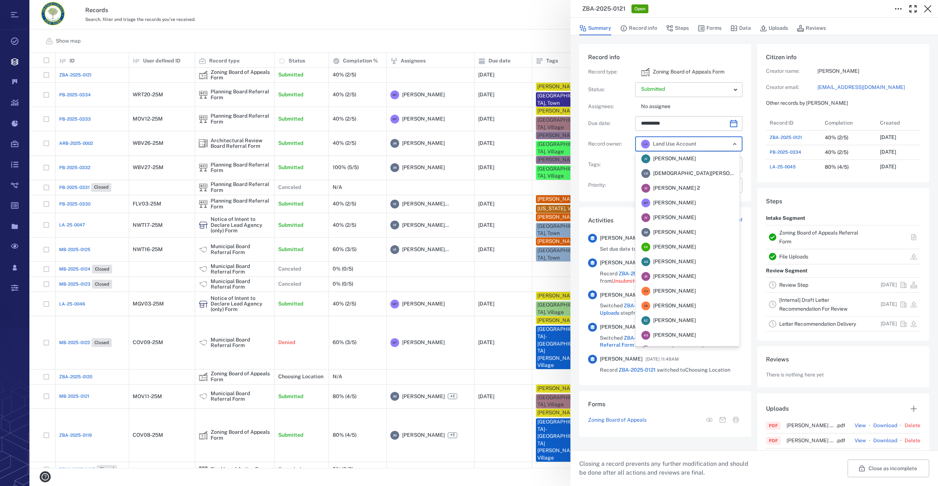
scroll to position [0, 0]
click at [678, 202] on span "Megan Tennermann" at bounding box center [674, 202] width 43 height 7
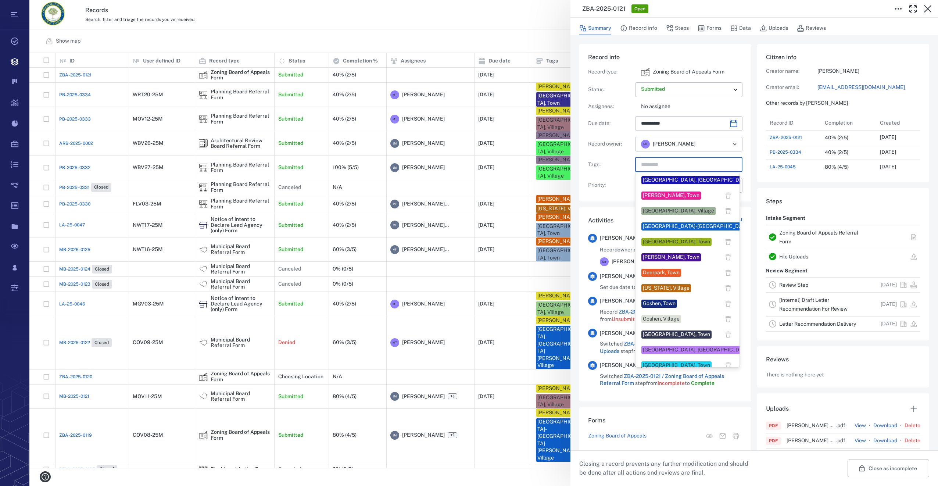
click at [668, 165] on input "text" at bounding box center [680, 164] width 80 height 10
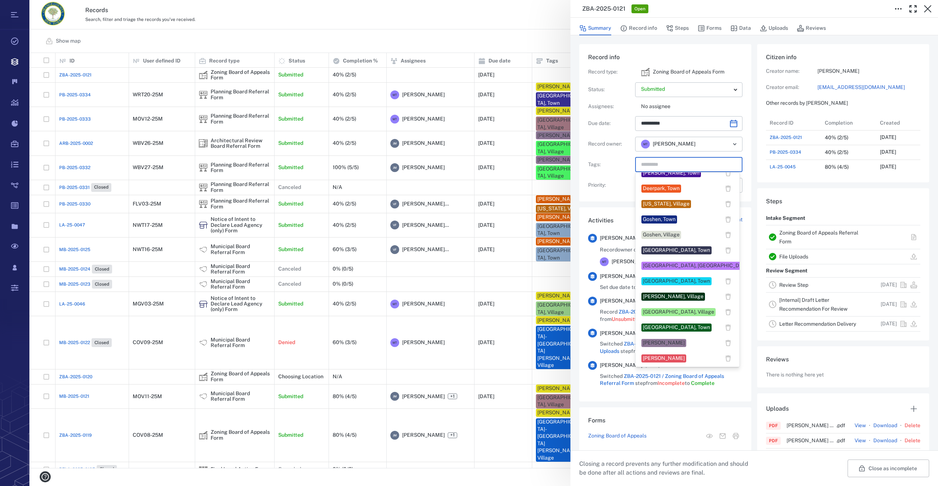
scroll to position [147, 0]
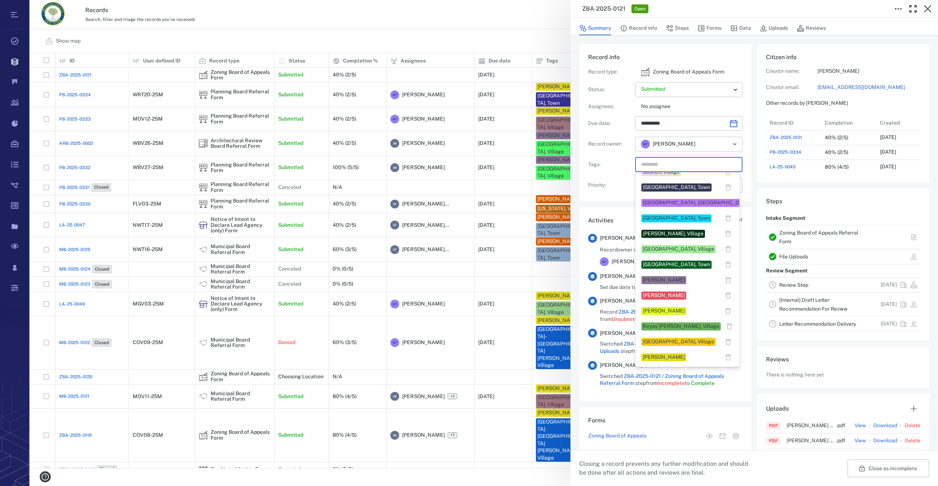
click at [660, 354] on div "Megan Tennermann" at bounding box center [664, 356] width 42 height 7
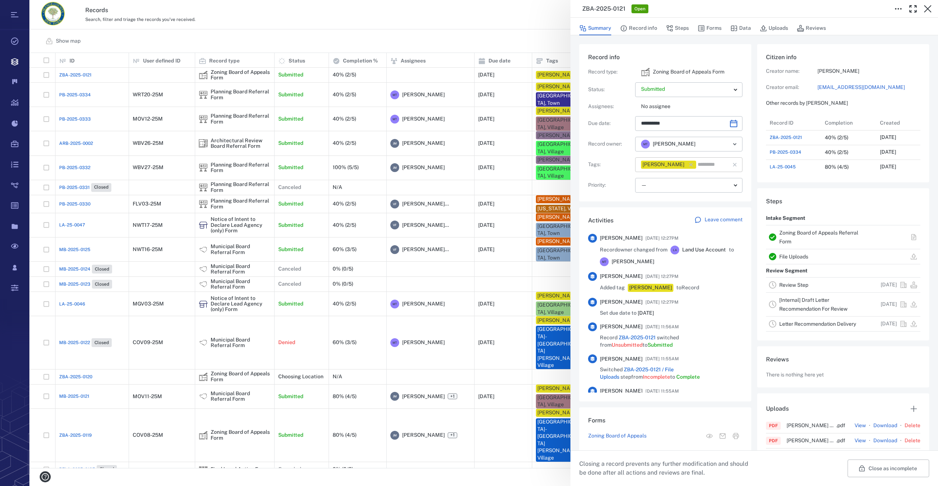
click at [694, 165] on icon "button" at bounding box center [690, 164] width 7 height 7
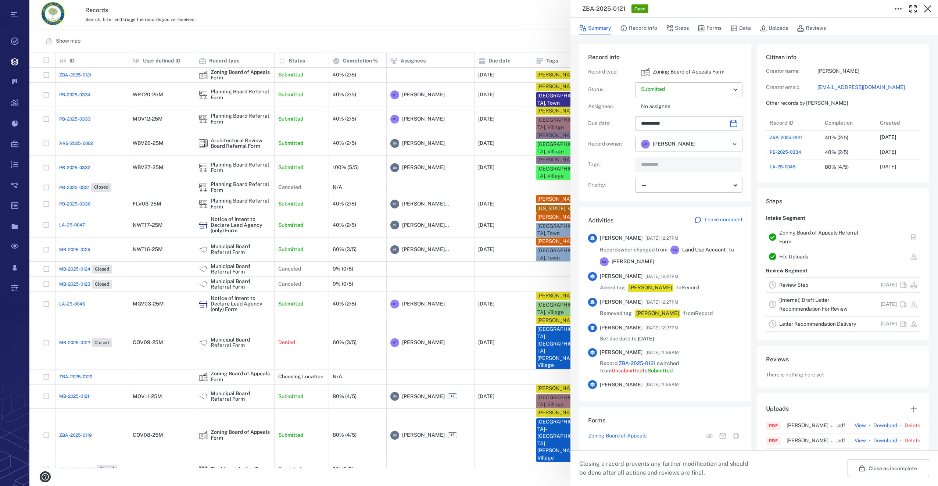
click at [662, 165] on input "text" at bounding box center [680, 164] width 80 height 10
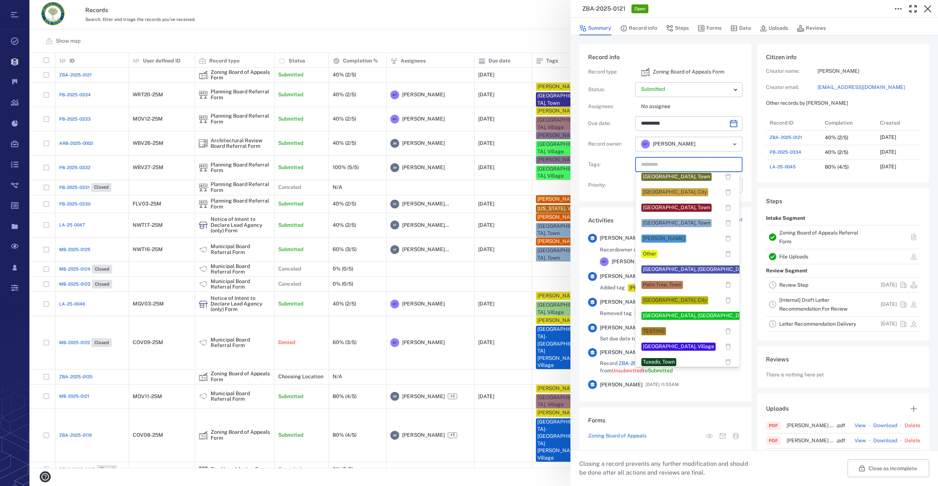
scroll to position [514, 0]
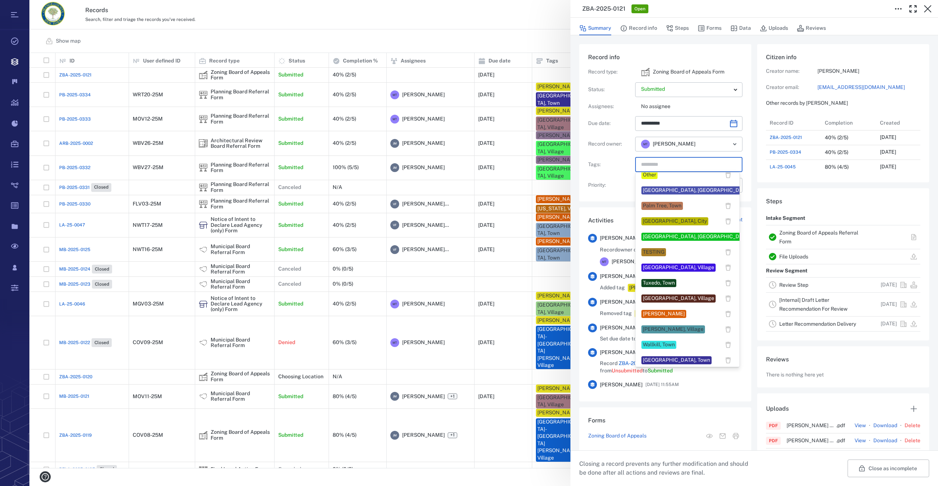
click at [650, 359] on div "Warwick, Town" at bounding box center [676, 359] width 67 height 7
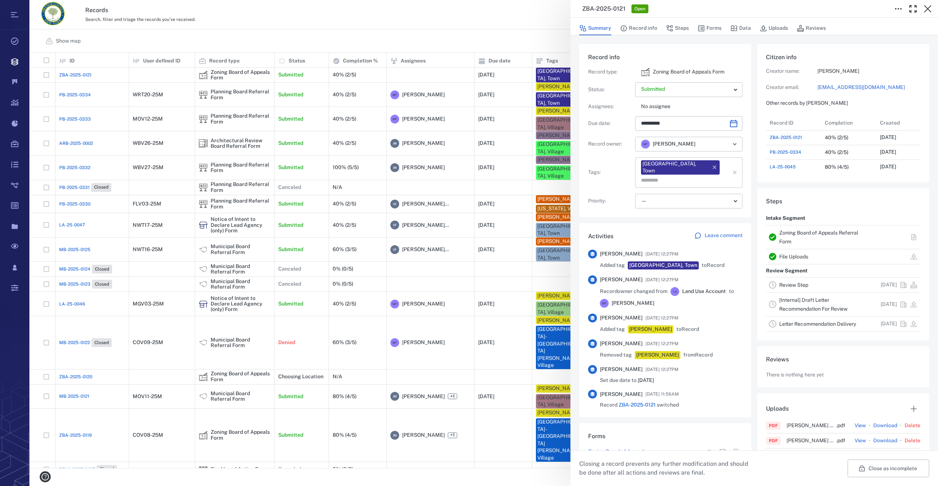
click at [701, 175] on input "text" at bounding box center [680, 180] width 80 height 10
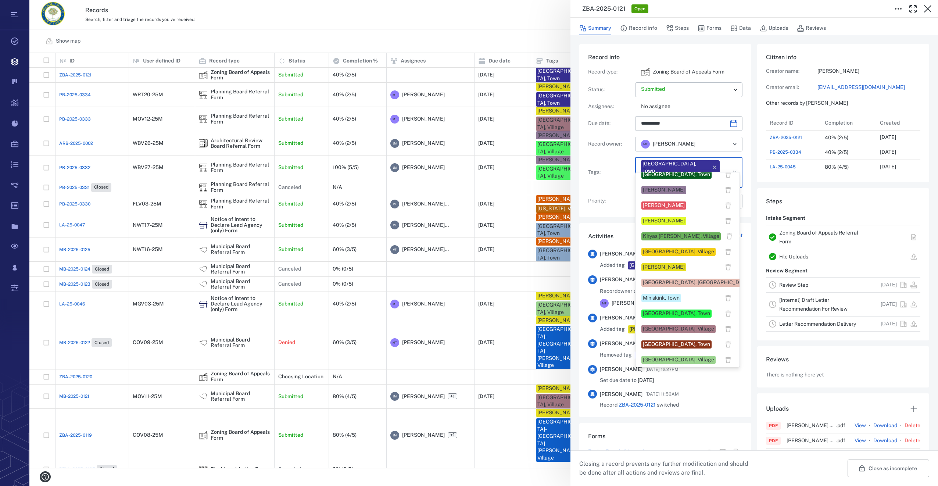
scroll to position [294, 0]
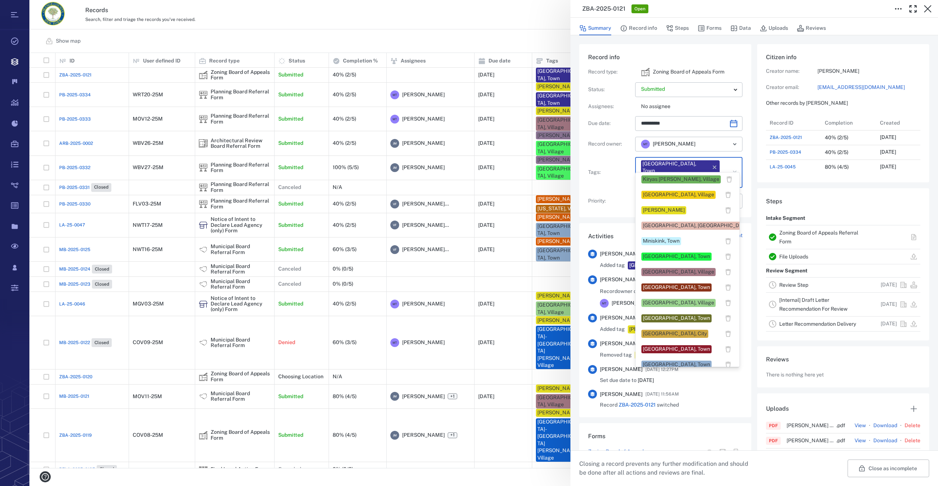
click at [662, 211] on div "Megan Tennermann" at bounding box center [664, 209] width 42 height 7
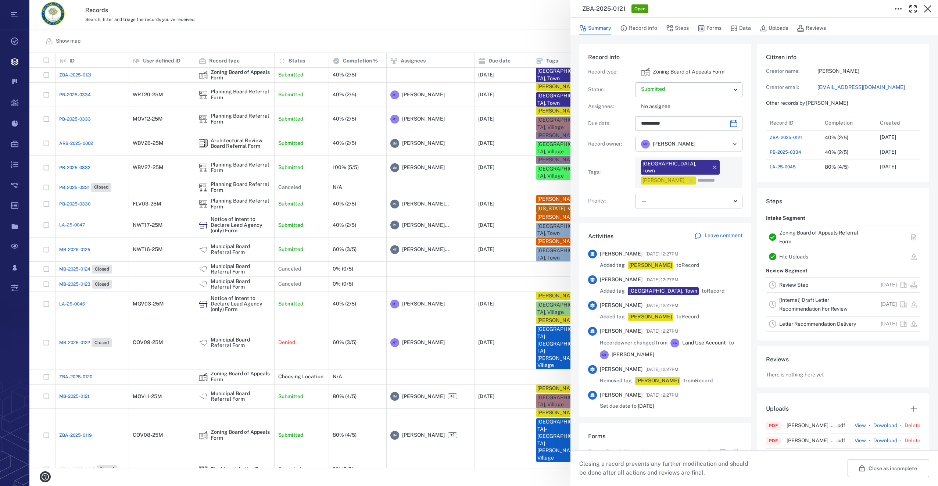
click at [662, 190] on body "Tasks Records Boards Dashboard Reports Record types Guide steps Rules Form buil…" at bounding box center [469, 243] width 938 height 486
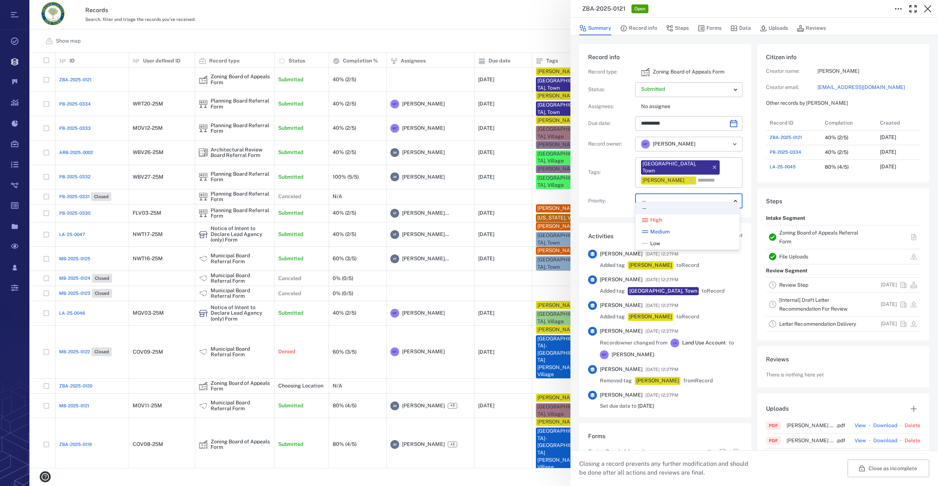
click at [651, 242] on span "Low" at bounding box center [655, 243] width 10 height 7
type input "**"
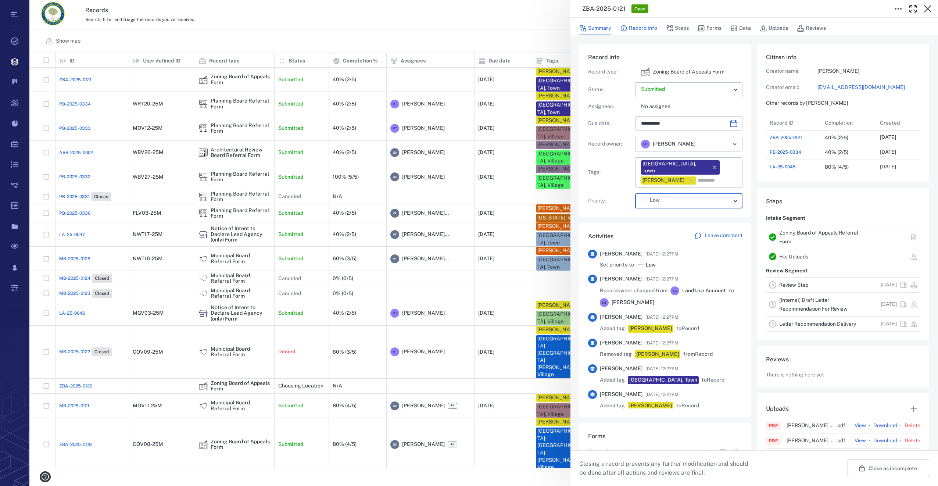
click at [641, 28] on button "Record info" at bounding box center [638, 28] width 37 height 14
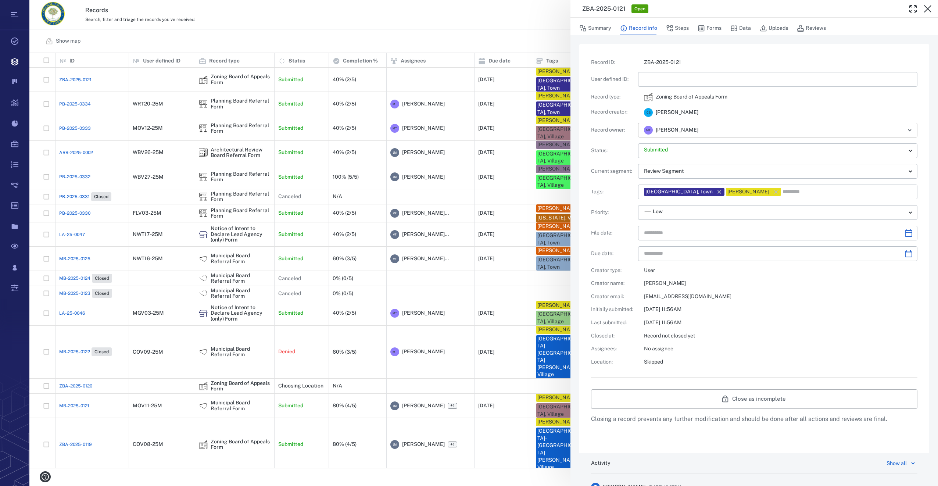
type input "**********"
click at [653, 83] on input "text" at bounding box center [777, 79] width 267 height 15
type input "*********"
click at [904, 234] on icon "Choose date" at bounding box center [908, 233] width 9 height 9
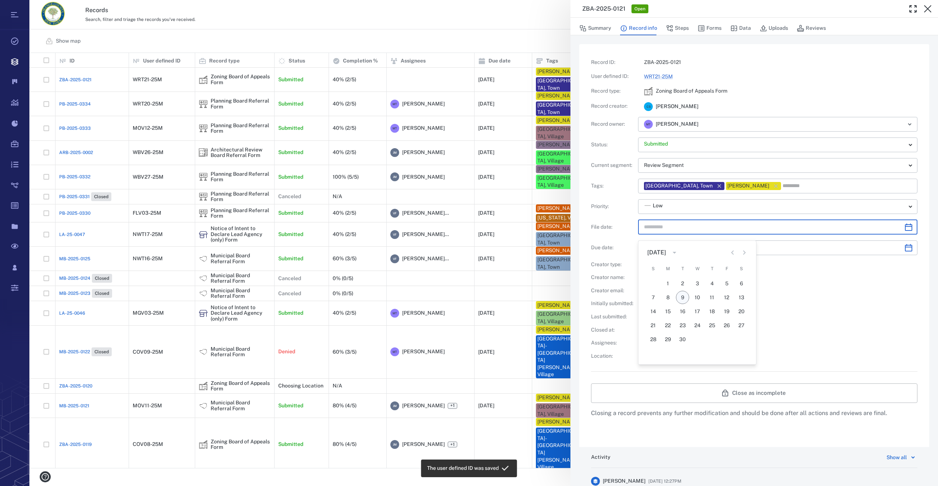
click at [679, 295] on button "9" at bounding box center [682, 297] width 13 height 13
type input "**********"
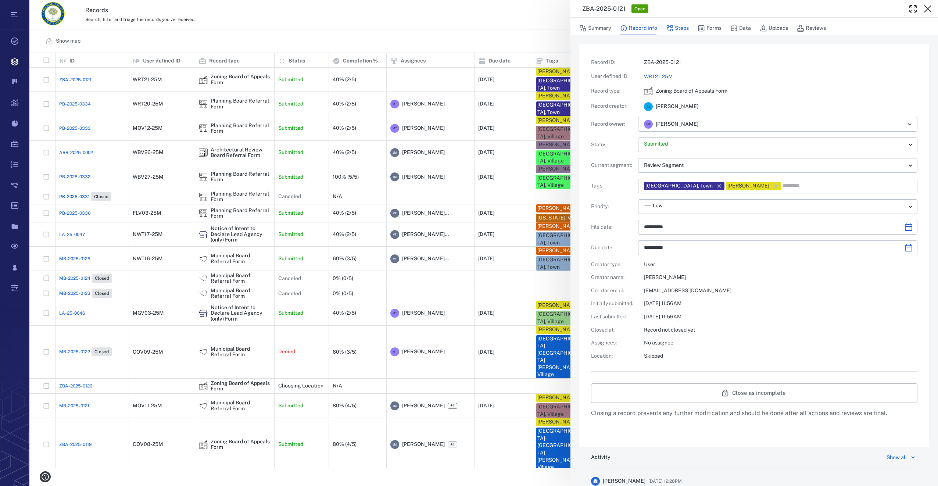
click at [677, 28] on button "Steps" at bounding box center [677, 28] width 23 height 14
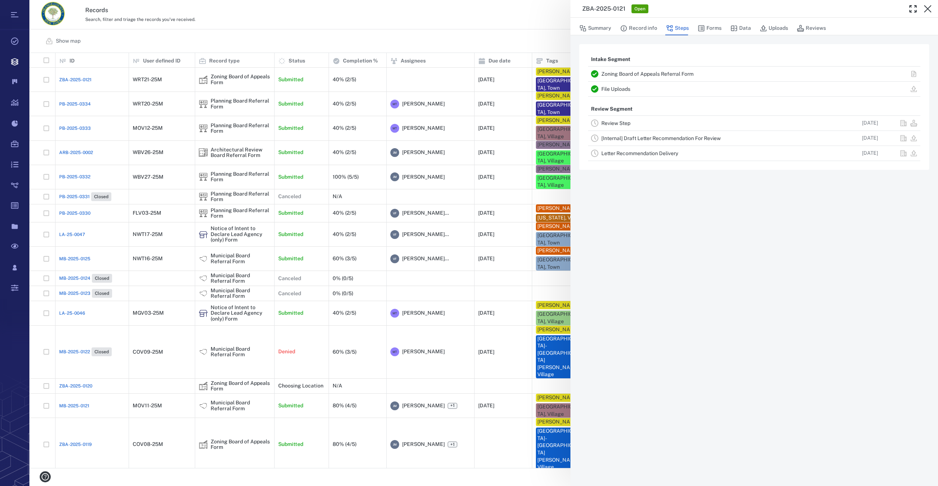
click at [609, 121] on link "Review Step" at bounding box center [615, 123] width 29 height 6
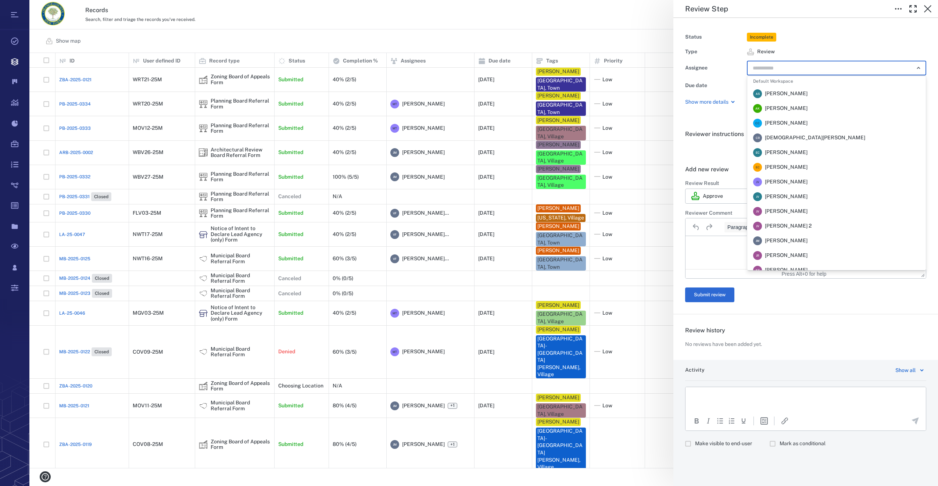
click at [777, 64] on input "text" at bounding box center [828, 68] width 152 height 10
click at [787, 140] on span "Megan Tennermann" at bounding box center [786, 137] width 43 height 7
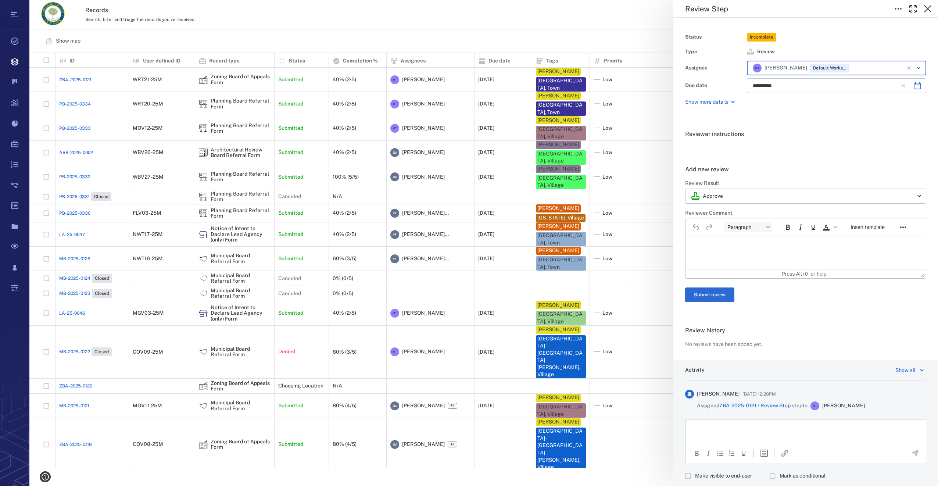
click at [913, 88] on icon "Choose date, selected date is Oct 22, 2025" at bounding box center [917, 85] width 9 height 9
click at [819, 150] on button "9" at bounding box center [820, 149] width 13 height 13
type input "**********"
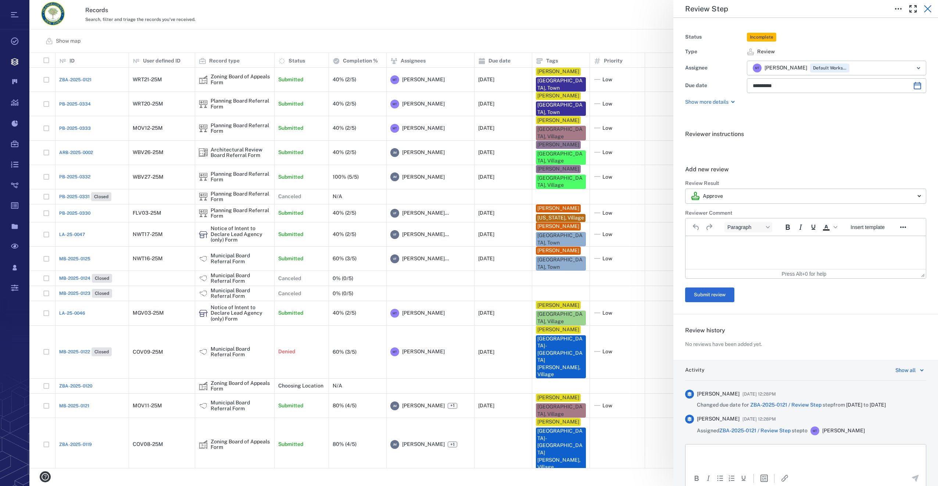
click at [926, 10] on icon "button" at bounding box center [927, 8] width 9 height 9
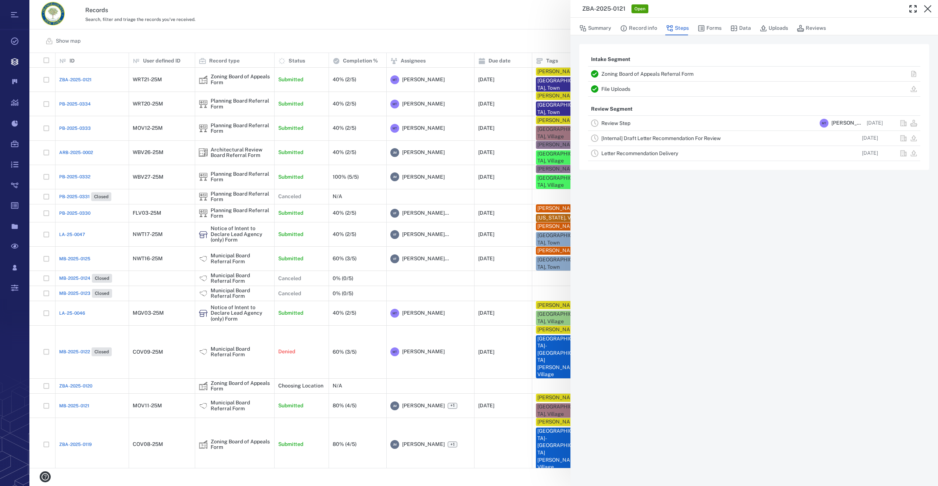
click at [926, 10] on icon "button" at bounding box center [927, 8] width 7 height 7
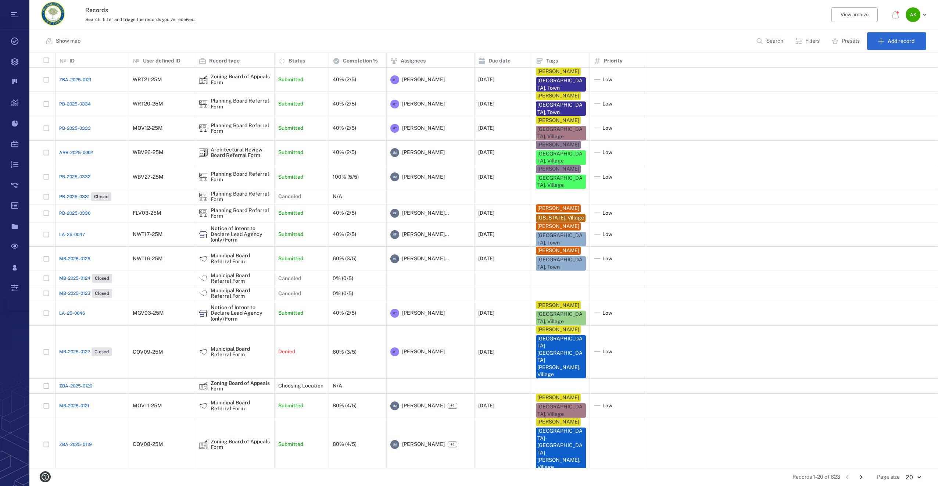
click at [76, 81] on span "ZBA-2025-0121" at bounding box center [75, 79] width 32 height 7
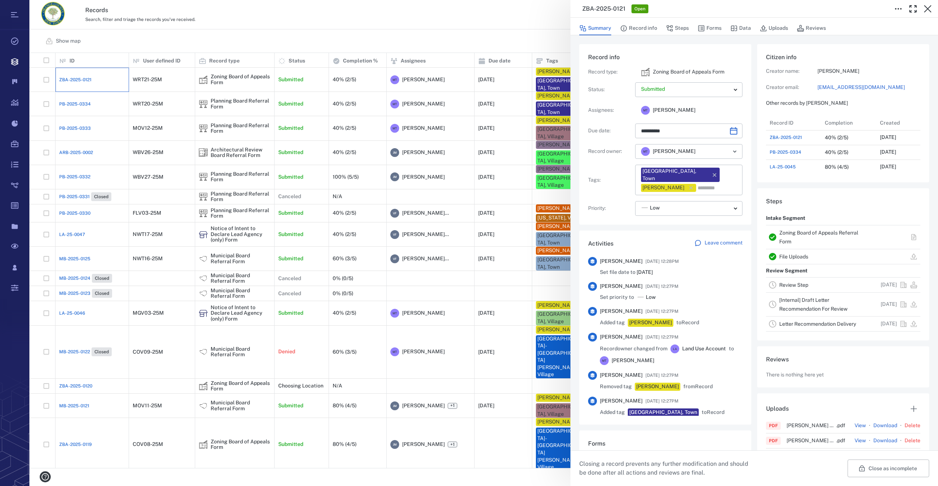
type input "**********"
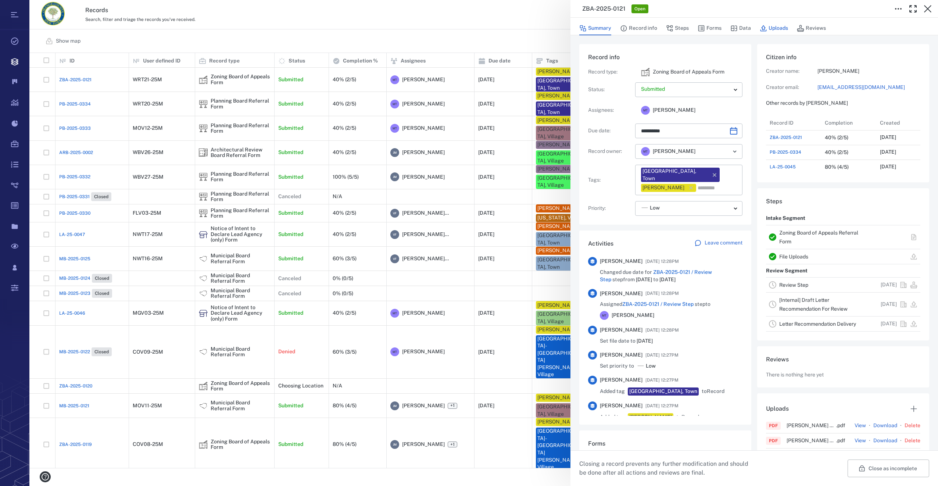
click at [772, 26] on button "Uploads" at bounding box center [773, 28] width 28 height 14
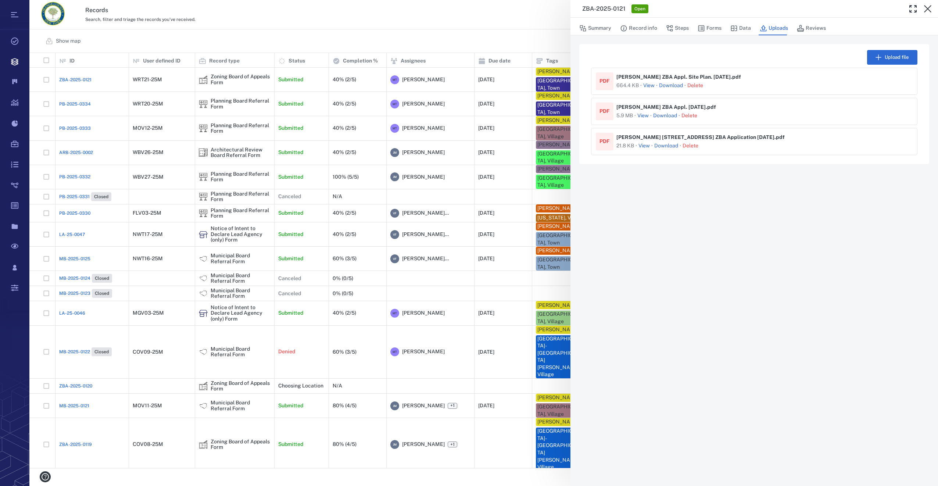
drag, startPoint x: 713, startPoint y: 26, endPoint x: 935, endPoint y: 112, distance: 238.1
click at [713, 26] on button "Forms" at bounding box center [709, 28] width 24 height 14
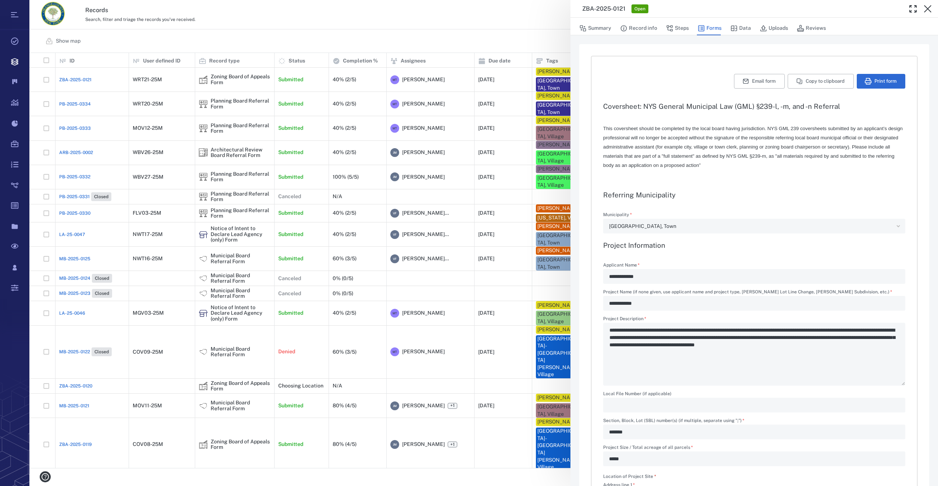
type textarea "*"
type input "**********"
click at [773, 28] on button "Uploads" at bounding box center [773, 28] width 28 height 14
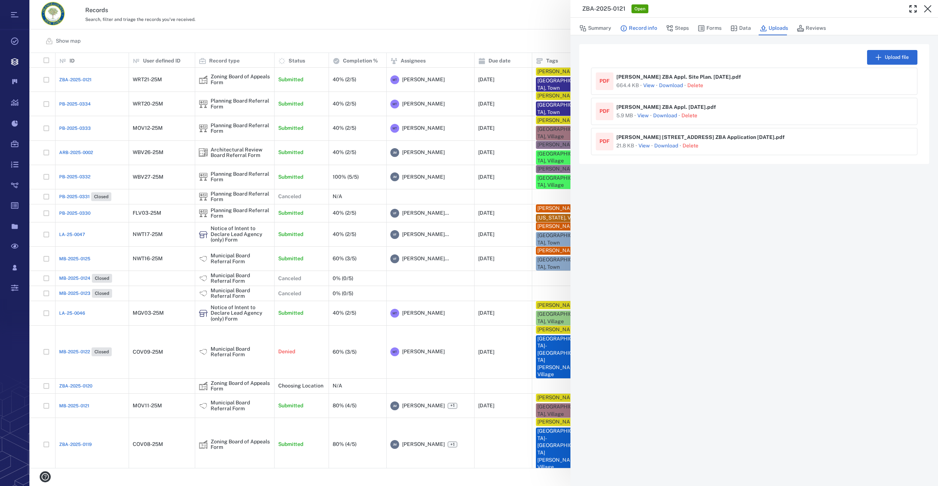
click at [646, 25] on button "Record info" at bounding box center [638, 28] width 37 height 14
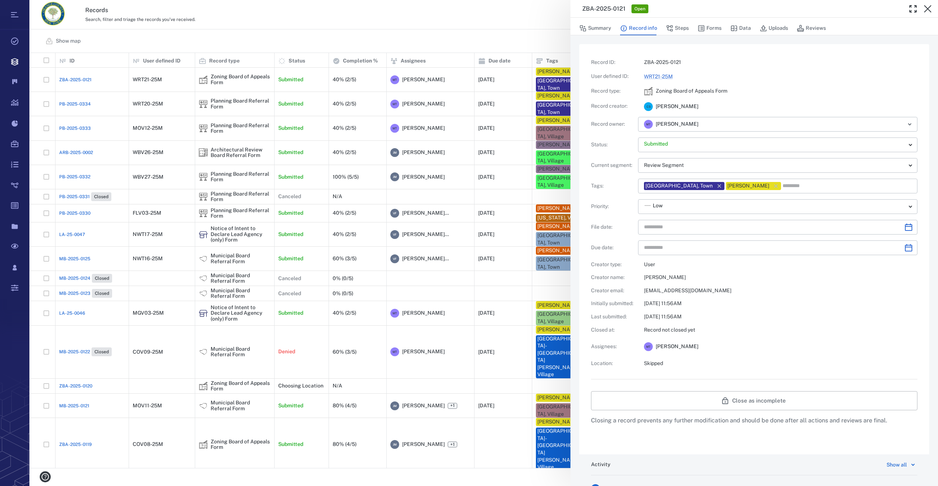
type input "**********"
click at [708, 26] on button "Forms" at bounding box center [709, 28] width 24 height 14
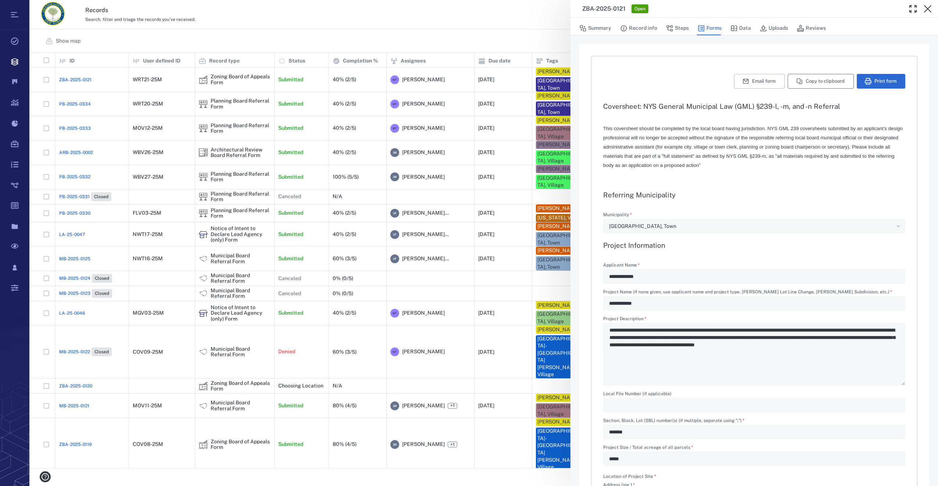
type input "**********"
type textarea "*"
click at [858, 76] on button "Print form" at bounding box center [880, 81] width 48 height 15
click at [927, 7] on icon "button" at bounding box center [927, 8] width 9 height 9
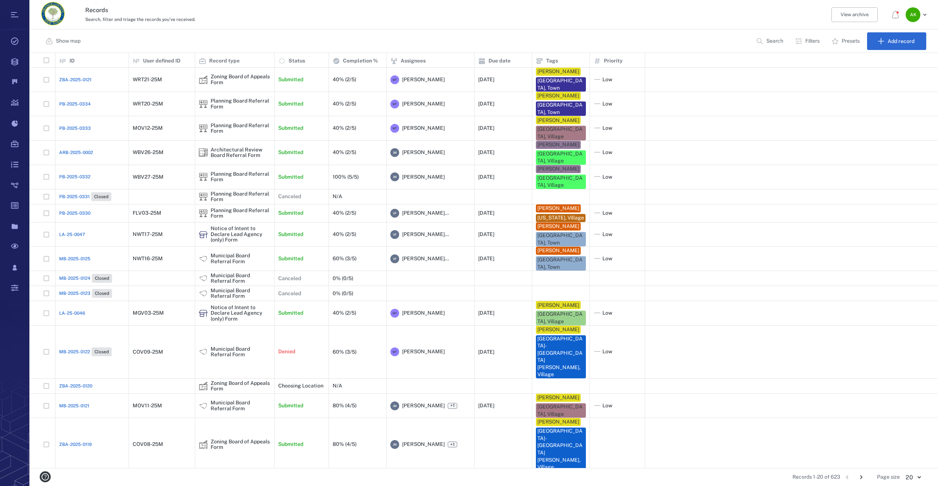
scroll to position [28, 0]
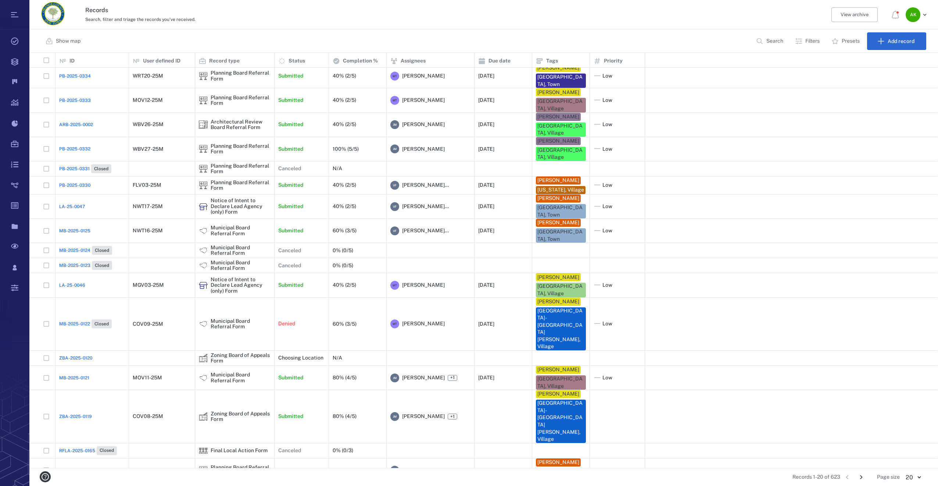
click at [857, 478] on icon "Go to next page" at bounding box center [861, 477] width 8 height 8
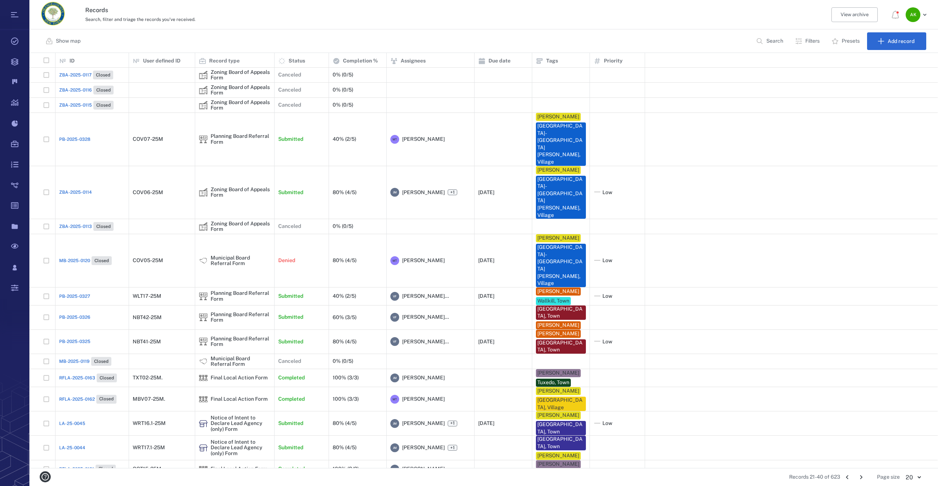
scroll to position [32, 0]
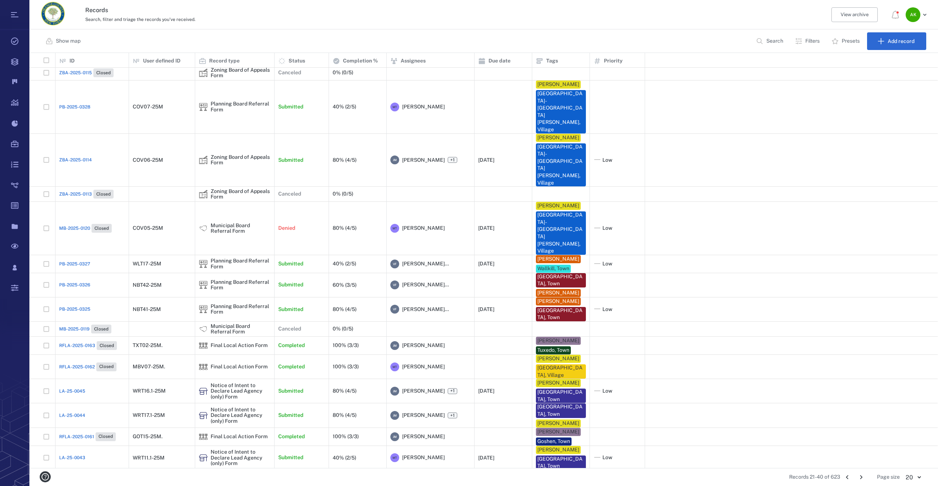
click at [859, 477] on icon "Go to next page" at bounding box center [861, 477] width 8 height 8
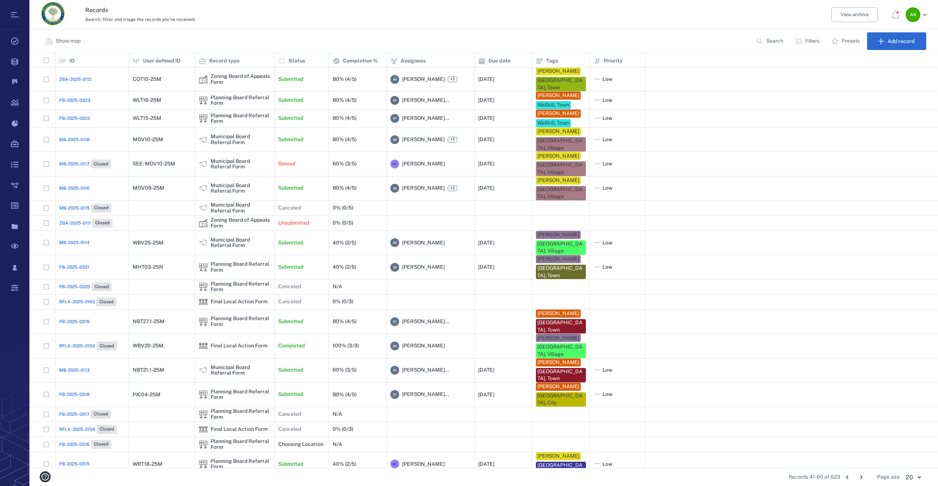
scroll to position [0, 0]
click at [67, 143] on span "MB-2025-0118" at bounding box center [74, 140] width 30 height 7
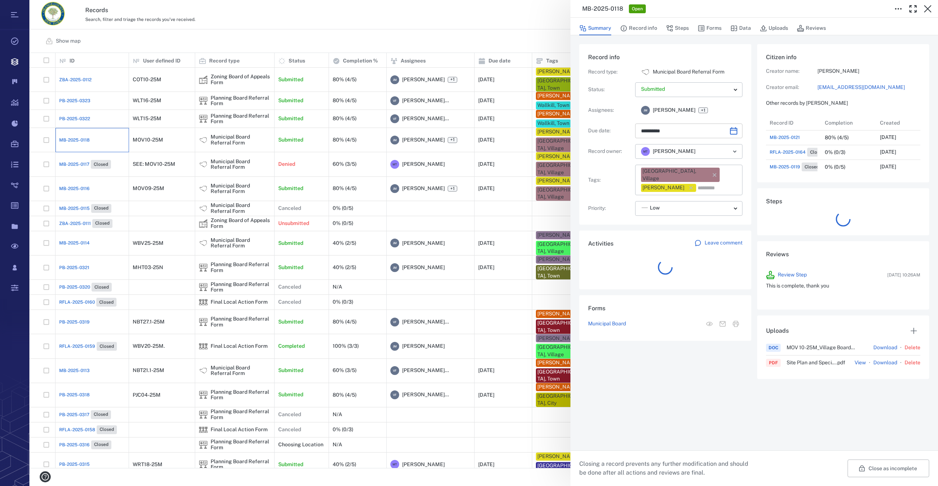
scroll to position [73, 140]
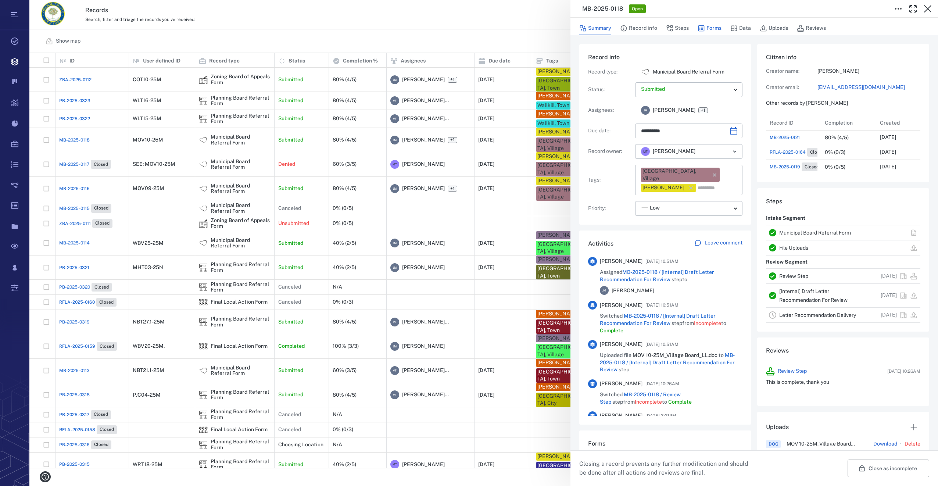
click at [713, 30] on button "Forms" at bounding box center [709, 28] width 24 height 14
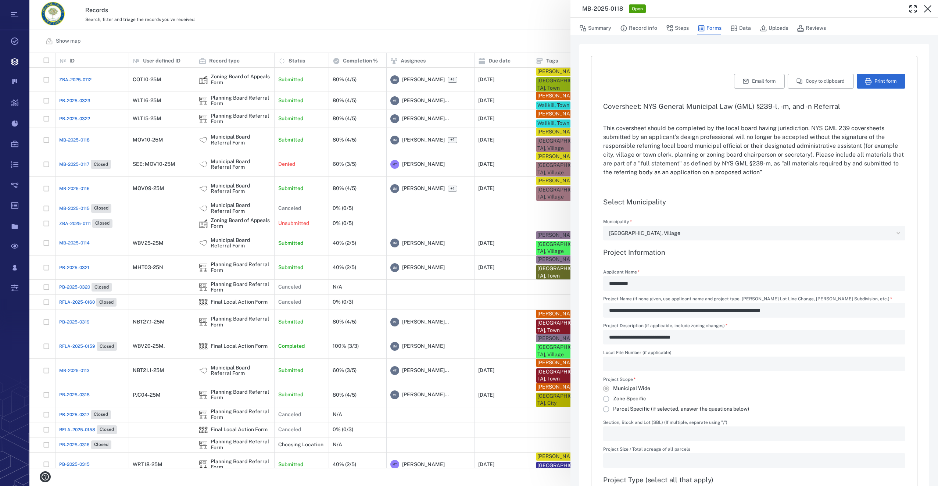
type textarea "*"
type input "**********"
click at [66, 198] on div "**********" at bounding box center [483, 243] width 908 height 486
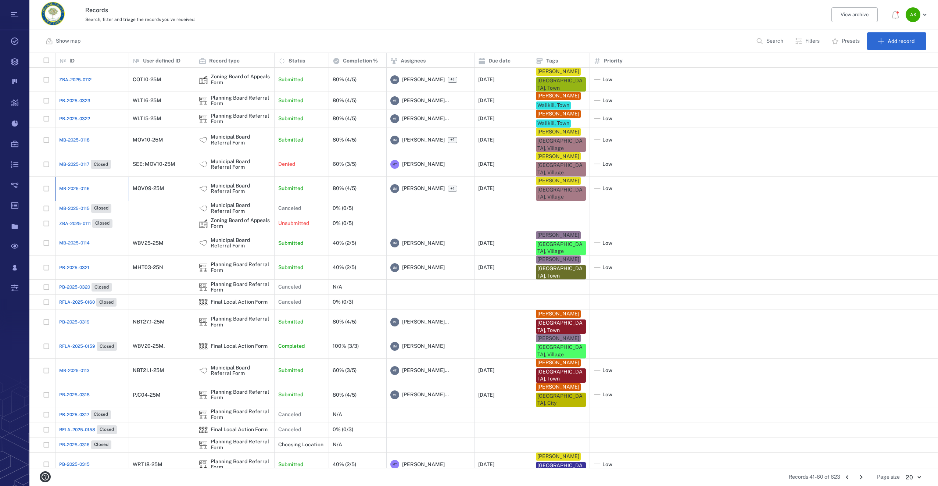
click at [74, 196] on div "MB-2025-0116" at bounding box center [92, 188] width 66 height 15
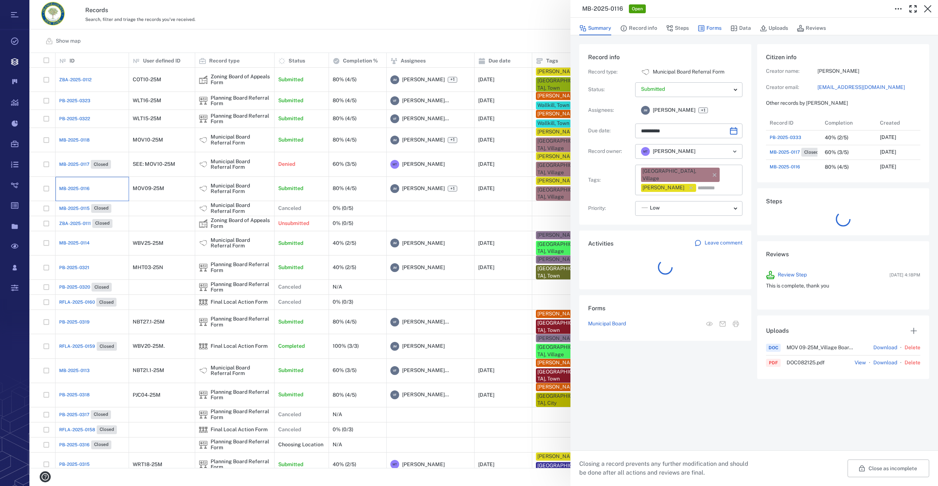
scroll to position [309, 140]
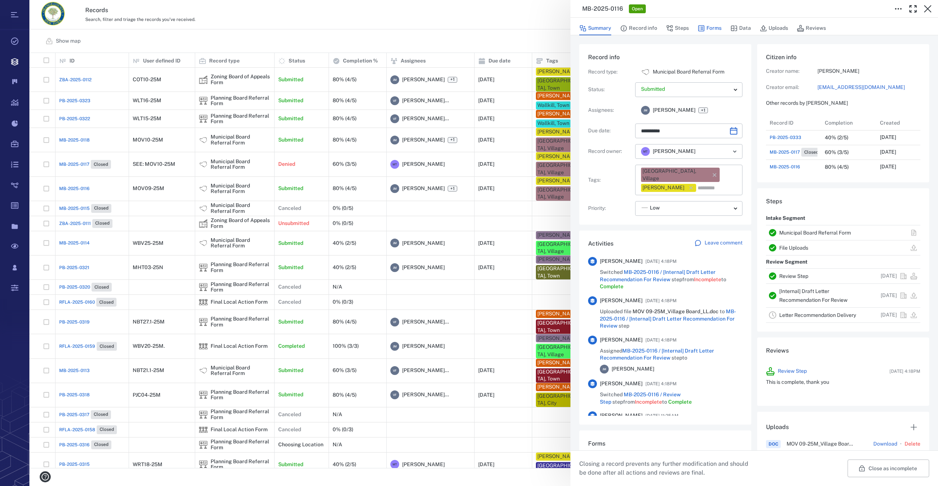
click at [707, 29] on button "Forms" at bounding box center [709, 28] width 24 height 14
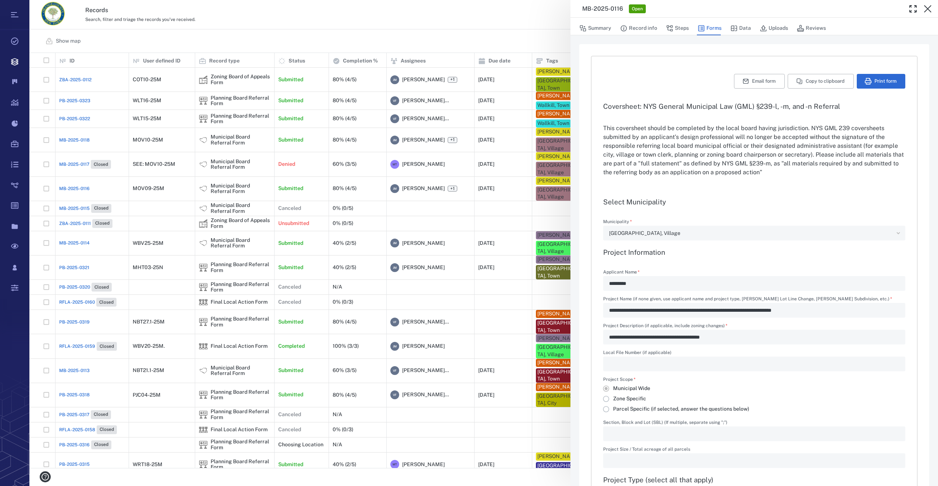
type input "**********"
drag, startPoint x: 926, startPoint y: 8, endPoint x: 910, endPoint y: 55, distance: 50.0
click at [926, 8] on icon "button" at bounding box center [927, 8] width 9 height 9
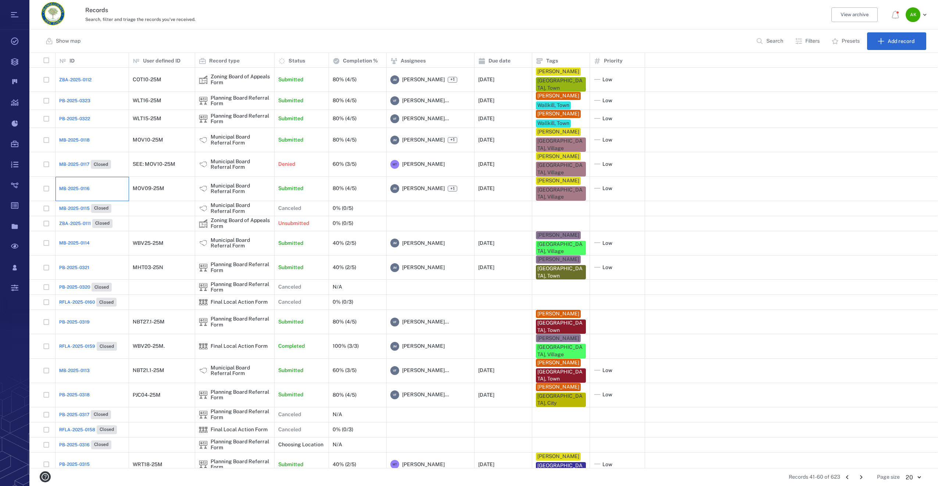
scroll to position [409, 902]
click at [773, 40] on p "Search" at bounding box center [774, 40] width 17 height 7
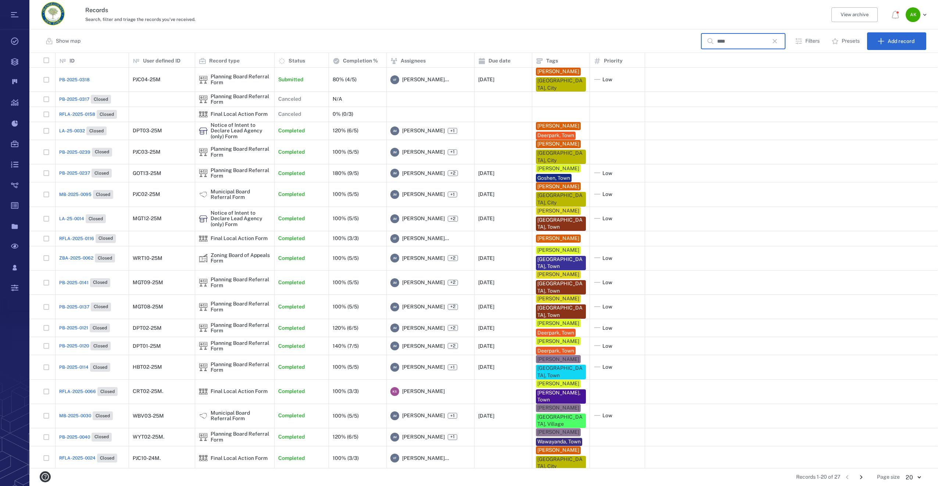
type input "****"
click at [75, 82] on span "PB-2025-0318" at bounding box center [74, 79] width 30 height 7
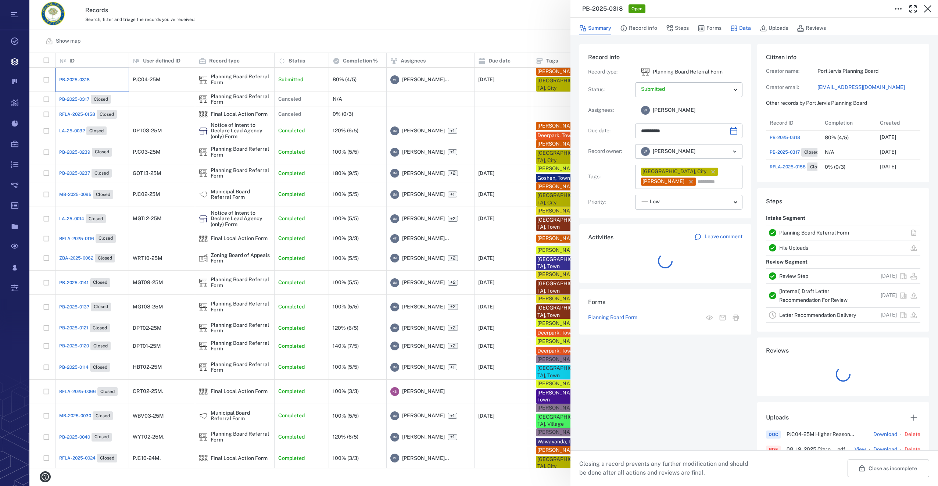
scroll to position [6, 6]
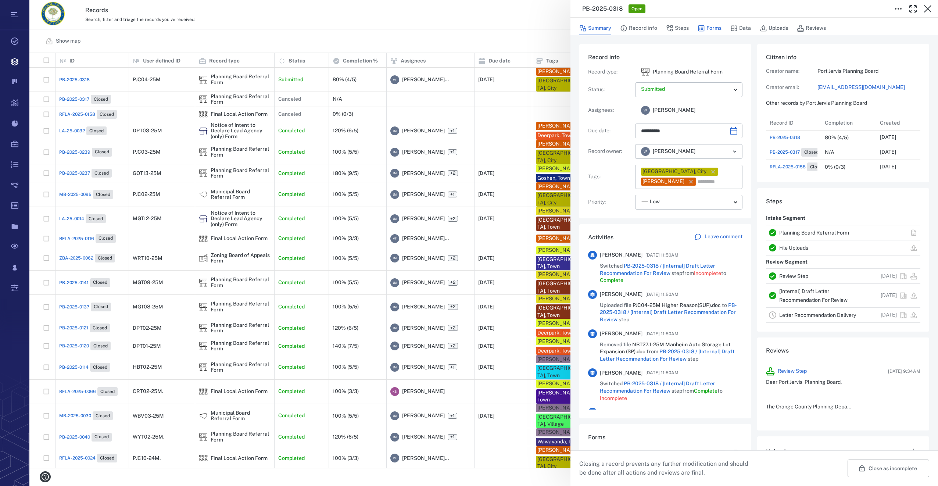
click at [713, 29] on button "Forms" at bounding box center [709, 28] width 24 height 14
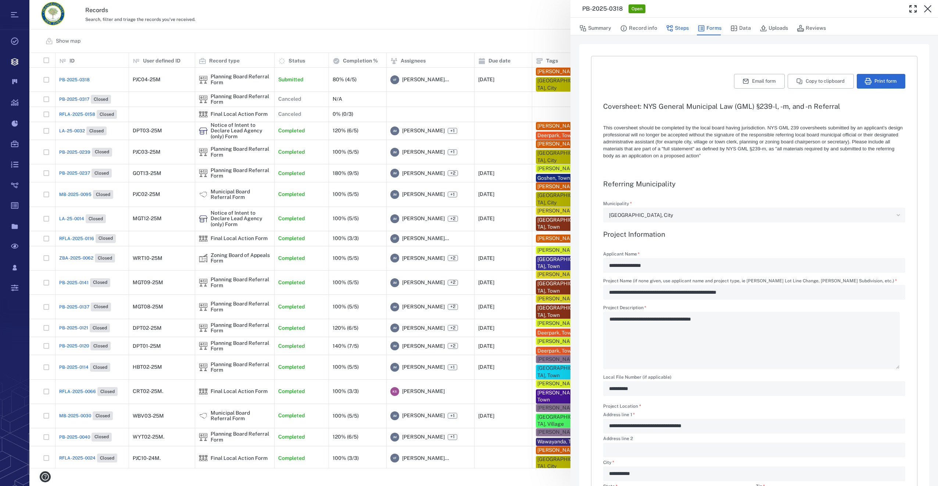
drag, startPoint x: 693, startPoint y: 27, endPoint x: 687, endPoint y: 29, distance: 6.3
click at [692, 27] on div "Summary Record info Steps Forms Data Uploads Reviews" at bounding box center [754, 28] width 350 height 15
click at [677, 31] on button "Steps" at bounding box center [677, 28] width 23 height 14
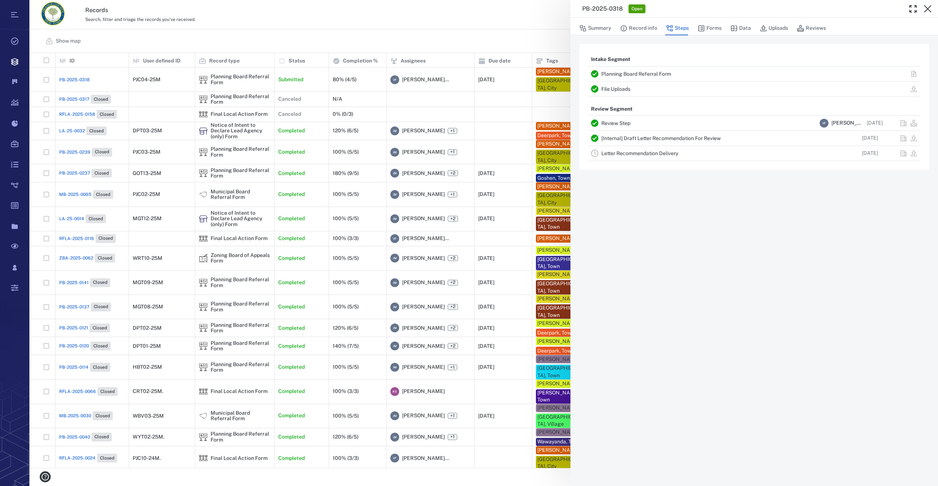
click at [640, 154] on link "Letter Recommendation Delivery" at bounding box center [639, 153] width 77 height 6
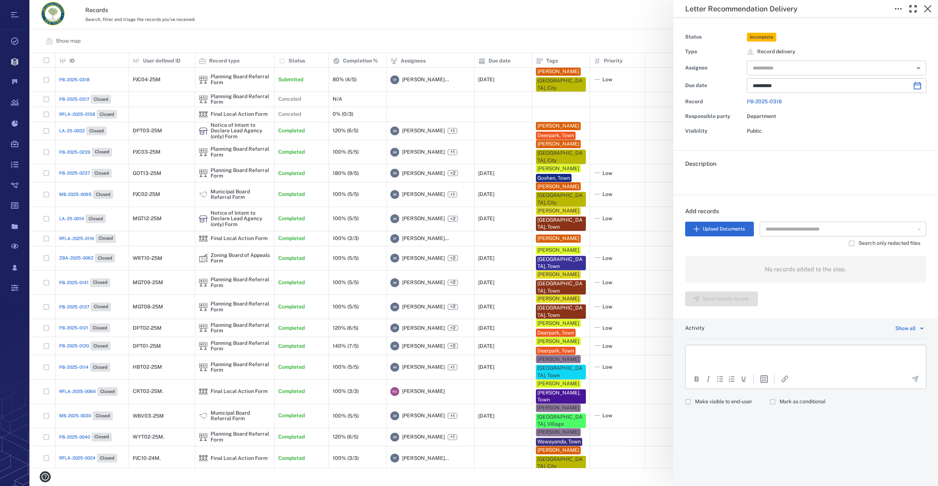
click at [762, 71] on input "text" at bounding box center [828, 68] width 152 height 10
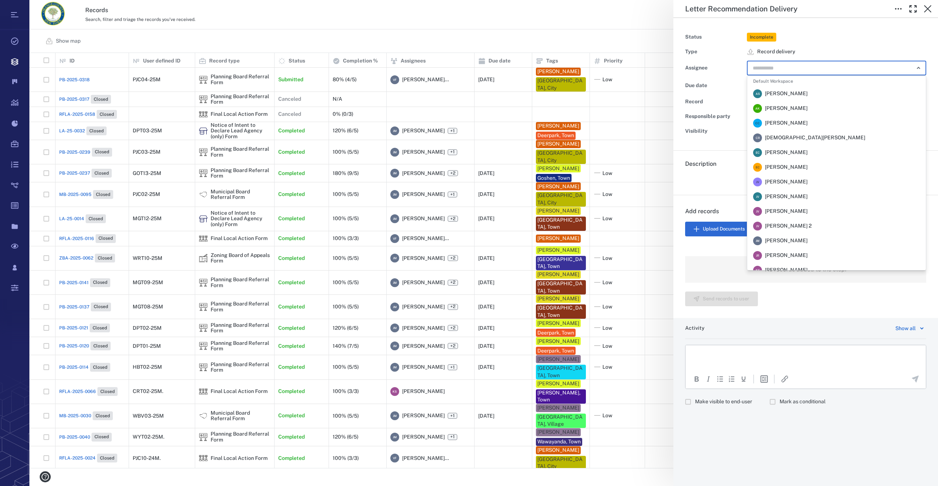
click at [774, 240] on span "Jennifer MacLeod" at bounding box center [786, 240] width 43 height 7
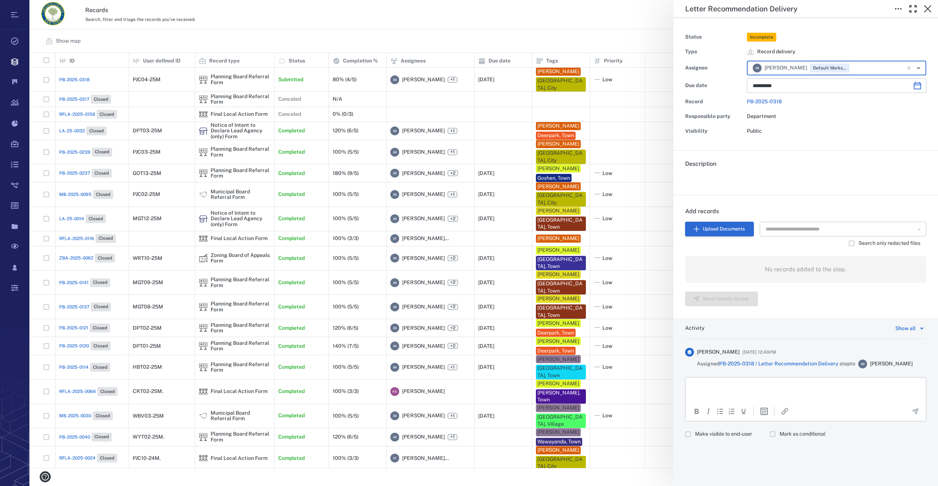
click at [711, 230] on button "Upload Documents" at bounding box center [719, 229] width 69 height 15
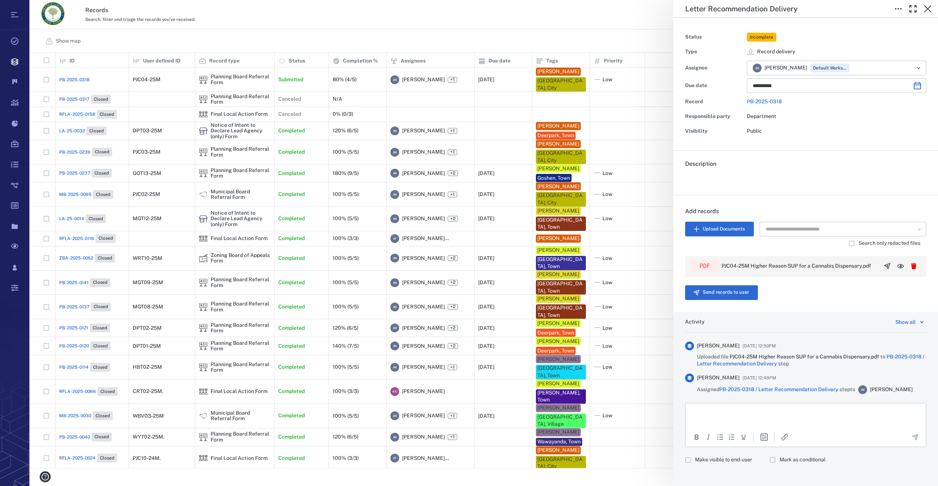
scroll to position [409, 902]
drag, startPoint x: 882, startPoint y: 262, endPoint x: 878, endPoint y: 263, distance: 4.1
click at [883, 262] on icon "button" at bounding box center [886, 265] width 7 height 7
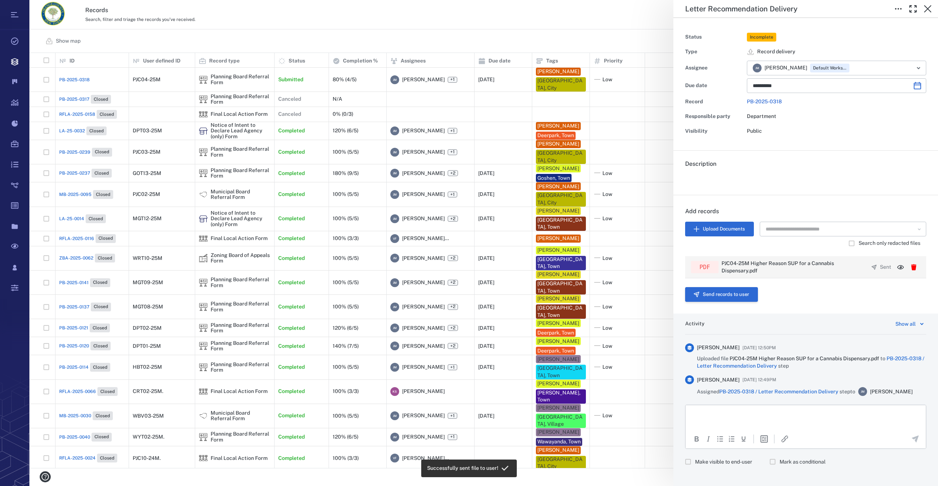
click at [719, 292] on button "Send records to user" at bounding box center [721, 294] width 73 height 15
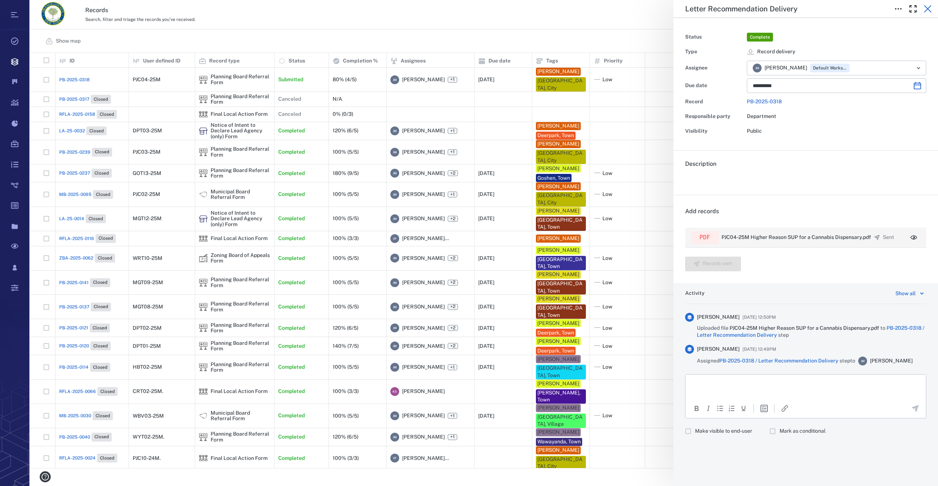
click at [929, 5] on icon "button" at bounding box center [927, 8] width 9 height 9
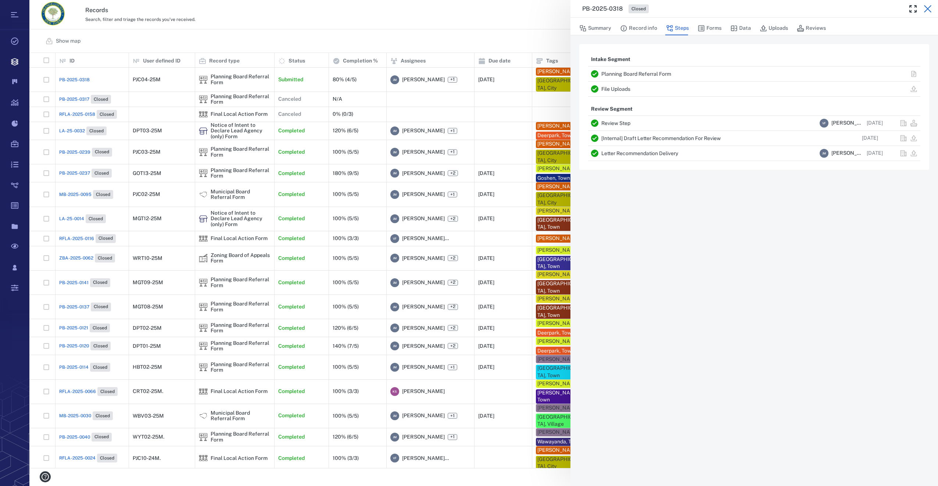
click at [927, 6] on icon "button" at bounding box center [927, 8] width 9 height 9
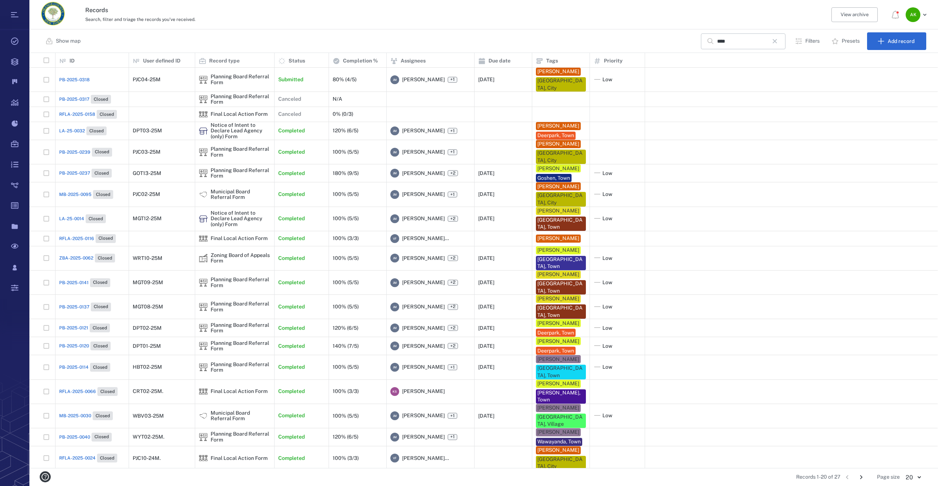
drag, startPoint x: 779, startPoint y: 39, endPoint x: 332, endPoint y: 230, distance: 486.1
click at [779, 40] on icon "button" at bounding box center [774, 41] width 9 height 9
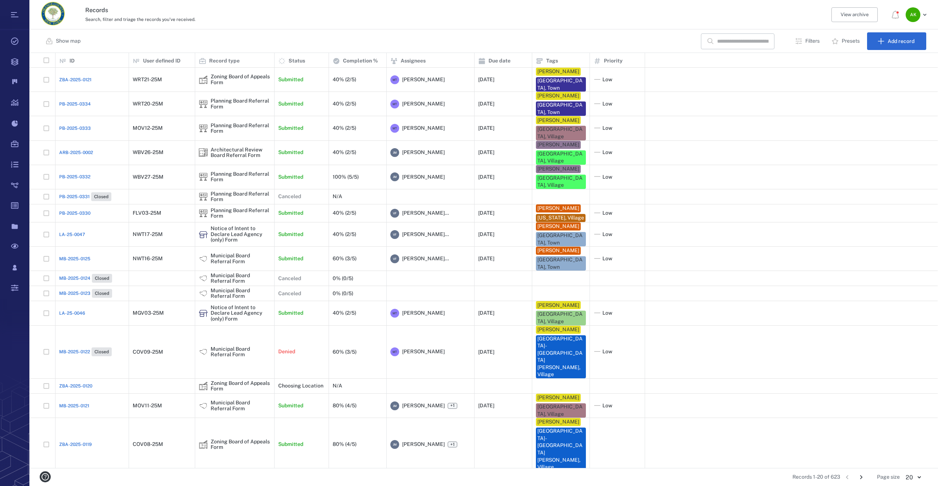
scroll to position [28, 0]
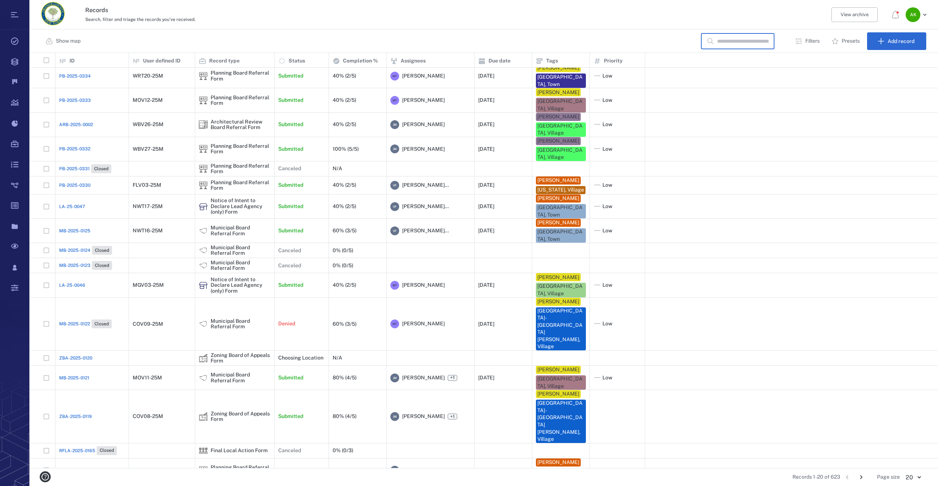
click at [723, 37] on input "text" at bounding box center [742, 41] width 51 height 16
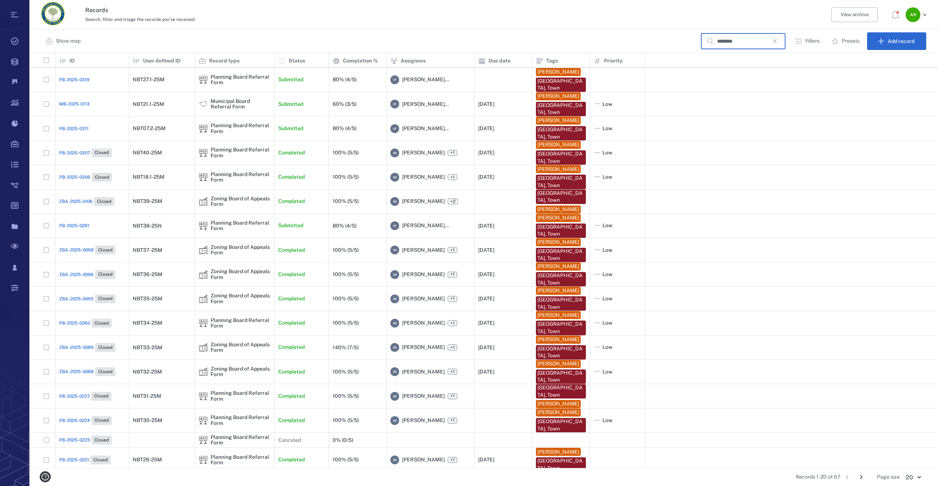
scroll to position [77, 0]
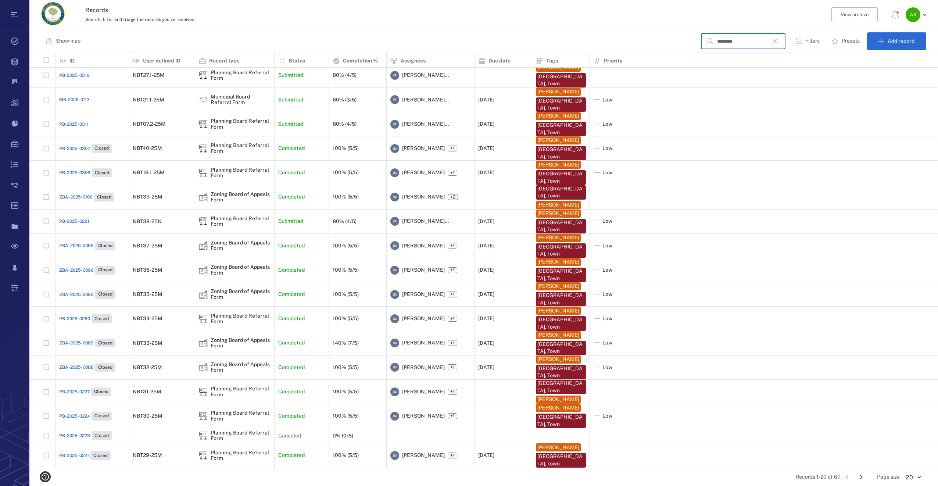
type input "********"
click at [861, 474] on icon "Go to next page" at bounding box center [861, 477] width 8 height 8
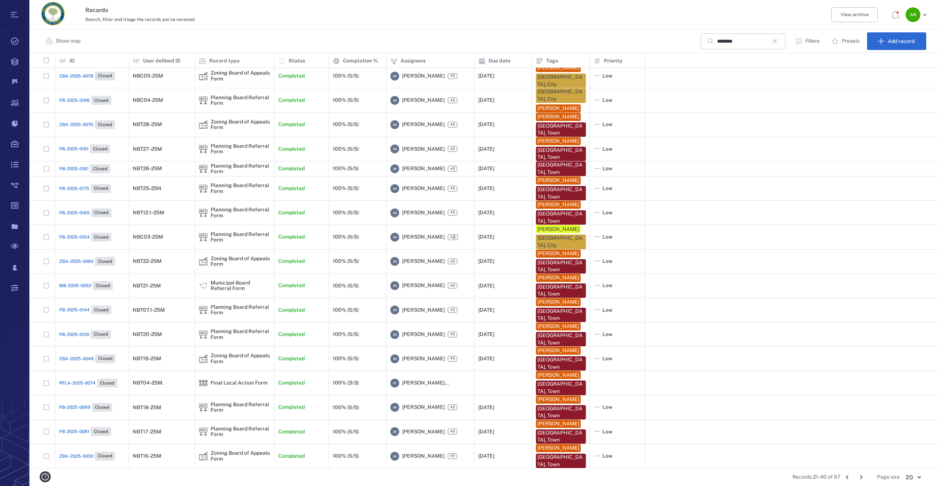
scroll to position [0, 0]
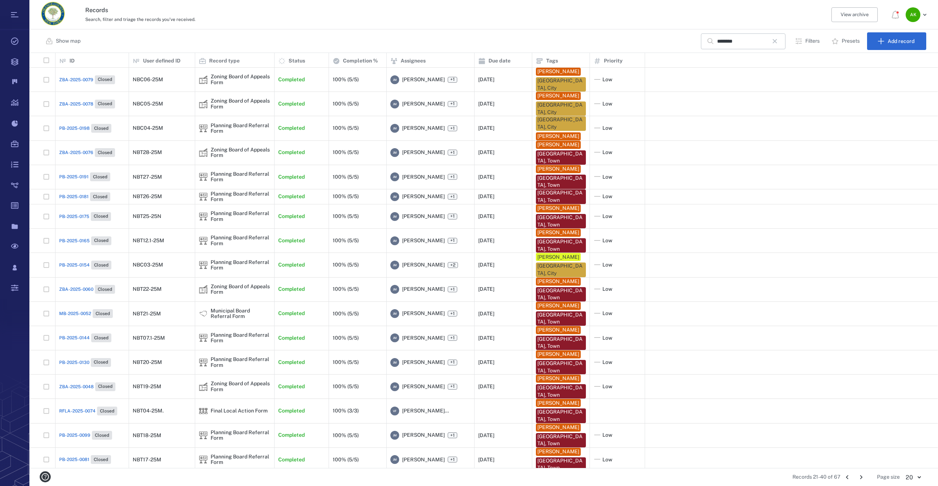
click at [814, 38] on p "Filters" at bounding box center [812, 40] width 14 height 7
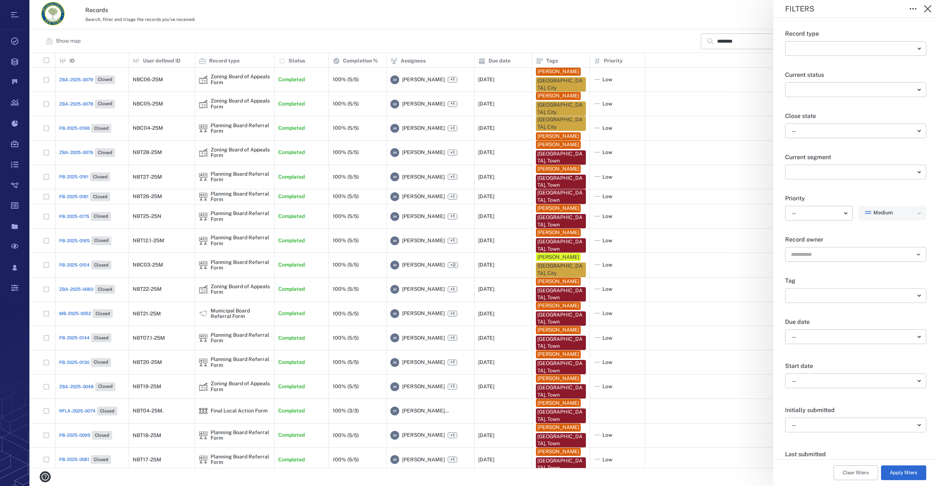
click at [912, 294] on body "Tasks Records Boards Dashboard Reports Record types Guide steps Rules Form buil…" at bounding box center [469, 243] width 938 height 486
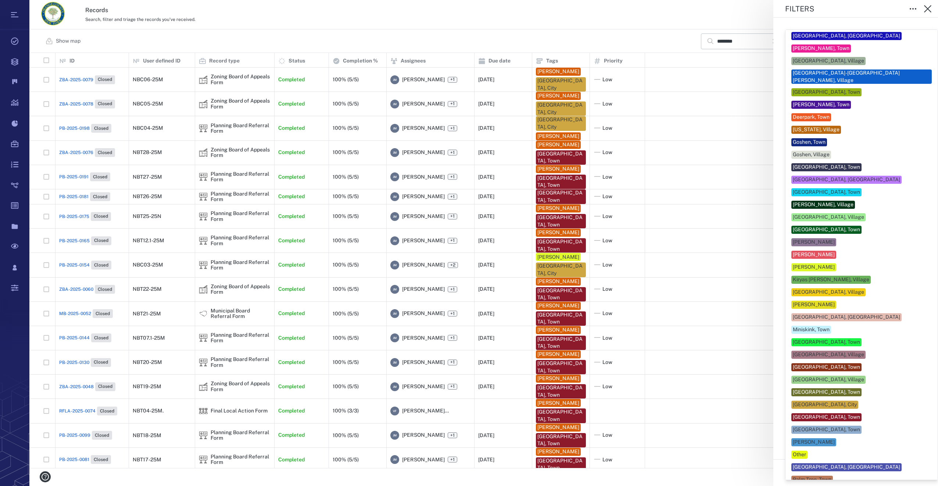
click at [803, 413] on div "Newburgh, Town" at bounding box center [825, 416] width 67 height 7
click at [806, 413] on div "Newburgh, Town" at bounding box center [825, 416] width 67 height 7
type input "**"
click at [696, 475] on div at bounding box center [469, 243] width 938 height 486
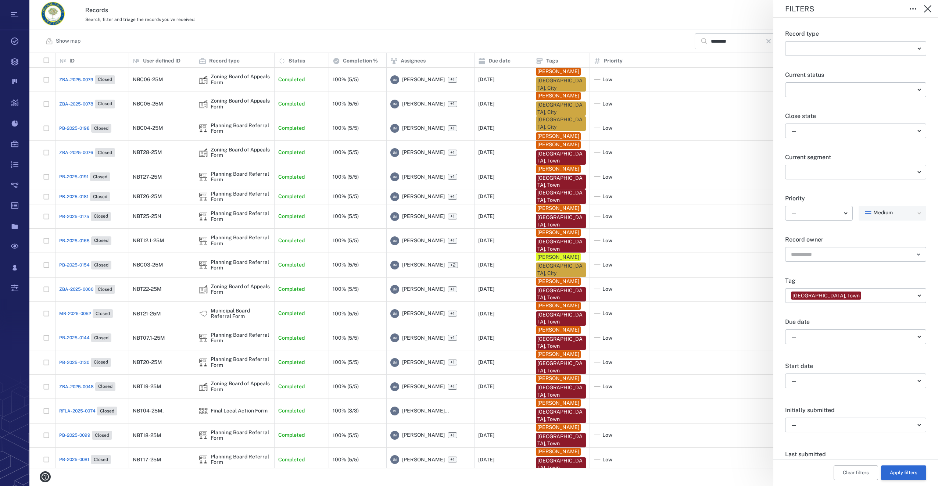
click at [916, 471] on button "Apply filters" at bounding box center [903, 472] width 45 height 15
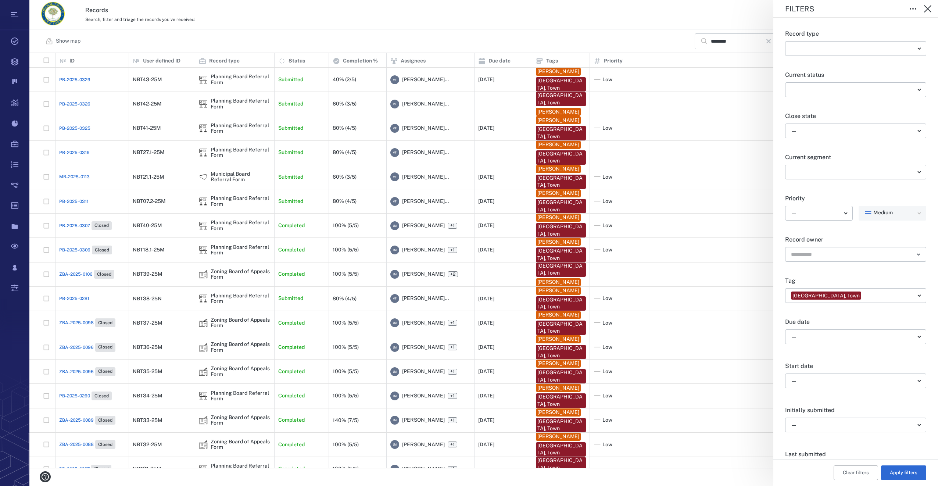
click at [631, 300] on div "Filters Record type ​ ​ Current status ​ ​ Close state — ​ Current segment ​ ​ …" at bounding box center [483, 243] width 908 height 486
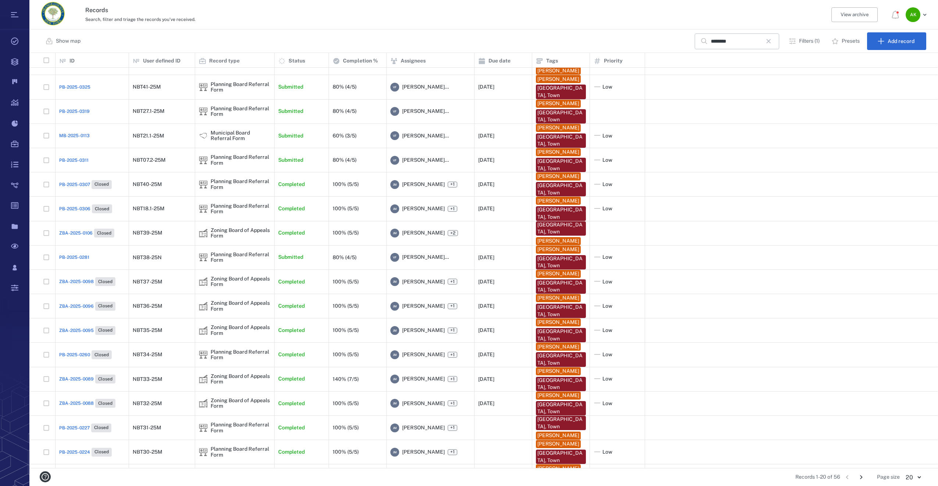
scroll to position [86, 0]
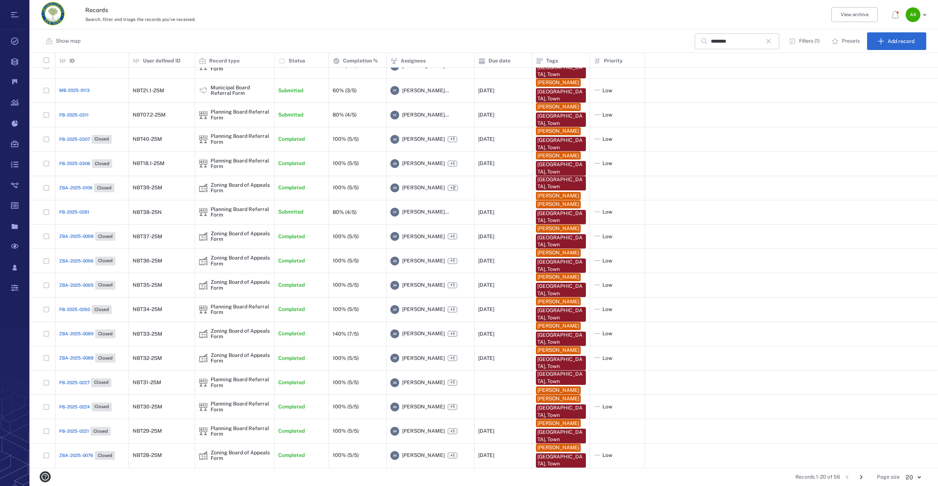
click at [861, 476] on icon "Go to next page" at bounding box center [861, 477] width 3 height 4
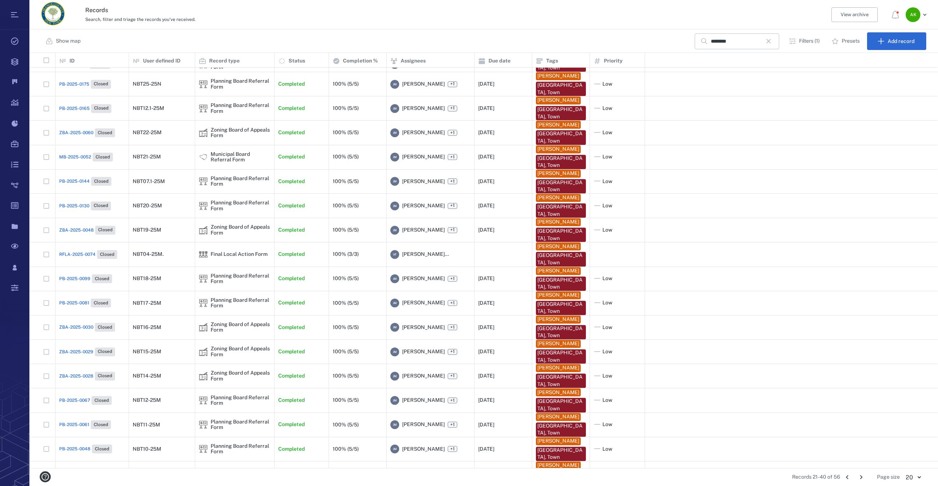
scroll to position [0, 0]
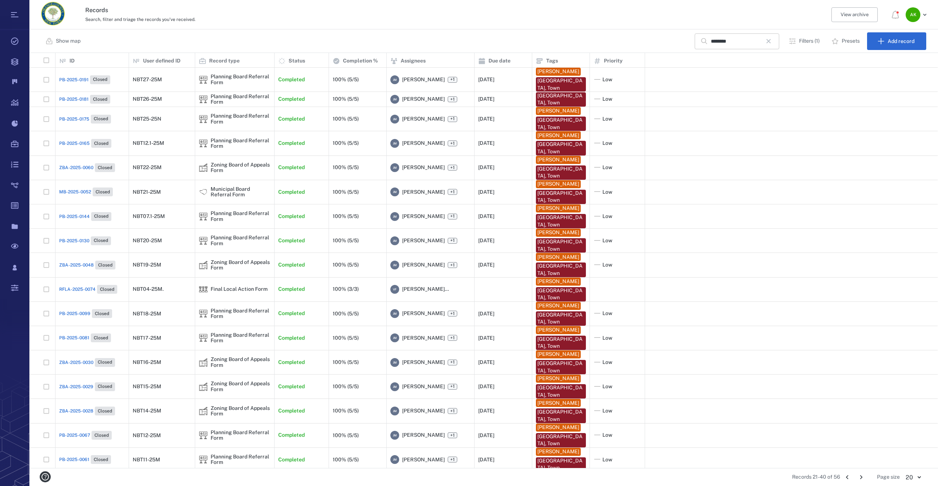
click at [766, 43] on button "button" at bounding box center [768, 41] width 12 height 12
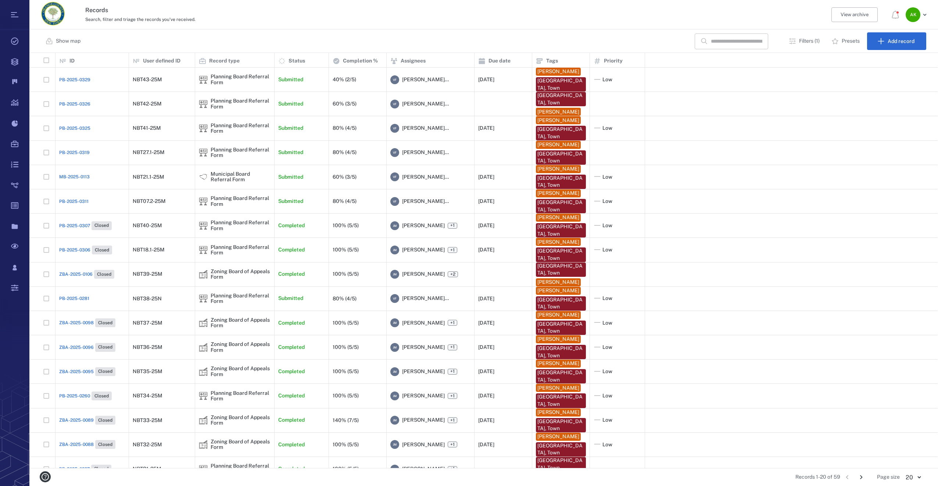
click at [863, 476] on icon "Go to next page" at bounding box center [861, 477] width 8 height 8
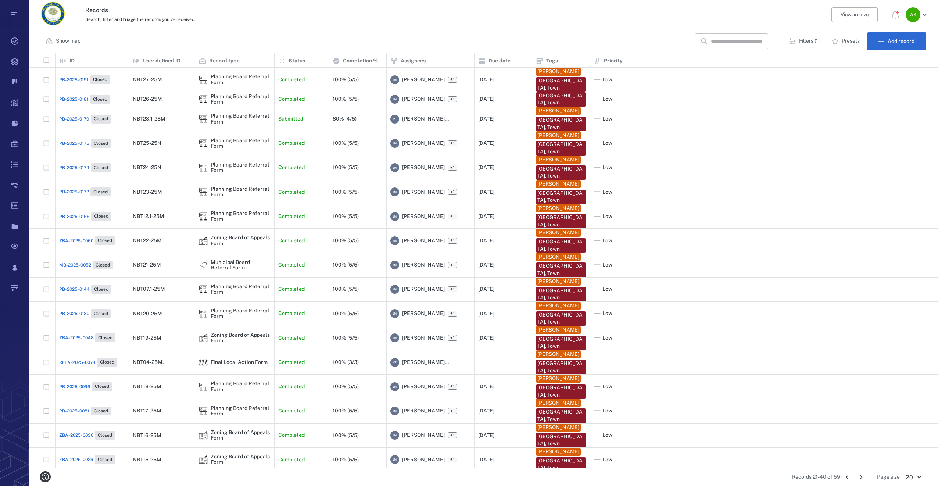
scroll to position [77, 0]
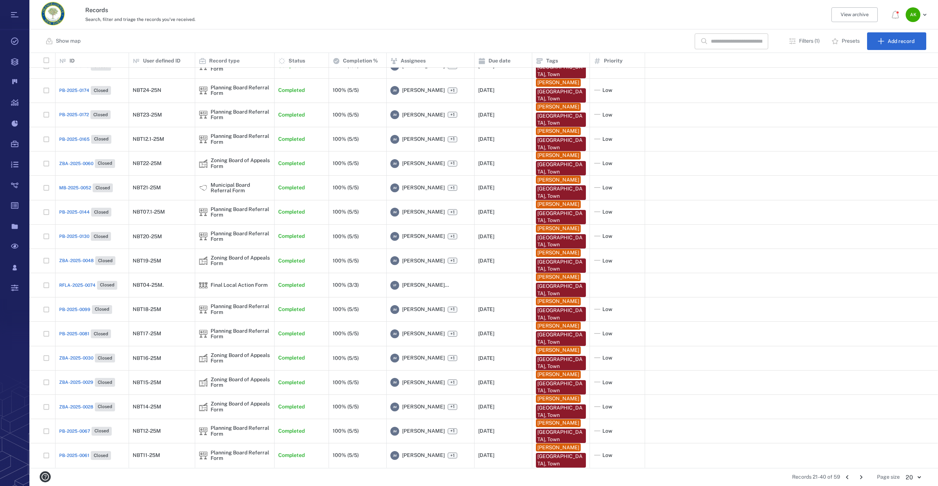
click at [807, 39] on p "Filters (1)" at bounding box center [809, 40] width 21 height 7
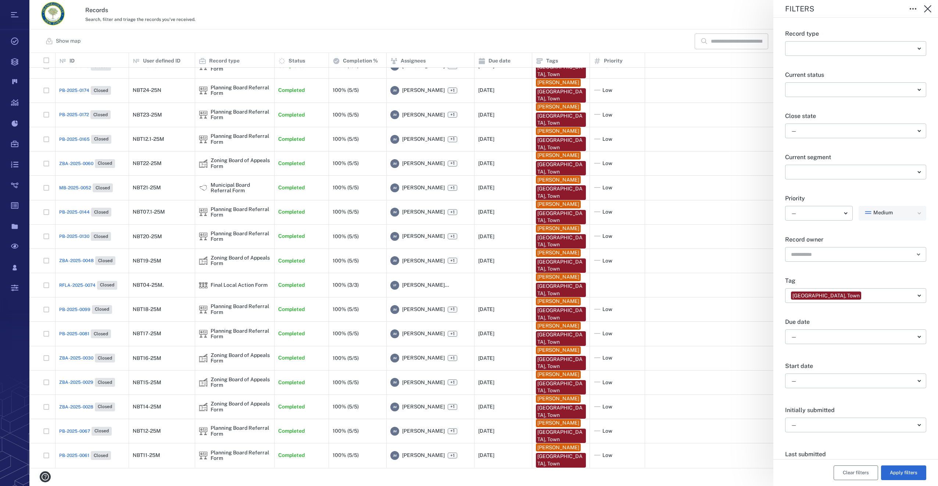
click at [843, 478] on button "Clear filters" at bounding box center [855, 472] width 44 height 15
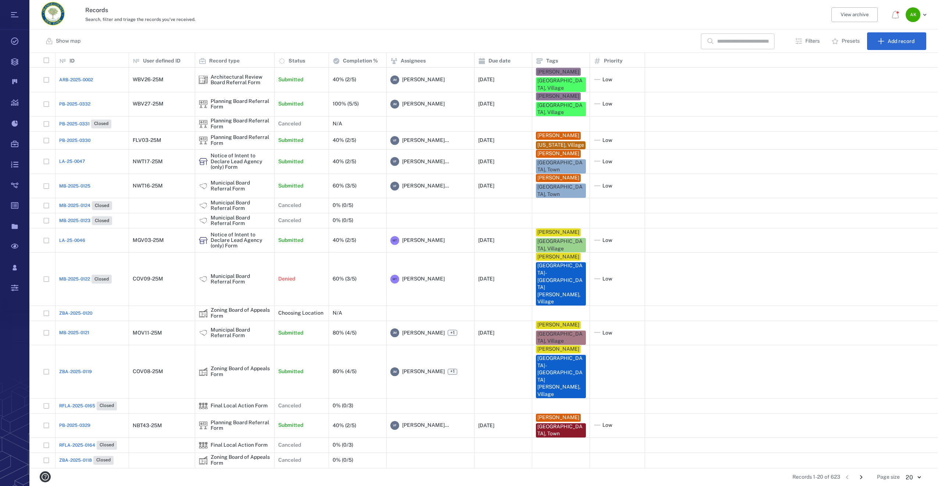
scroll to position [28, 0]
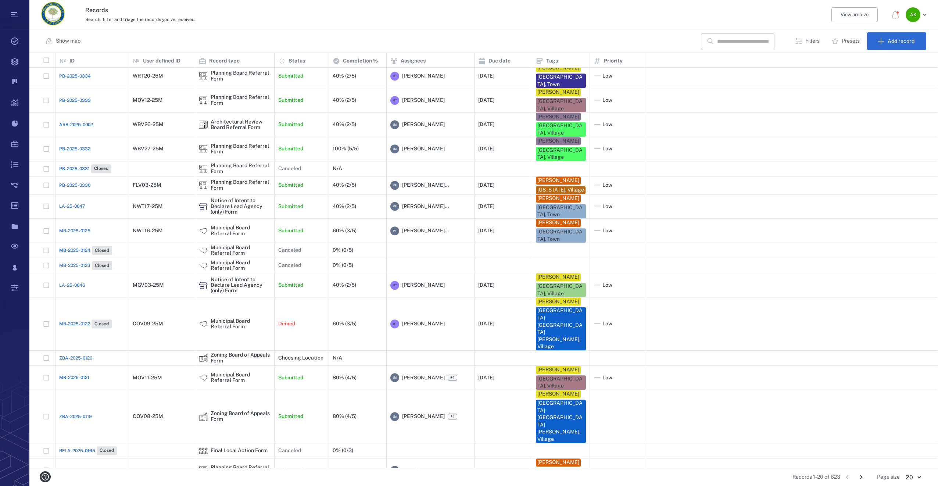
click at [861, 476] on icon "Go to next page" at bounding box center [861, 477] width 8 height 8
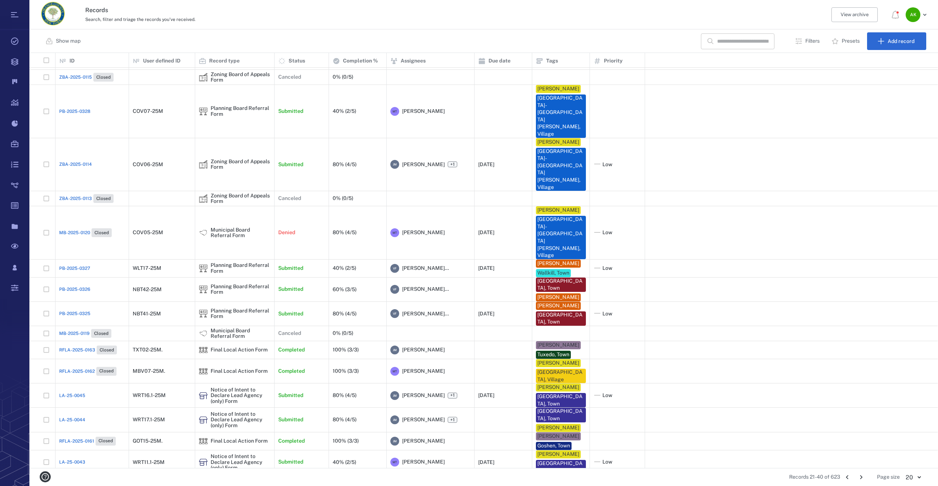
click at [861, 476] on icon "Go to next page" at bounding box center [861, 477] width 8 height 8
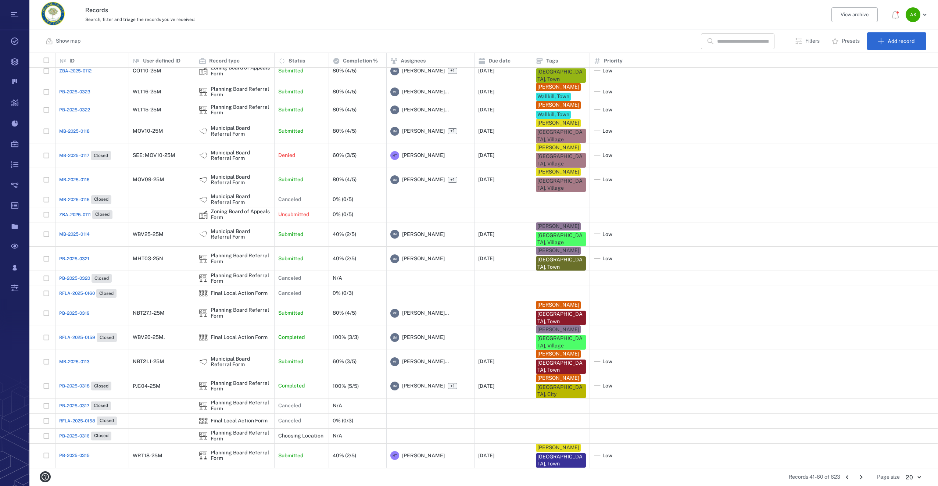
scroll to position [3, 0]
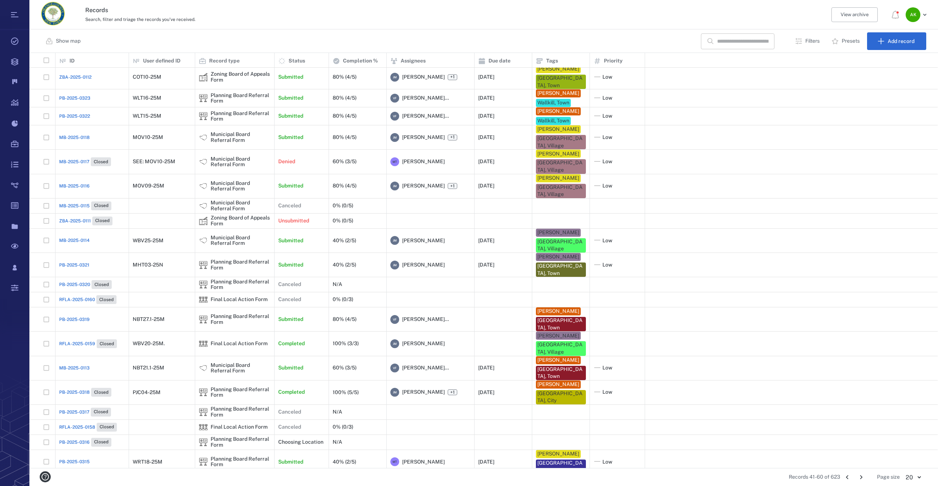
click at [71, 319] on span "PB-2025-0319" at bounding box center [74, 319] width 30 height 7
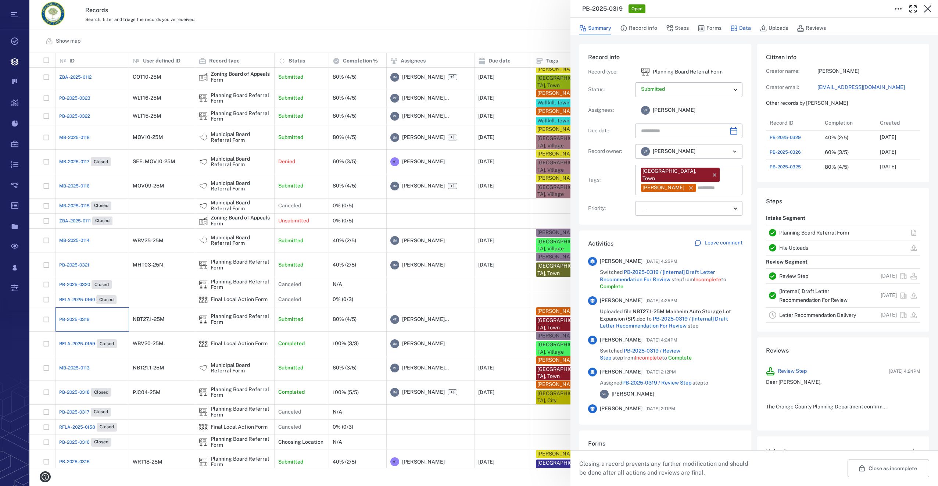
scroll to position [6, 6]
click at [717, 29] on button "Forms" at bounding box center [709, 28] width 24 height 14
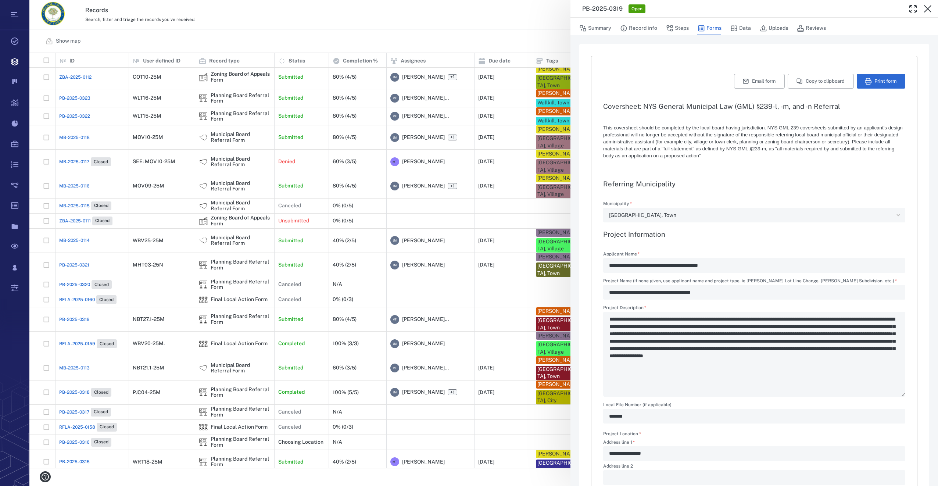
type input "**********"
click at [678, 26] on button "Steps" at bounding box center [677, 28] width 23 height 14
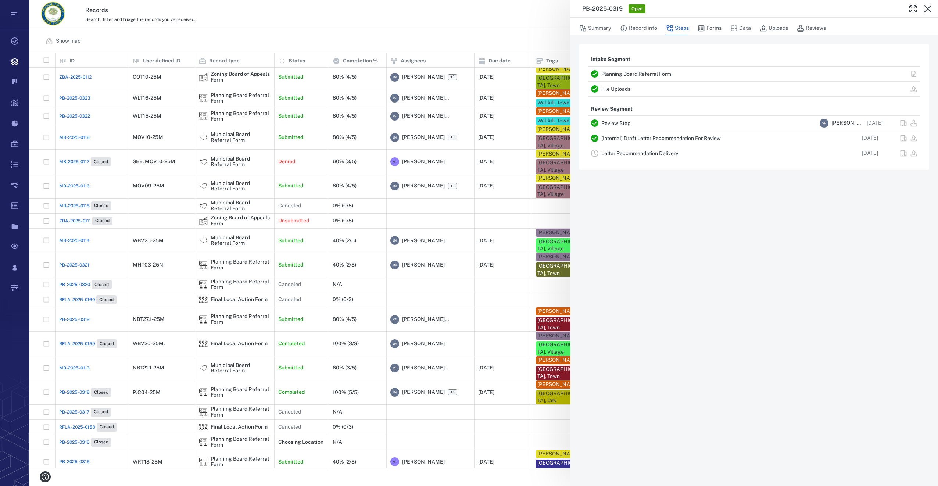
click at [623, 152] on link "Letter Recommendation Delivery" at bounding box center [639, 153] width 77 height 6
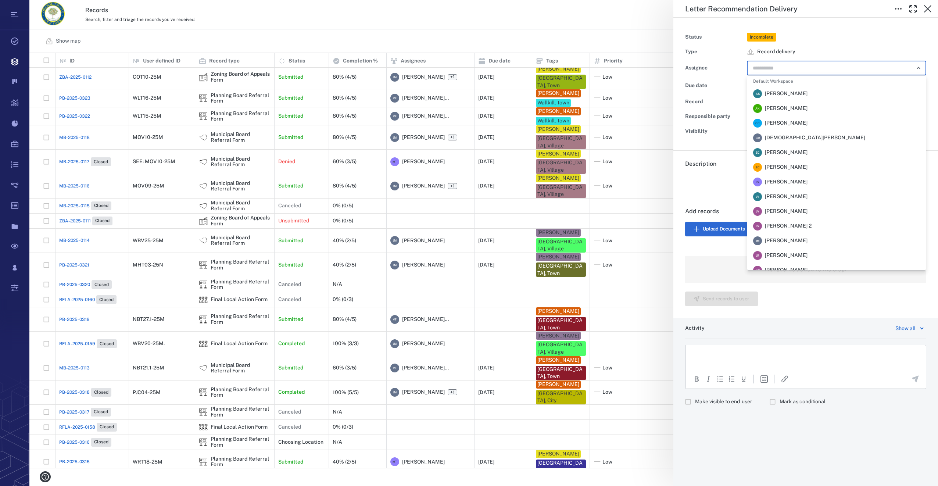
click at [801, 64] on input "text" at bounding box center [828, 68] width 152 height 10
click at [796, 244] on span "Jennifer MacLeod" at bounding box center [786, 240] width 43 height 7
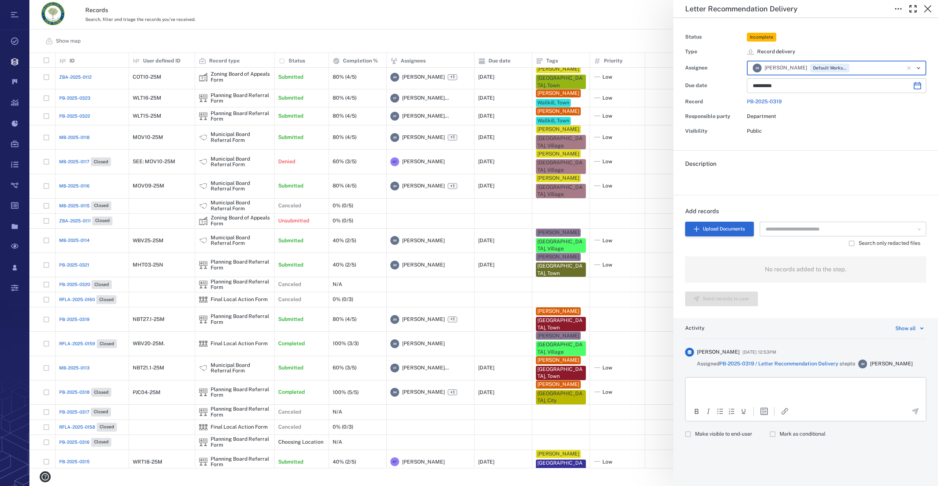
click at [717, 229] on button "Upload Documents" at bounding box center [719, 229] width 69 height 15
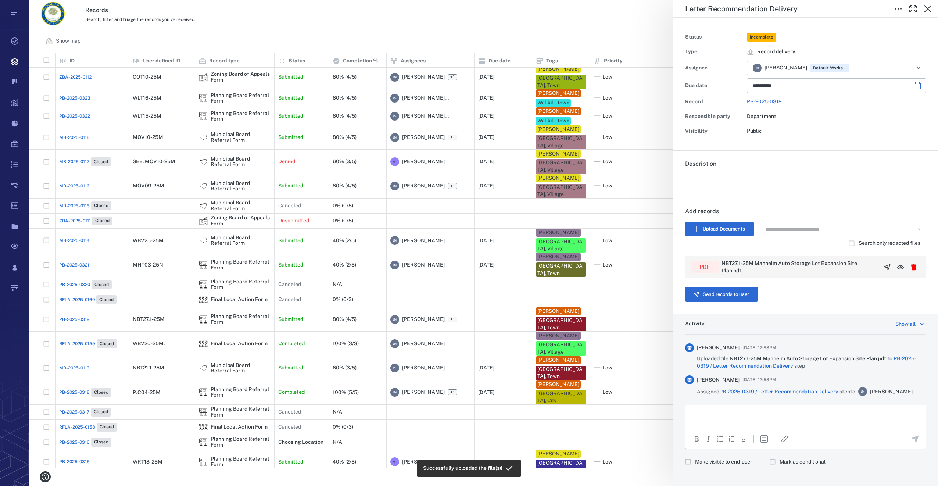
click at [883, 268] on icon "button" at bounding box center [886, 266] width 7 height 7
click at [714, 294] on button "Send records to user" at bounding box center [721, 294] width 73 height 15
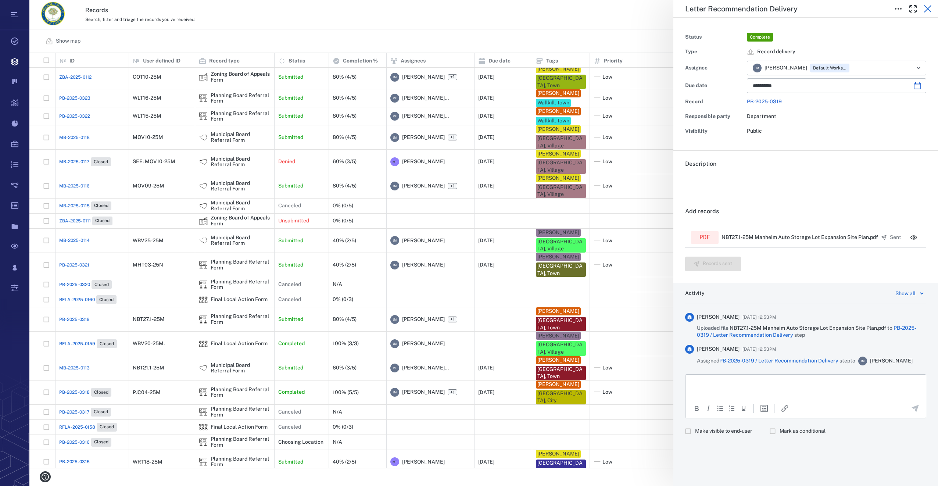
click at [927, 12] on icon "button" at bounding box center [927, 8] width 9 height 9
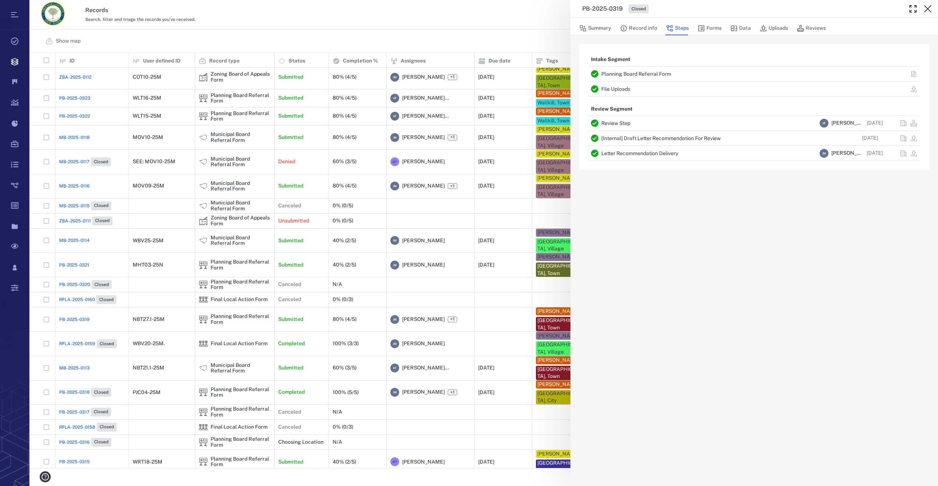
click at [927, 12] on icon "button" at bounding box center [927, 8] width 9 height 9
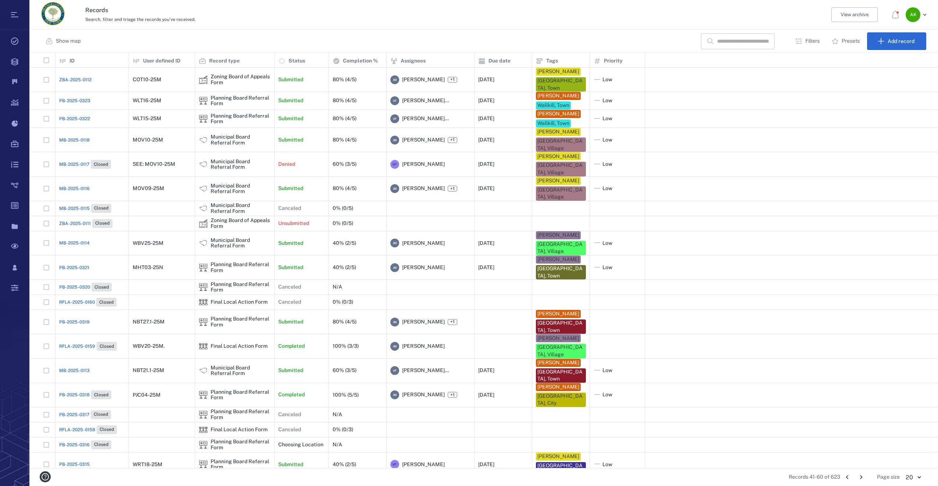
scroll to position [409, 902]
